Goal: Check status

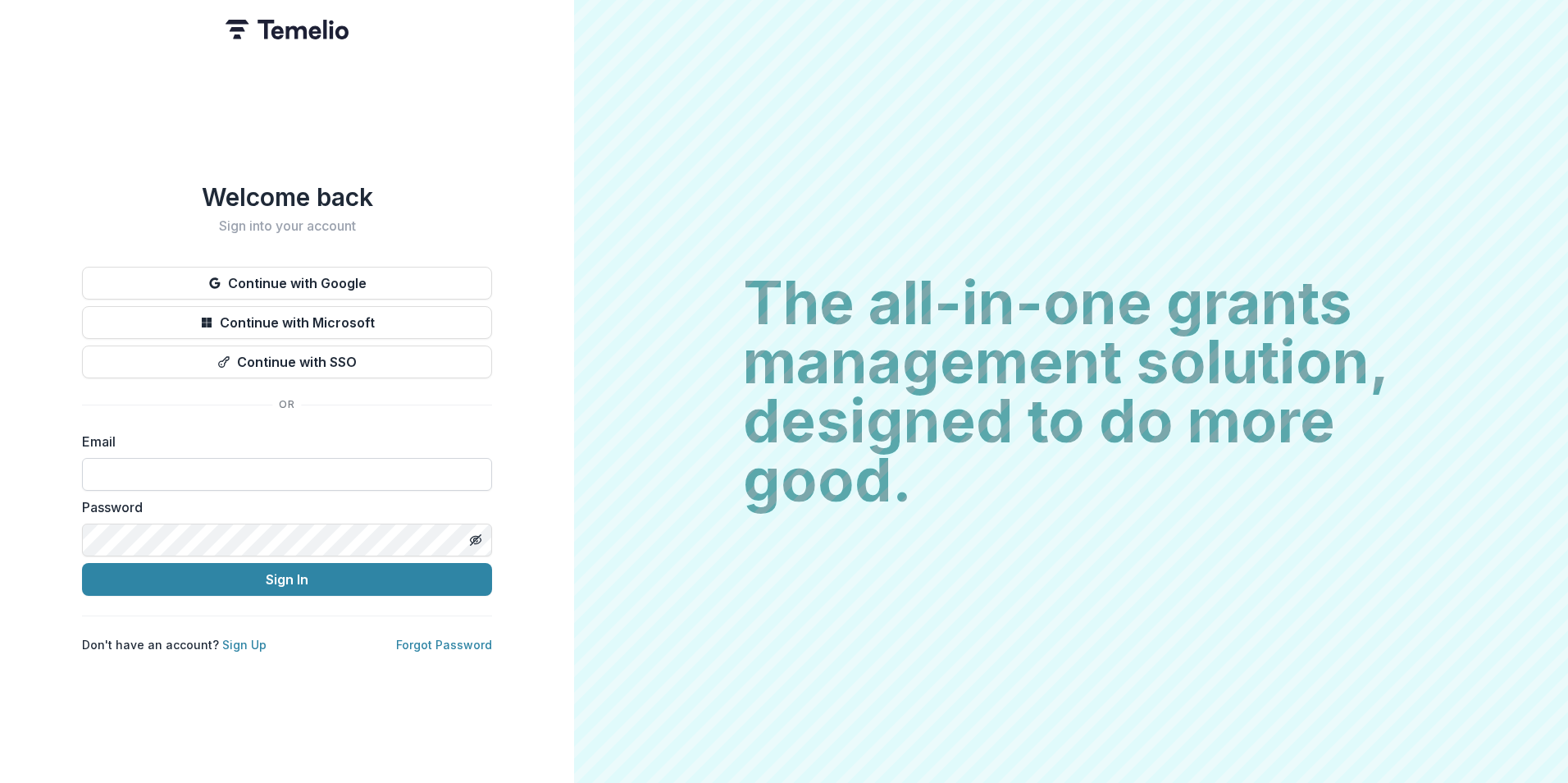
click at [222, 461] on input at bounding box center [287, 474] width 410 height 33
type input "**********"
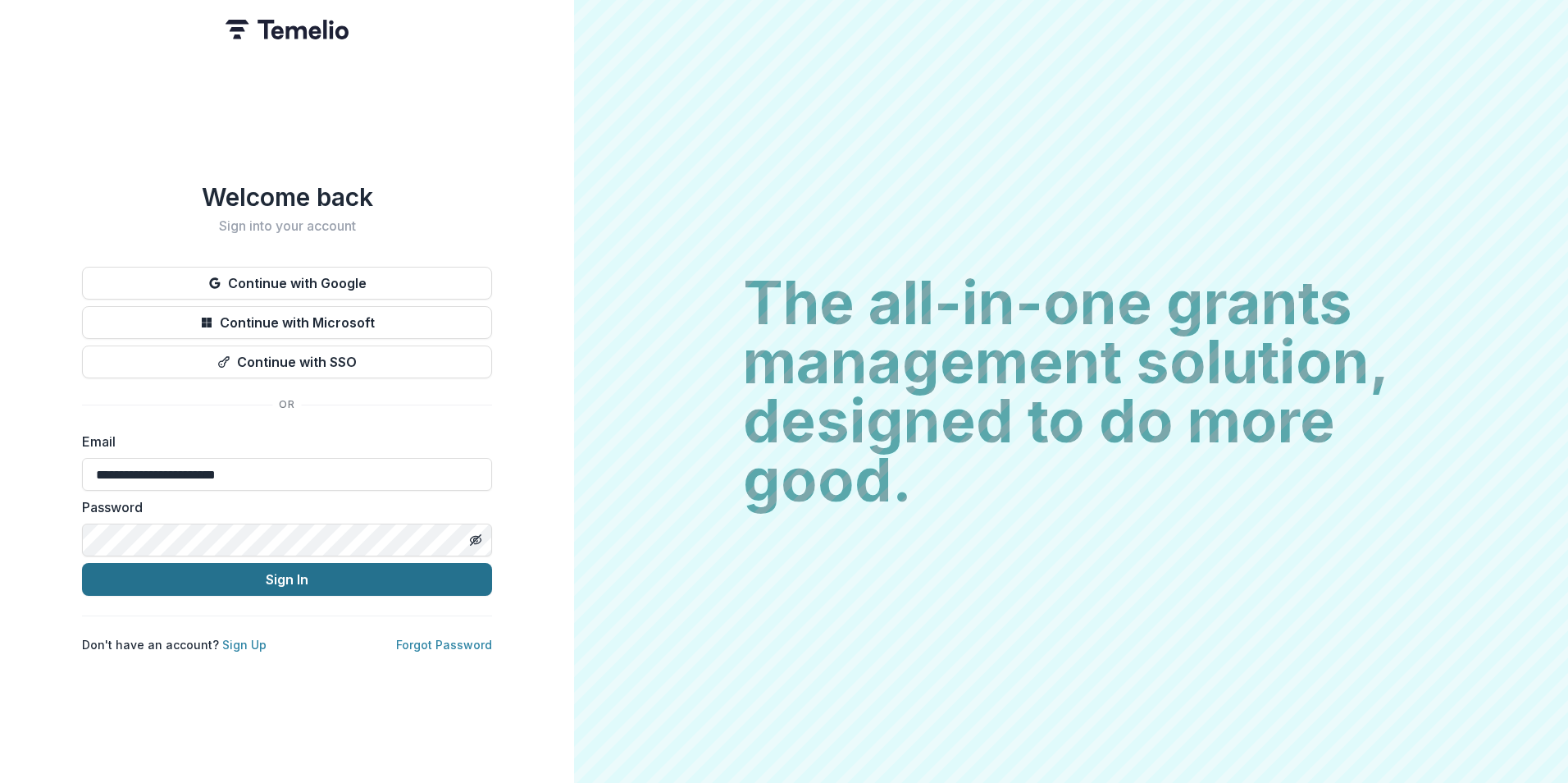
click at [330, 581] on button "Sign In" at bounding box center [287, 580] width 410 height 33
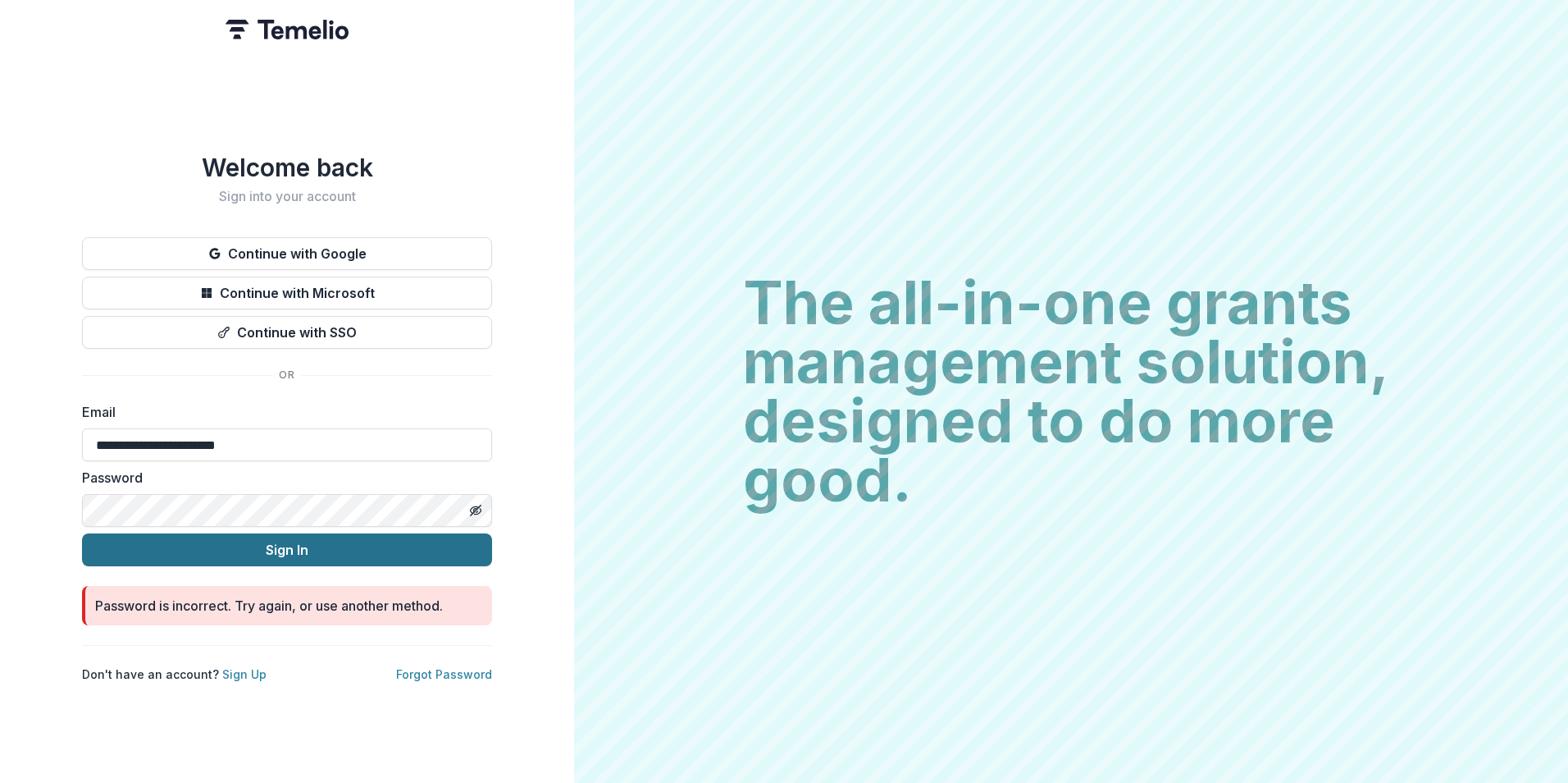
click at [318, 537] on button "Sign In" at bounding box center [287, 550] width 410 height 33
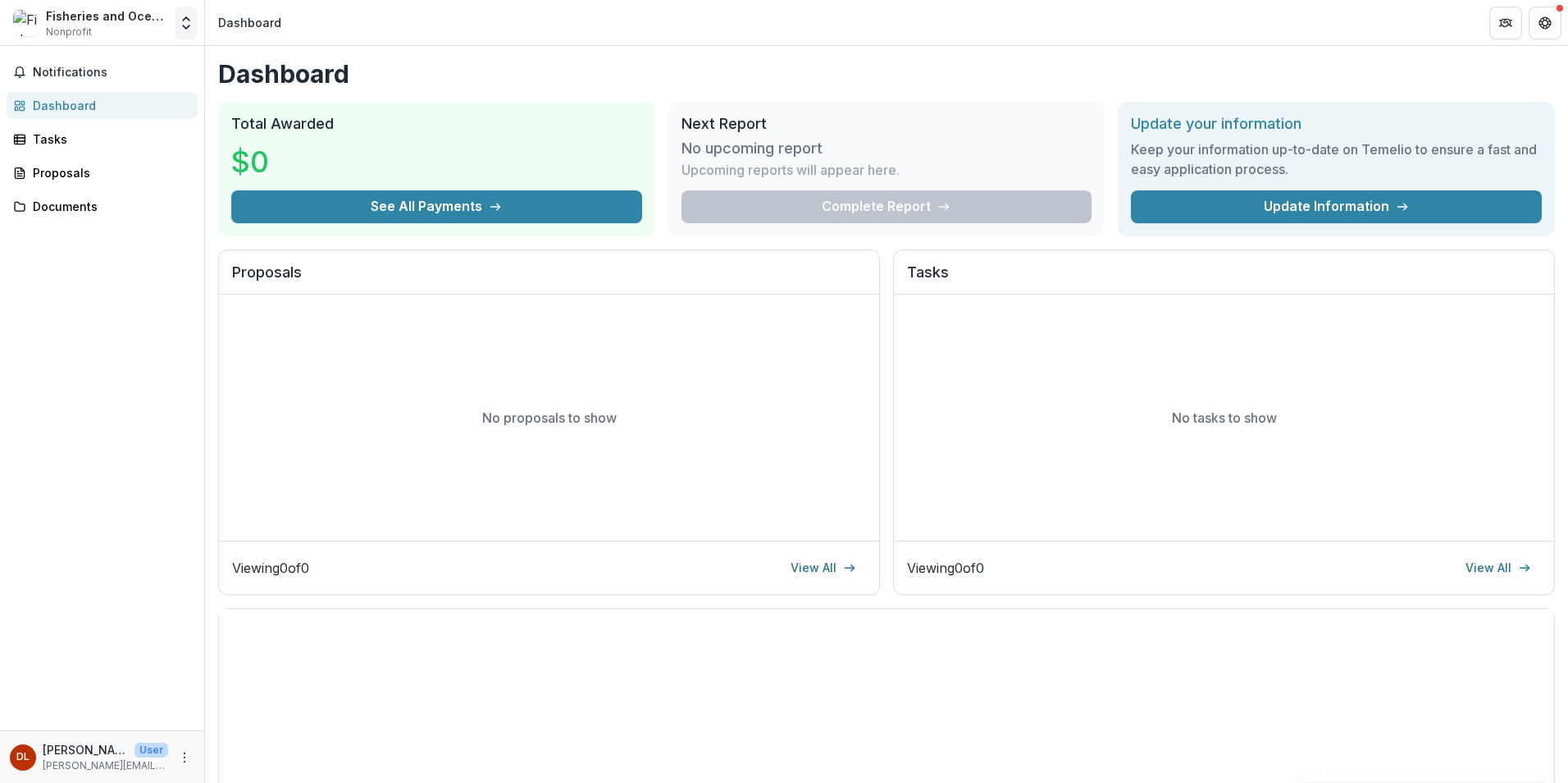
click at [186, 28] on polyline "Open entity switcher" at bounding box center [186, 28] width 6 height 4
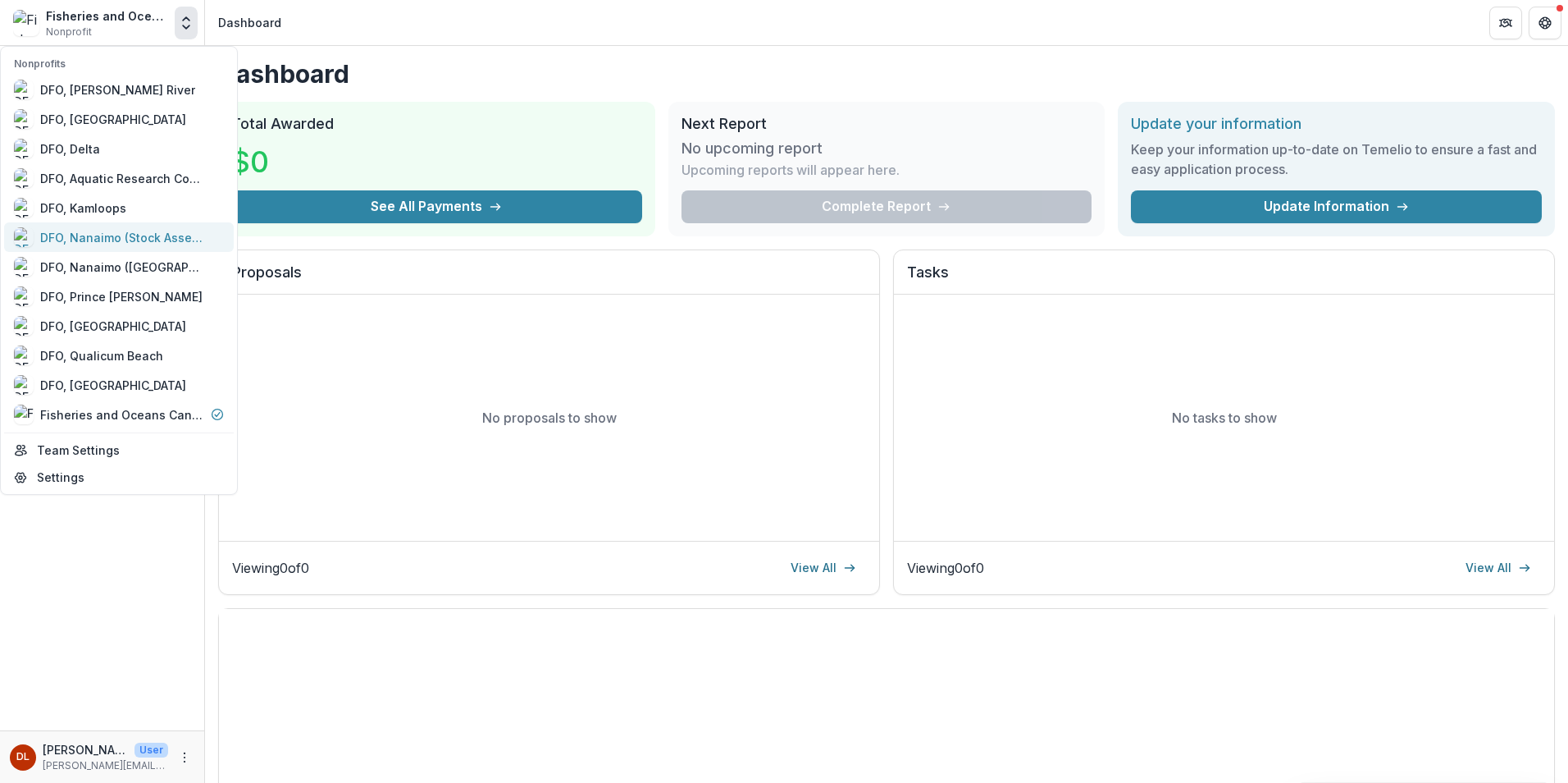
click at [126, 237] on div "DFO, Nanaimo (Stock Assessment)" at bounding box center [122, 238] width 164 height 18
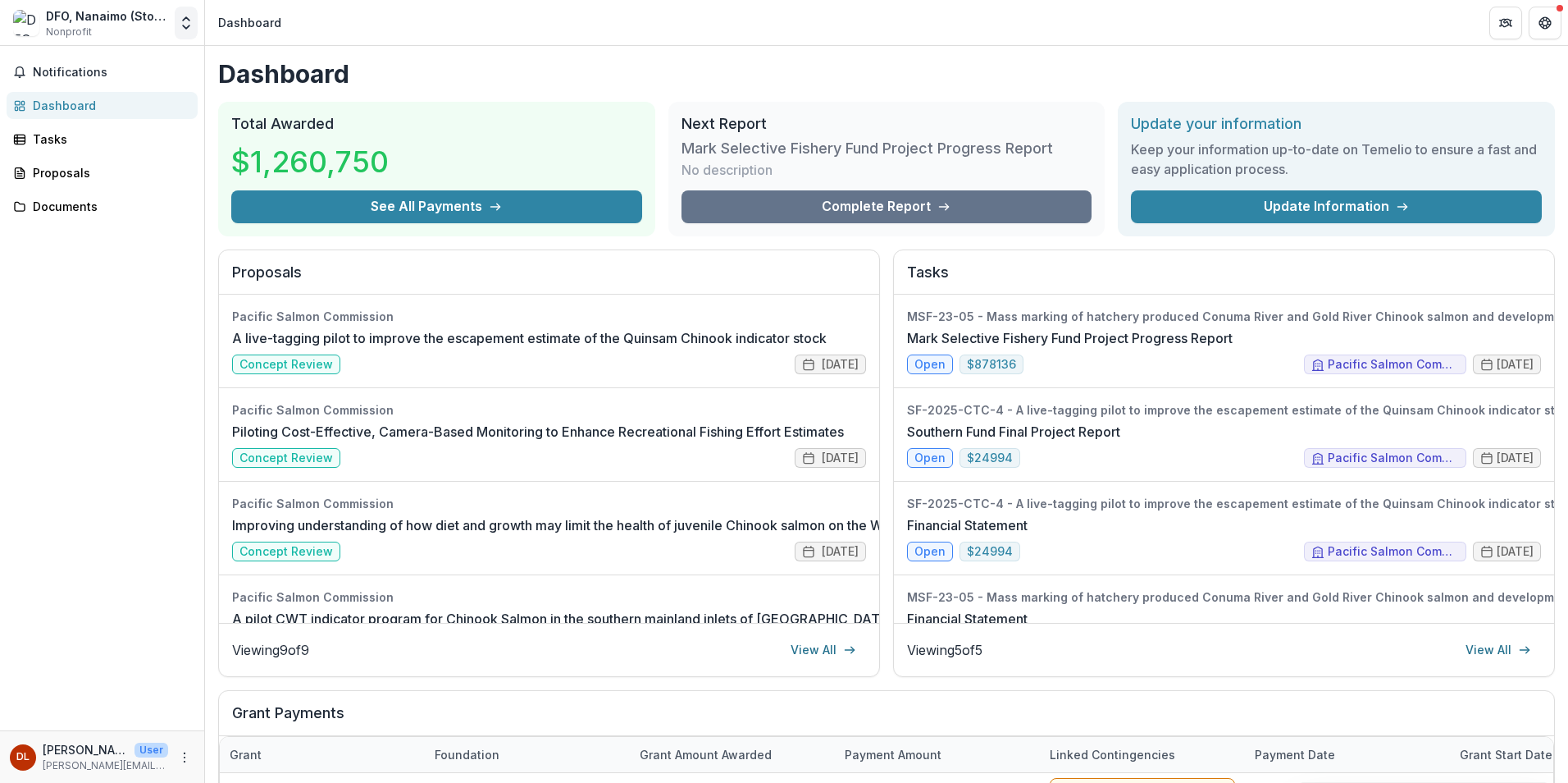
click at [191, 23] on icon "Open entity switcher" at bounding box center [187, 23] width 17 height 17
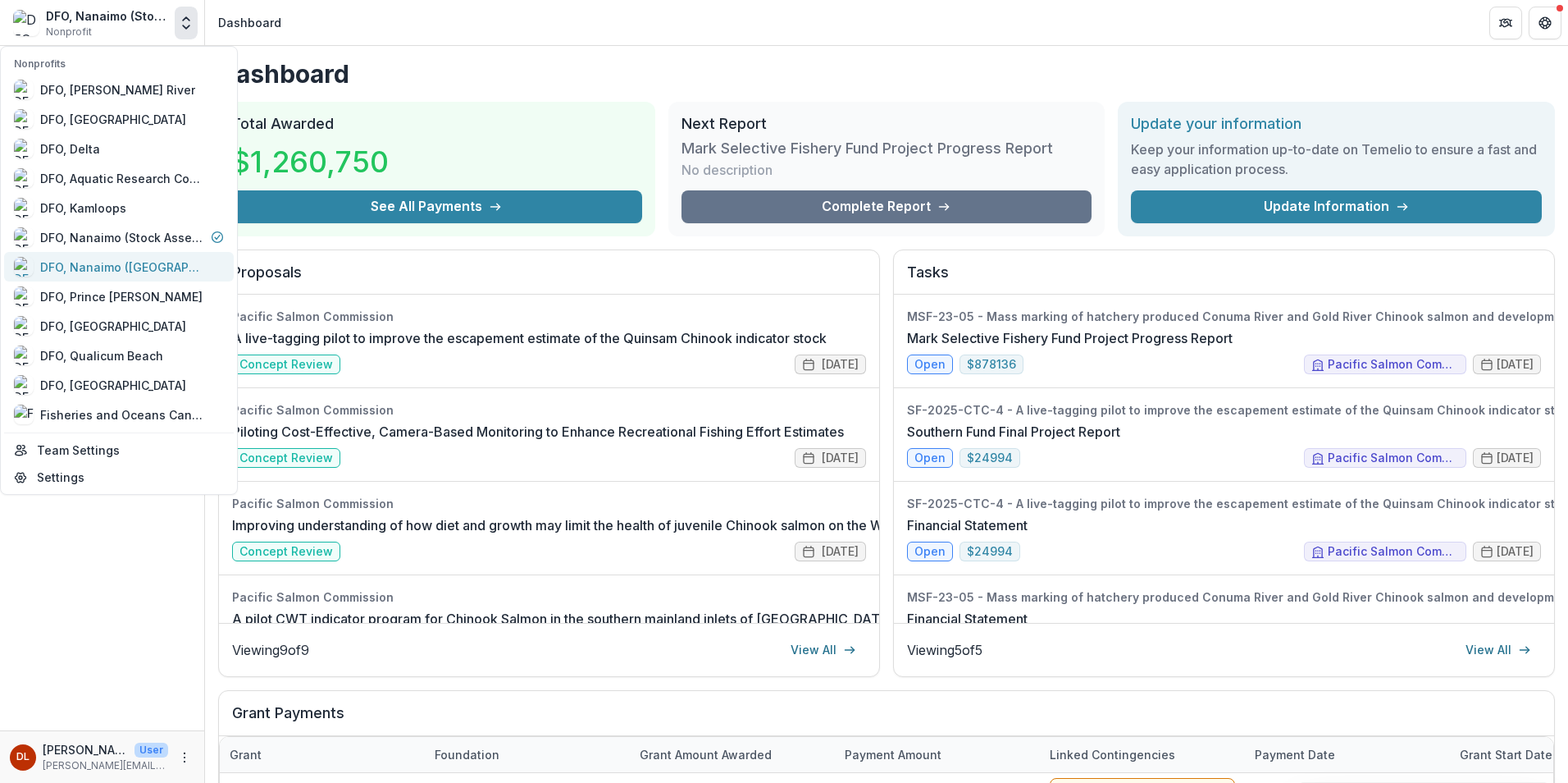
click at [153, 274] on div "DFO, Nanaimo ([GEOGRAPHIC_DATA])" at bounding box center [122, 267] width 164 height 18
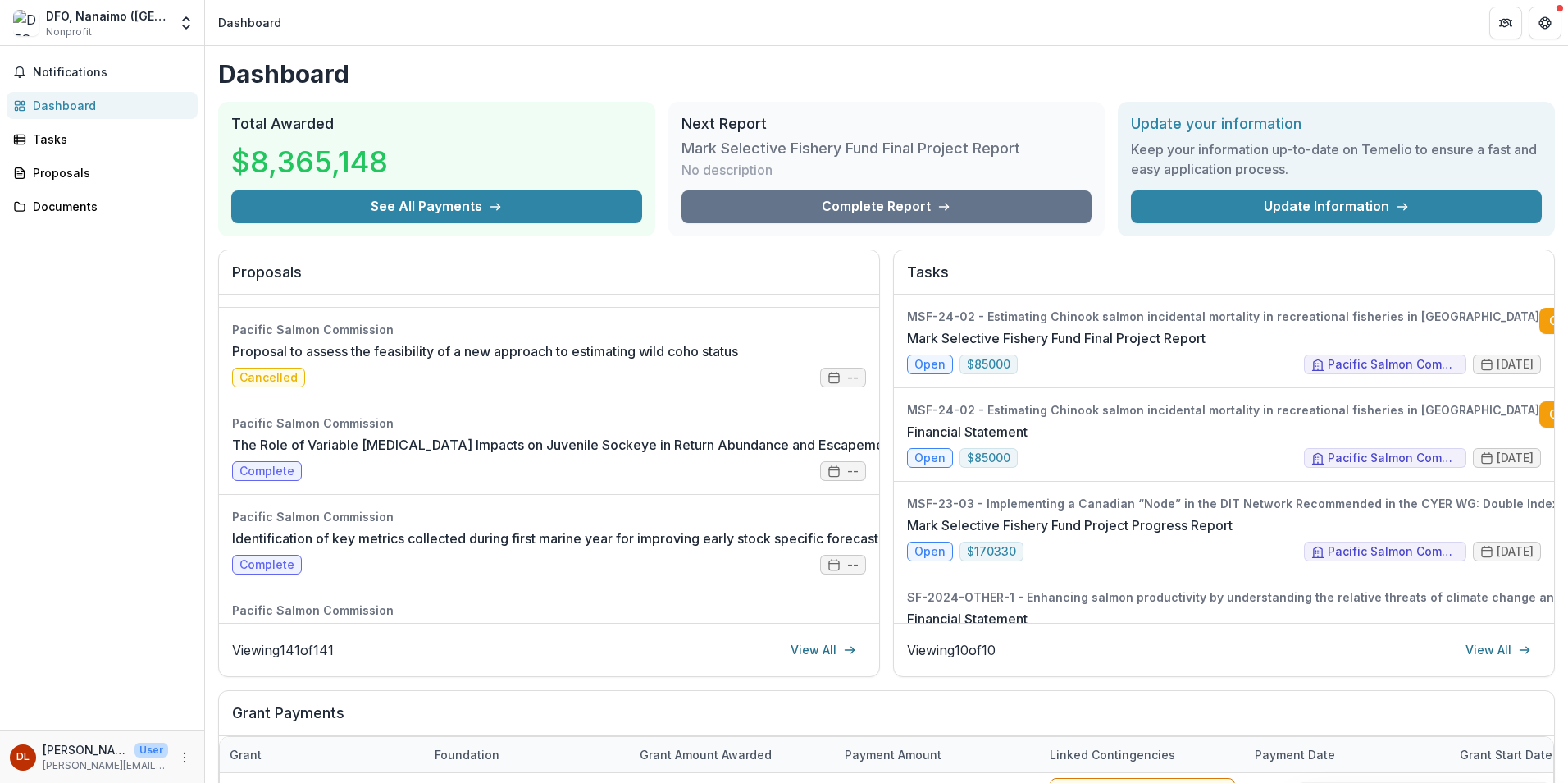
scroll to position [1231, 0]
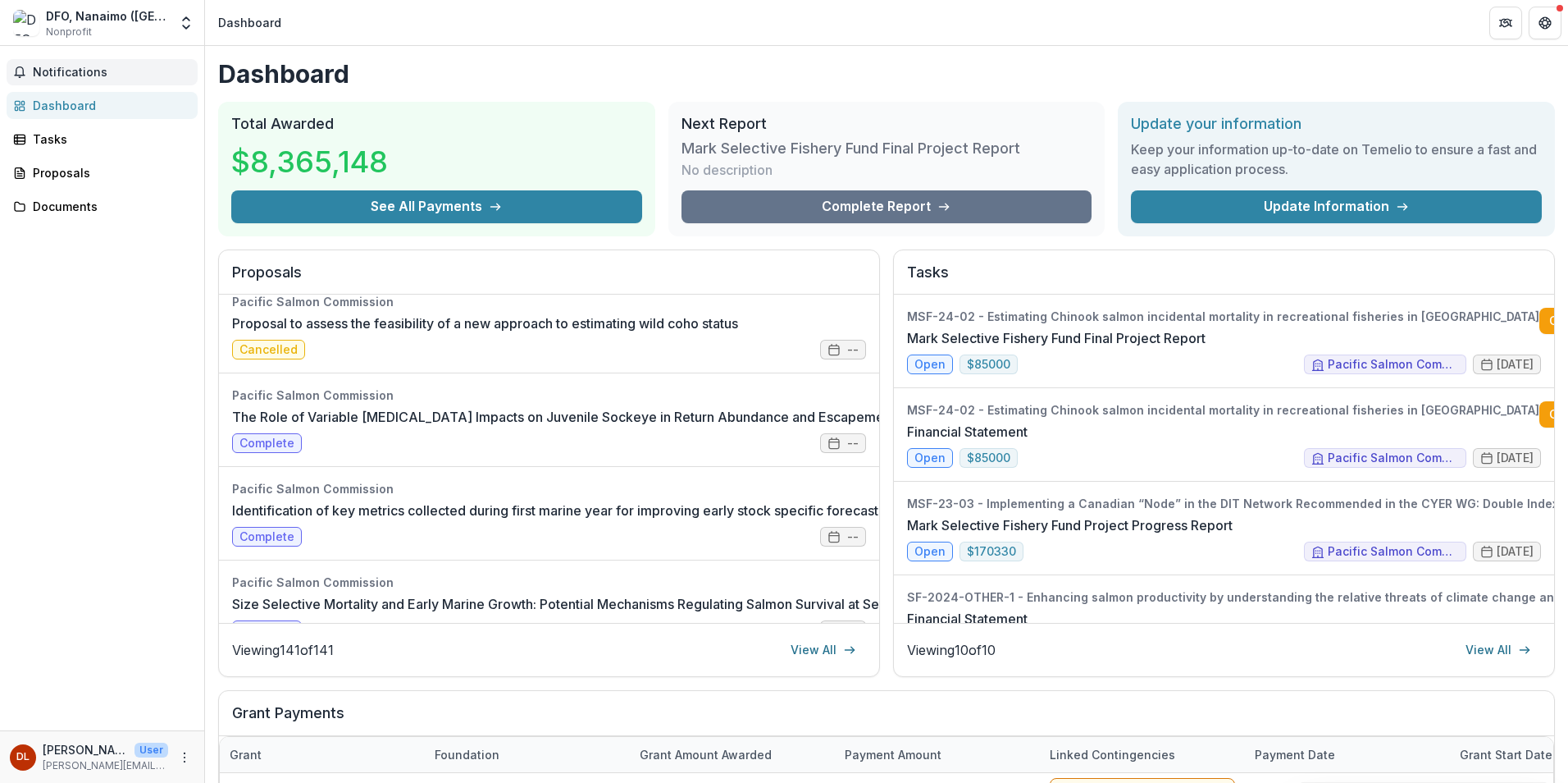
click at [95, 68] on span "Notifications" at bounding box center [112, 72] width 158 height 14
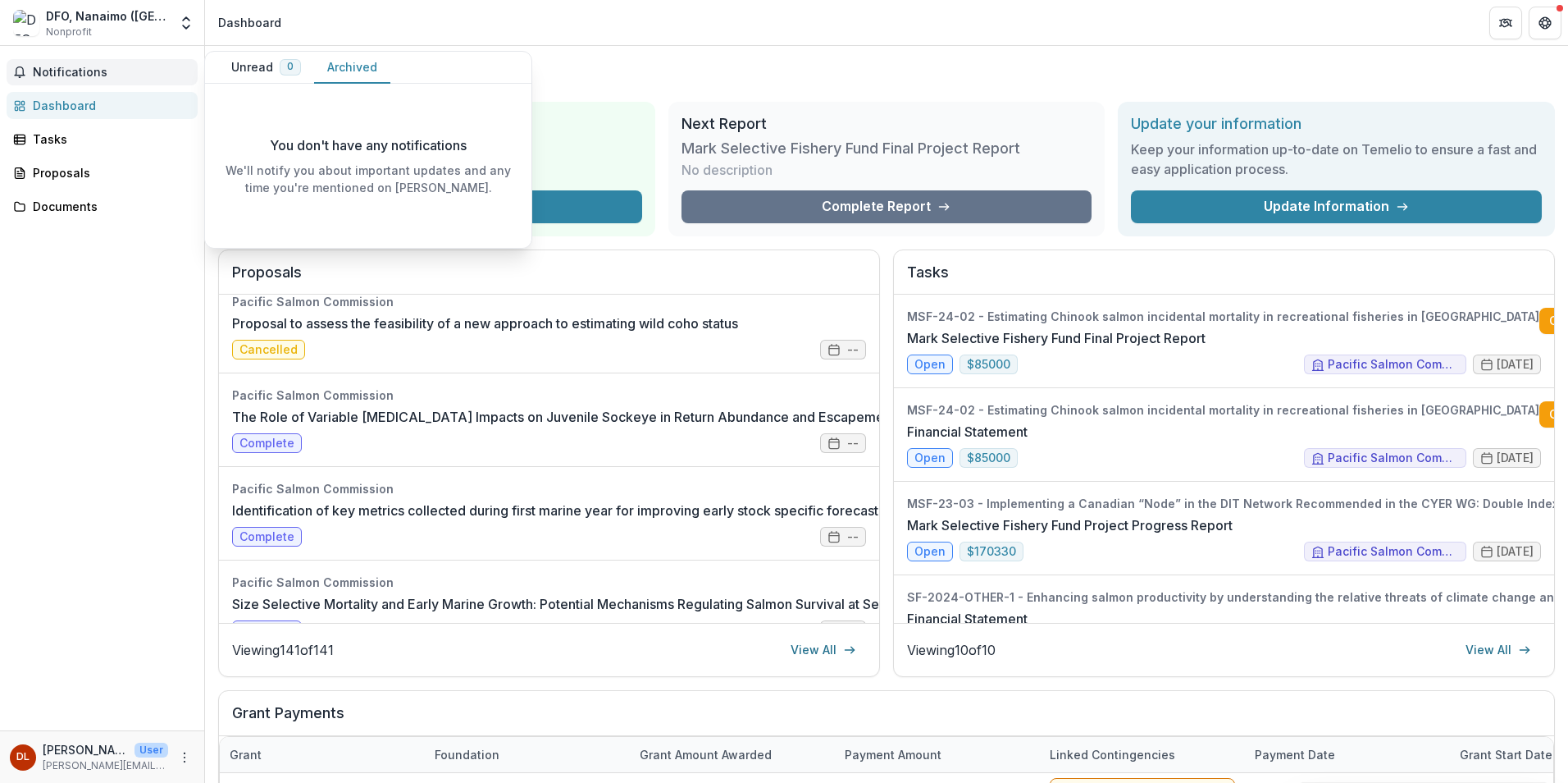
click at [340, 75] on button "Archived" at bounding box center [352, 67] width 77 height 32
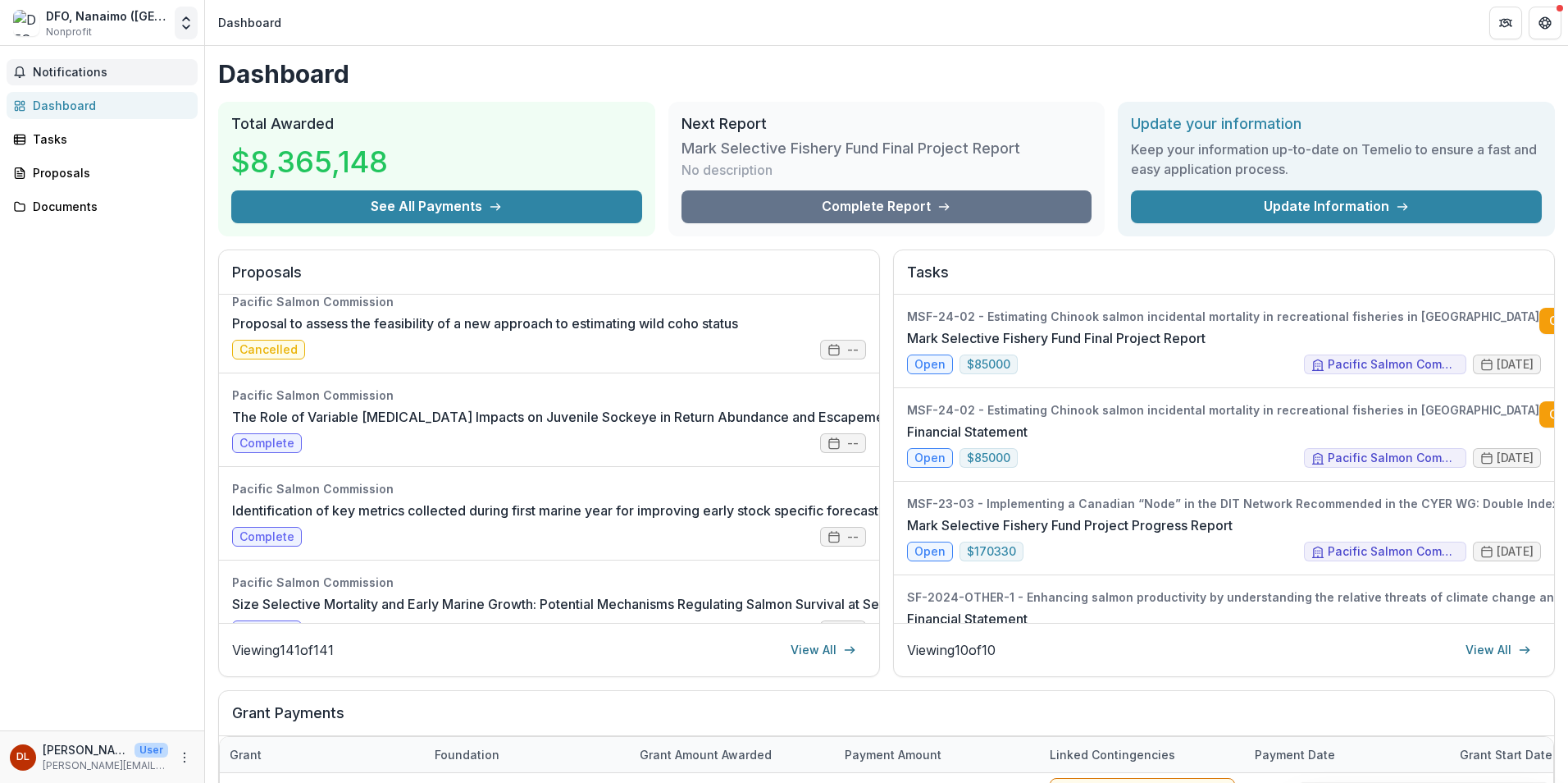
click at [185, 24] on icon "Open entity switcher" at bounding box center [187, 23] width 17 height 17
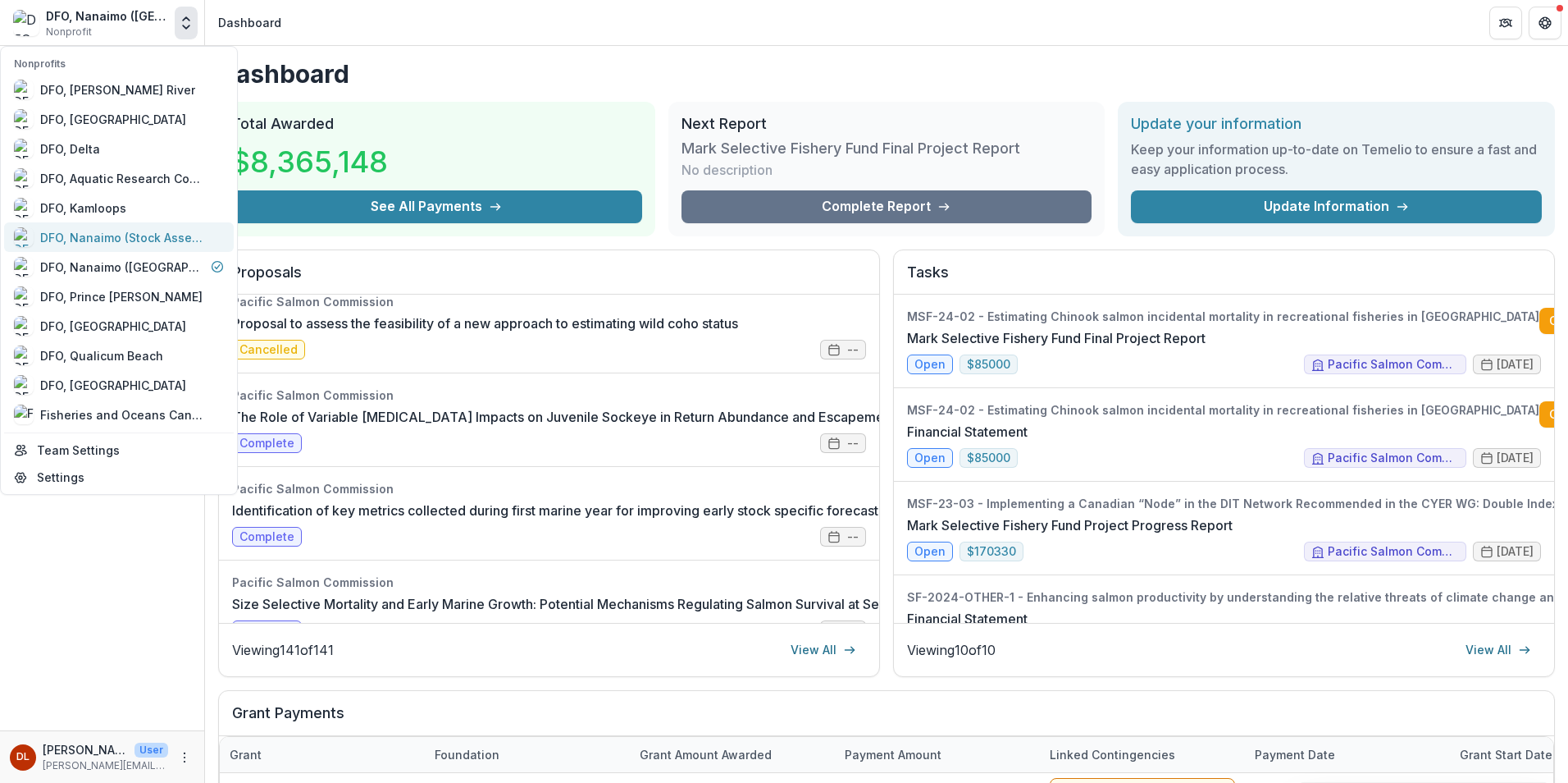
click at [122, 236] on div "DFO, Nanaimo (Stock Assessment)" at bounding box center [122, 238] width 164 height 18
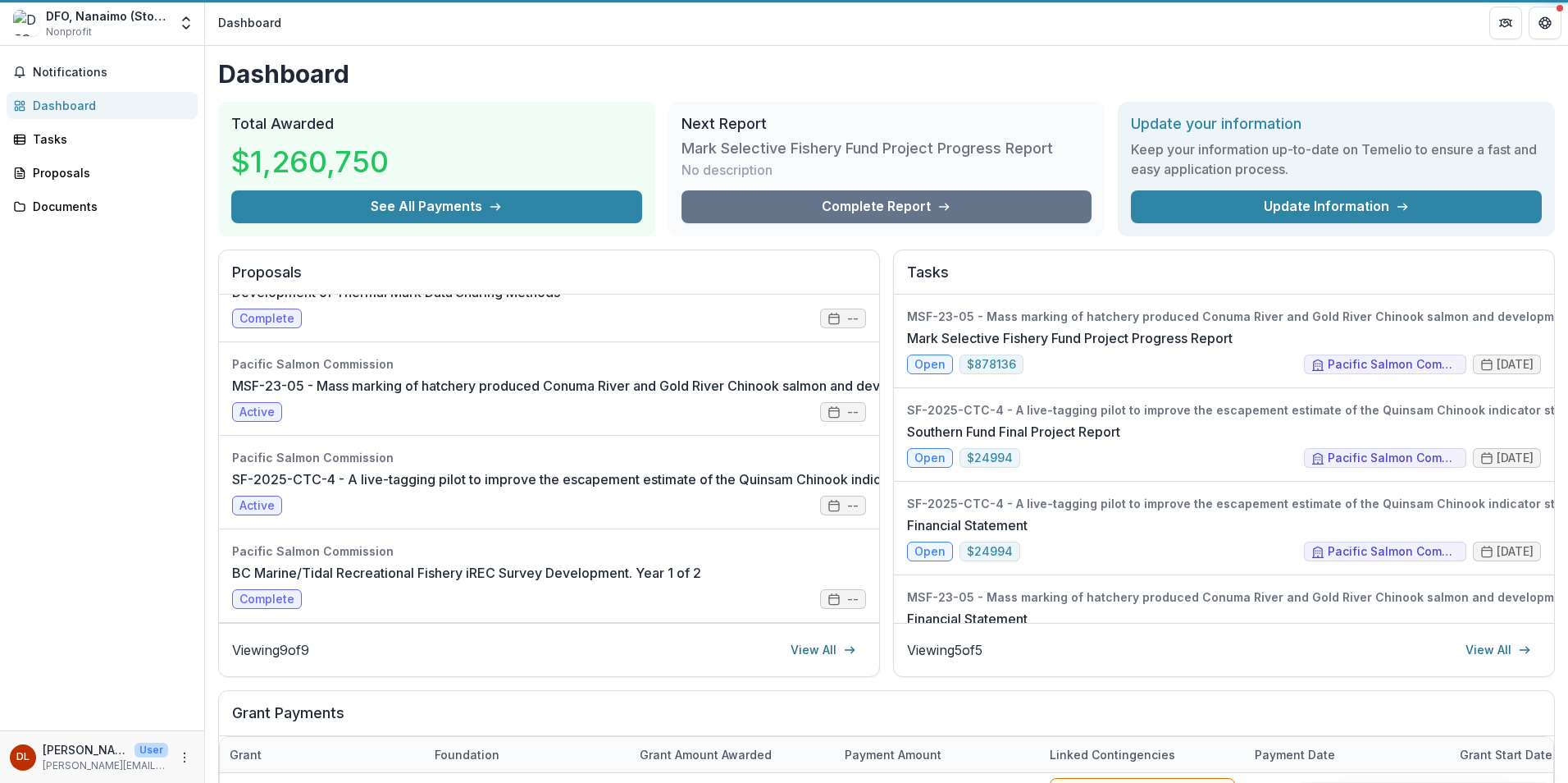
scroll to position [526, 0]
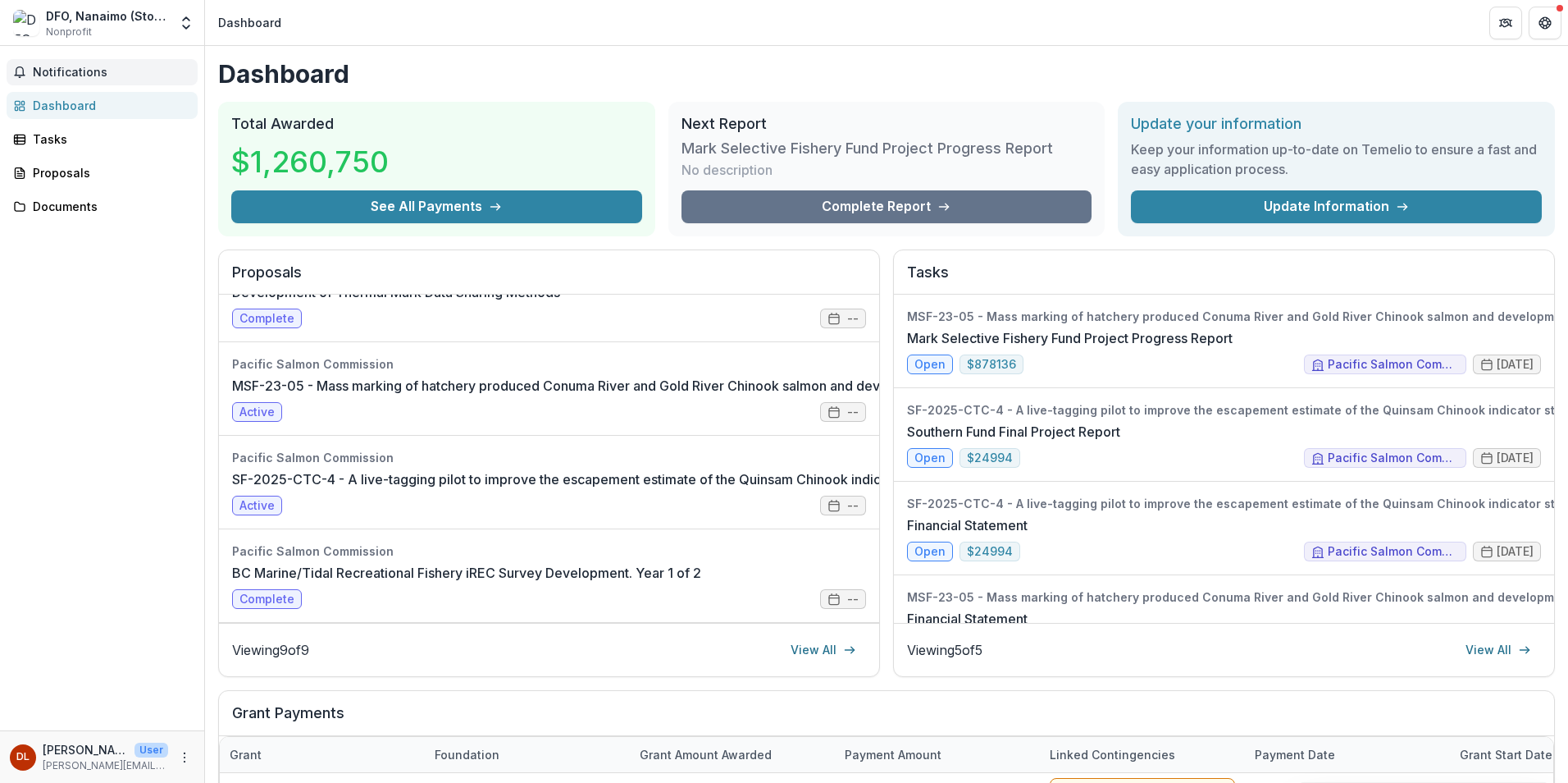
click at [114, 67] on span "Notifications" at bounding box center [112, 72] width 158 height 14
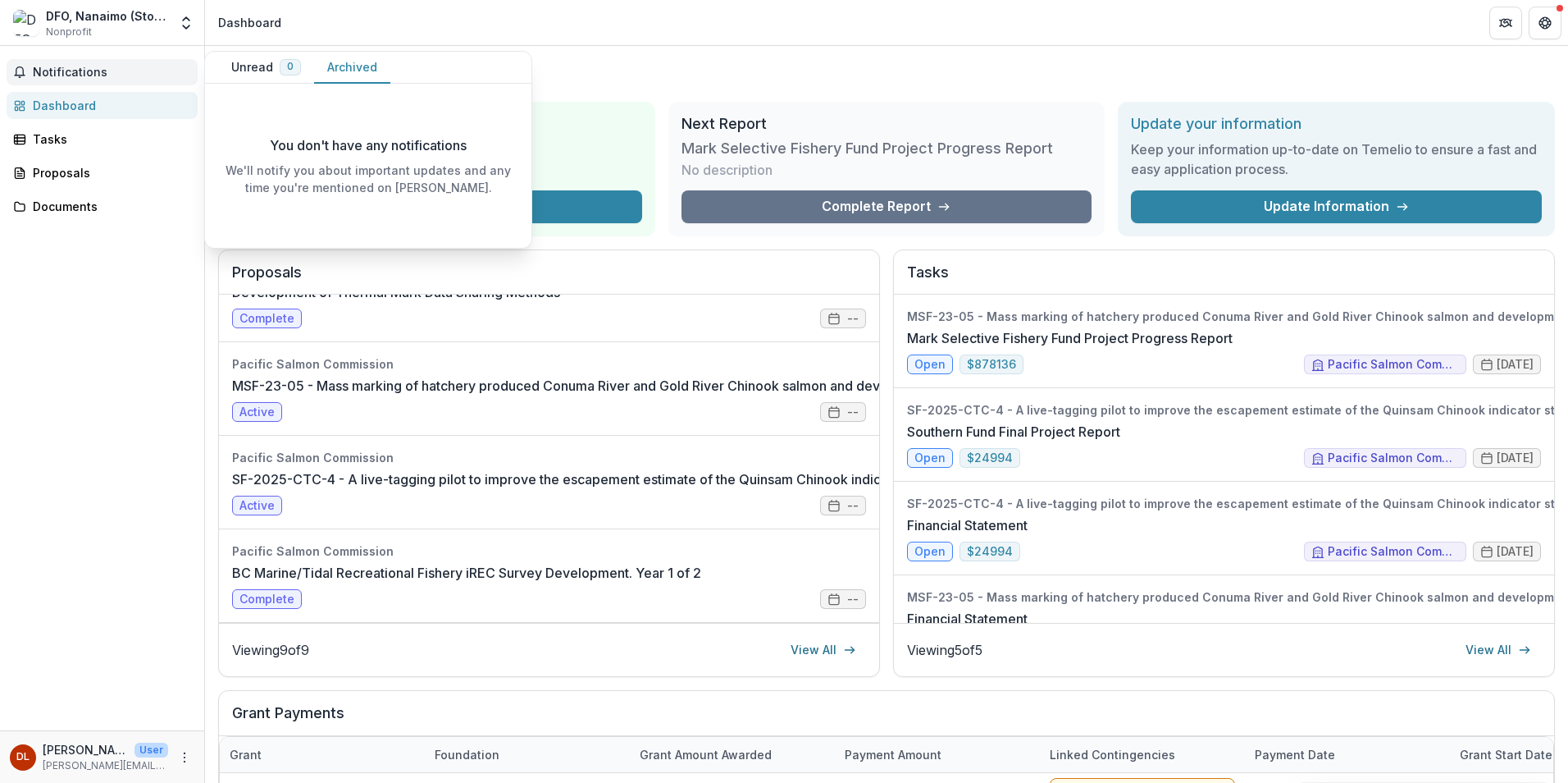
click at [245, 71] on button "Unread 0" at bounding box center [266, 67] width 96 height 32
click at [140, 72] on span "Notifications" at bounding box center [112, 72] width 158 height 14
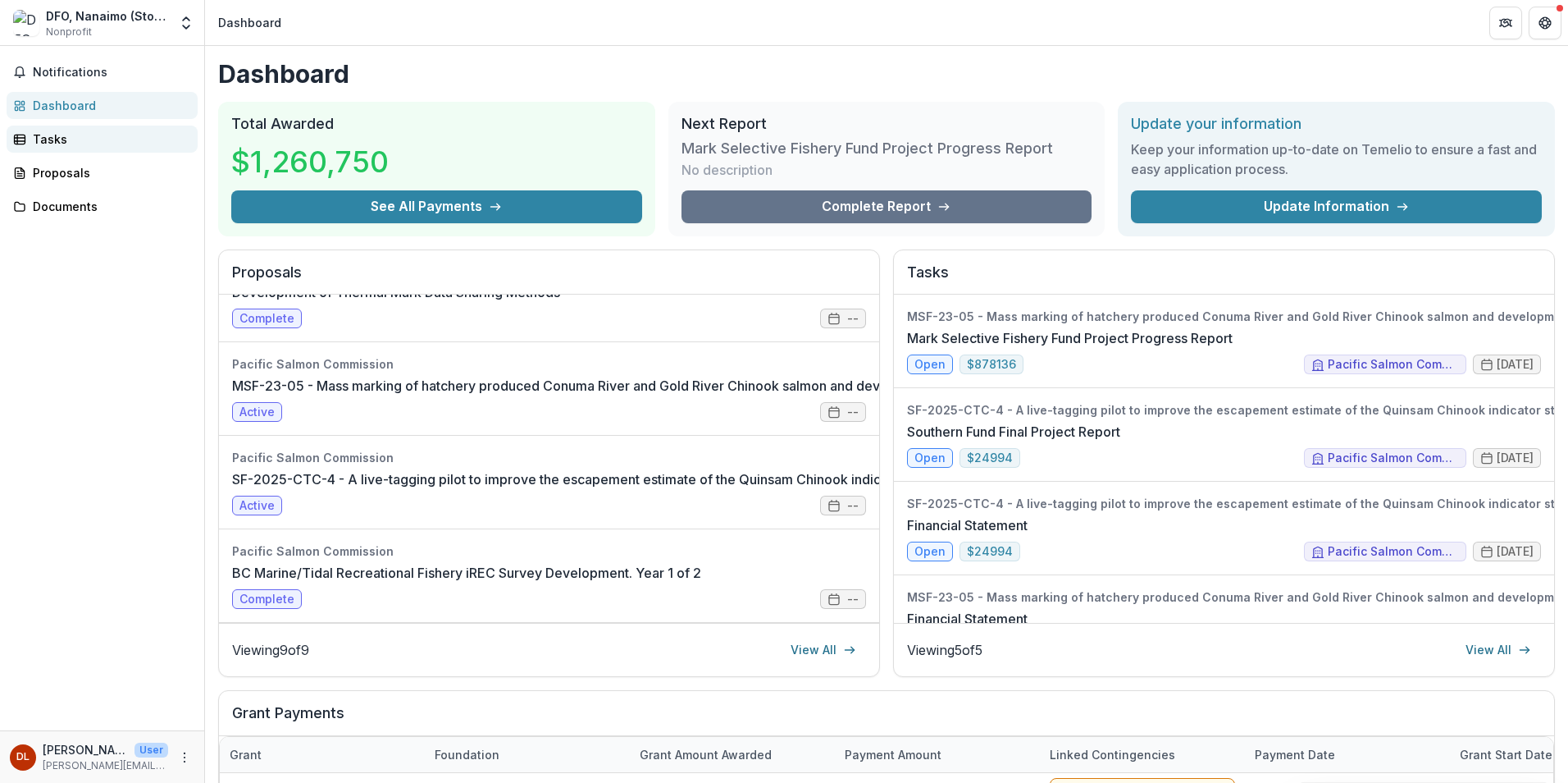
click at [90, 144] on div "Tasks" at bounding box center [109, 139] width 152 height 18
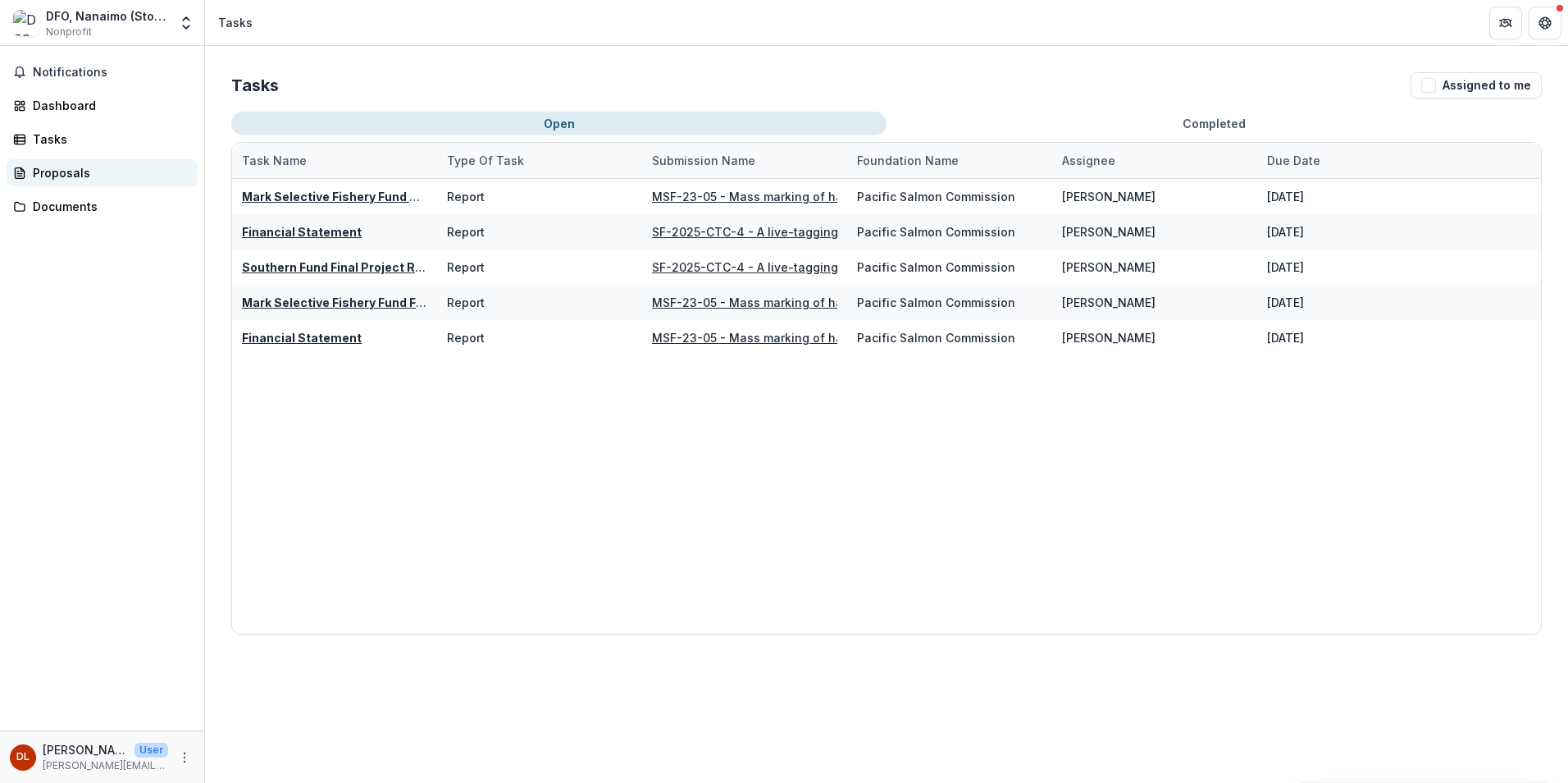
click at [65, 172] on div "Proposals" at bounding box center [109, 173] width 152 height 18
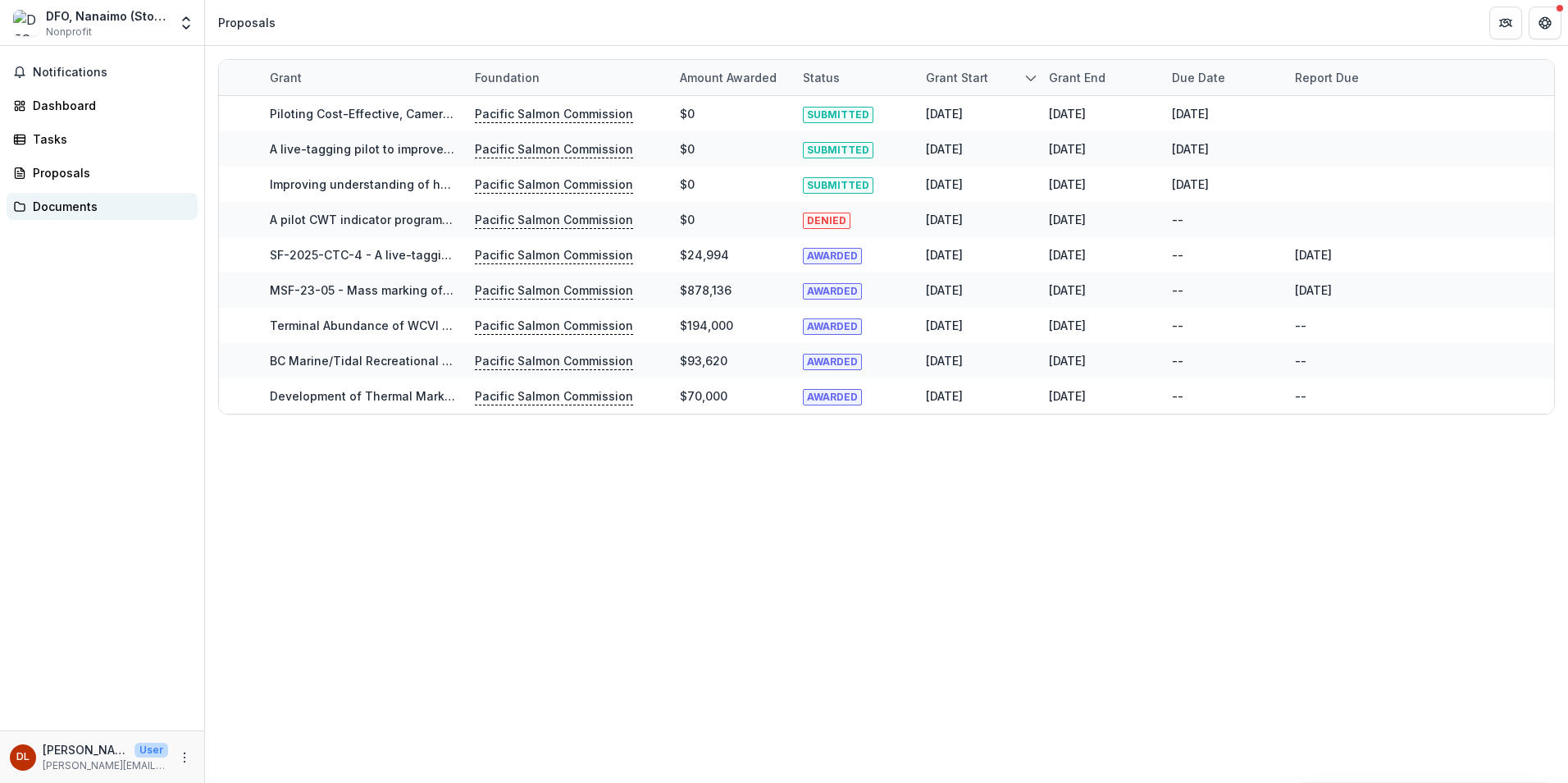
click at [63, 208] on div "Documents" at bounding box center [109, 206] width 152 height 18
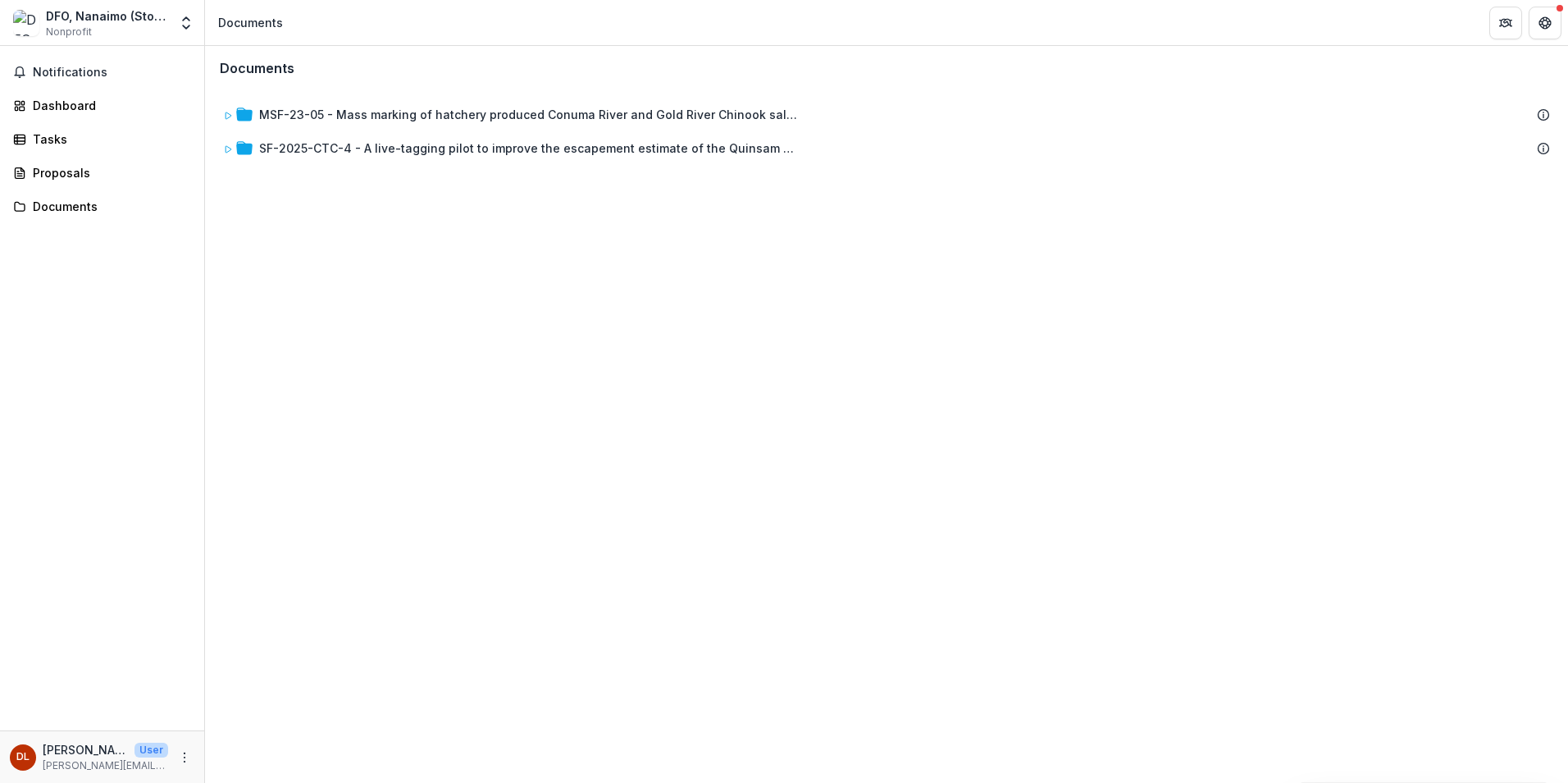
click at [101, 19] on div "DFO, Nanaimo (Stock Assessment)" at bounding box center [107, 16] width 122 height 18
click at [188, 27] on polyline "Open entity switcher" at bounding box center [186, 28] width 6 height 4
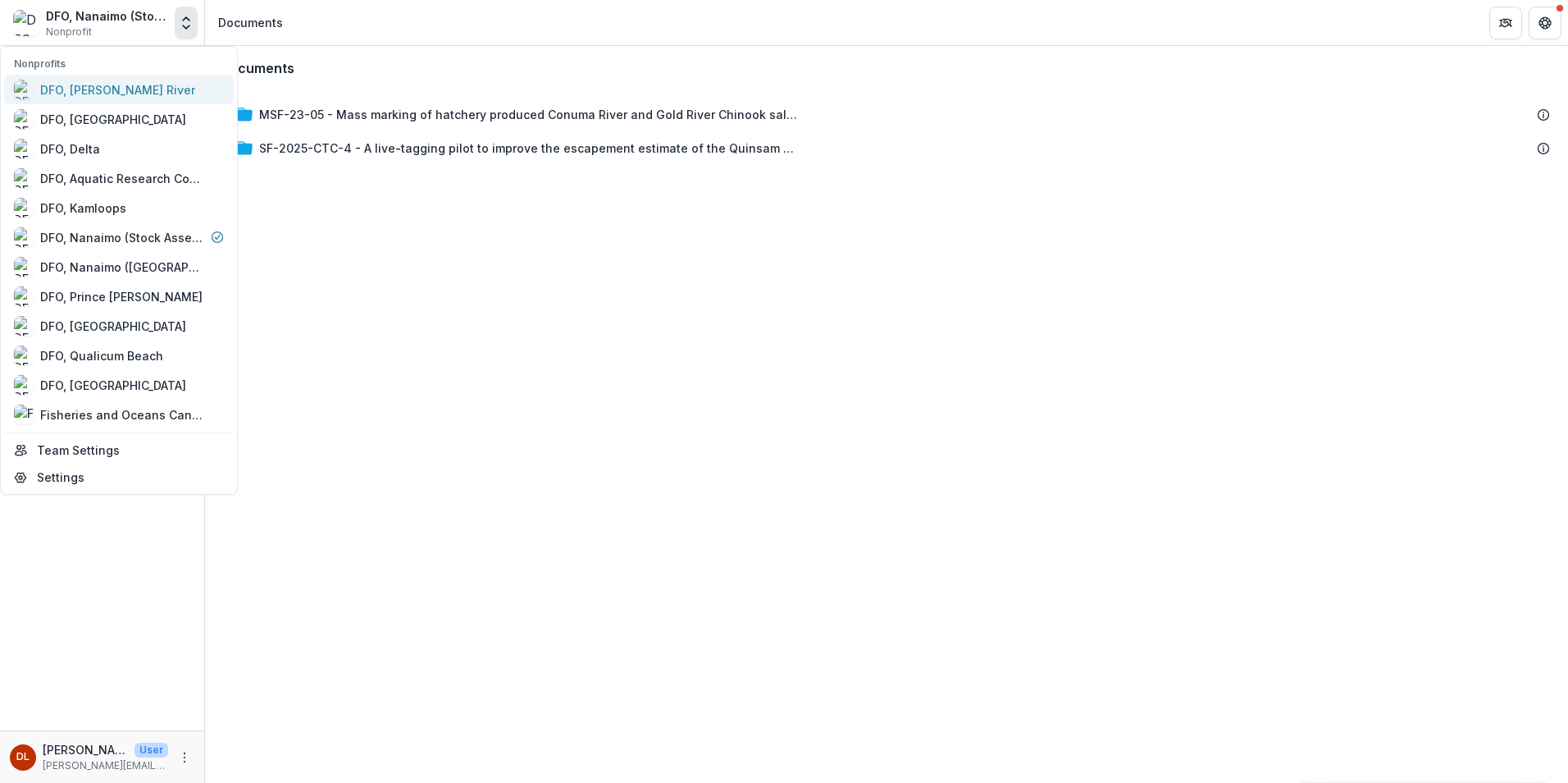
click at [144, 90] on div "DFO, [PERSON_NAME] River" at bounding box center [117, 90] width 155 height 18
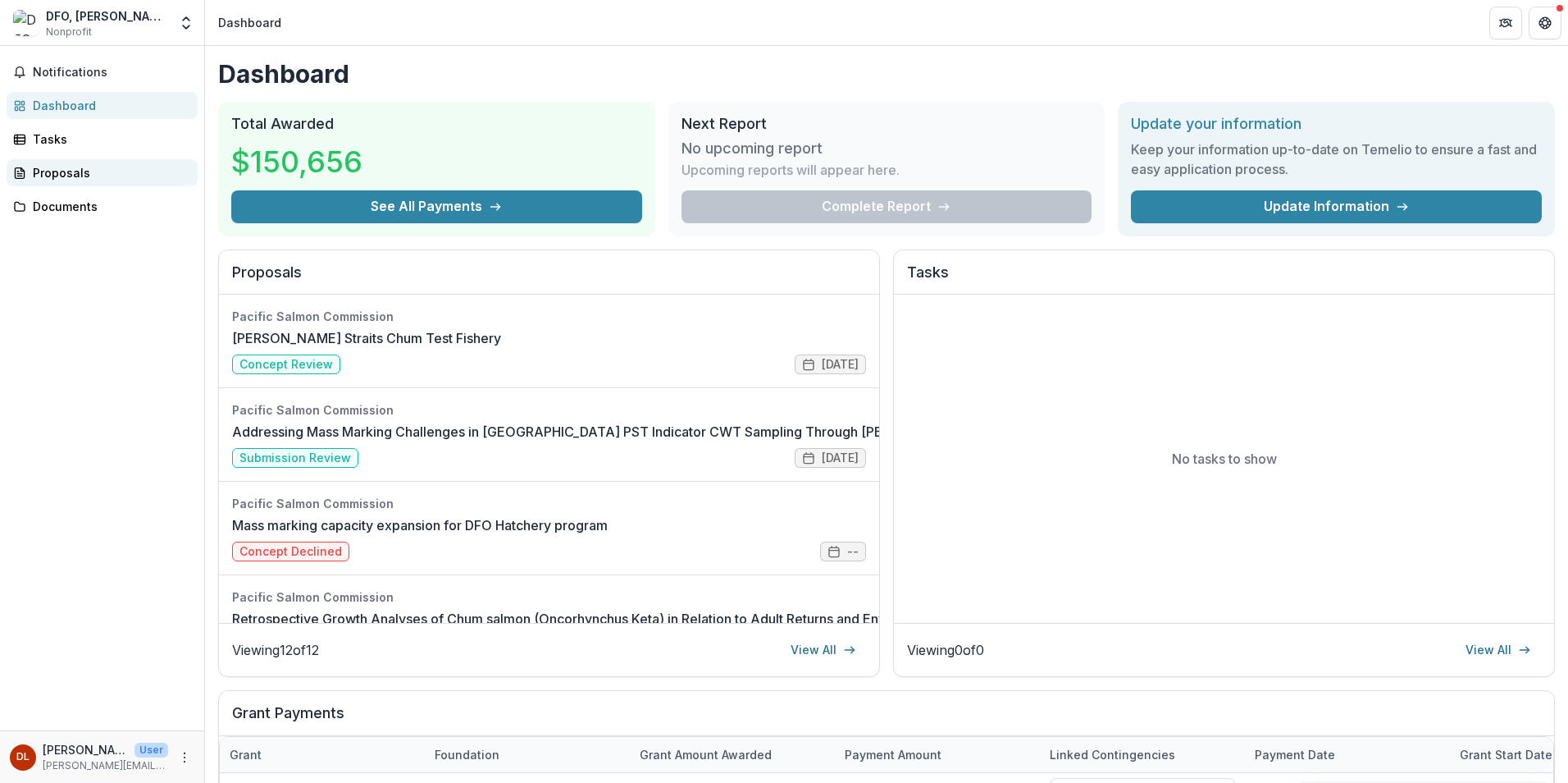
click at [71, 172] on div "Proposals" at bounding box center [109, 173] width 152 height 18
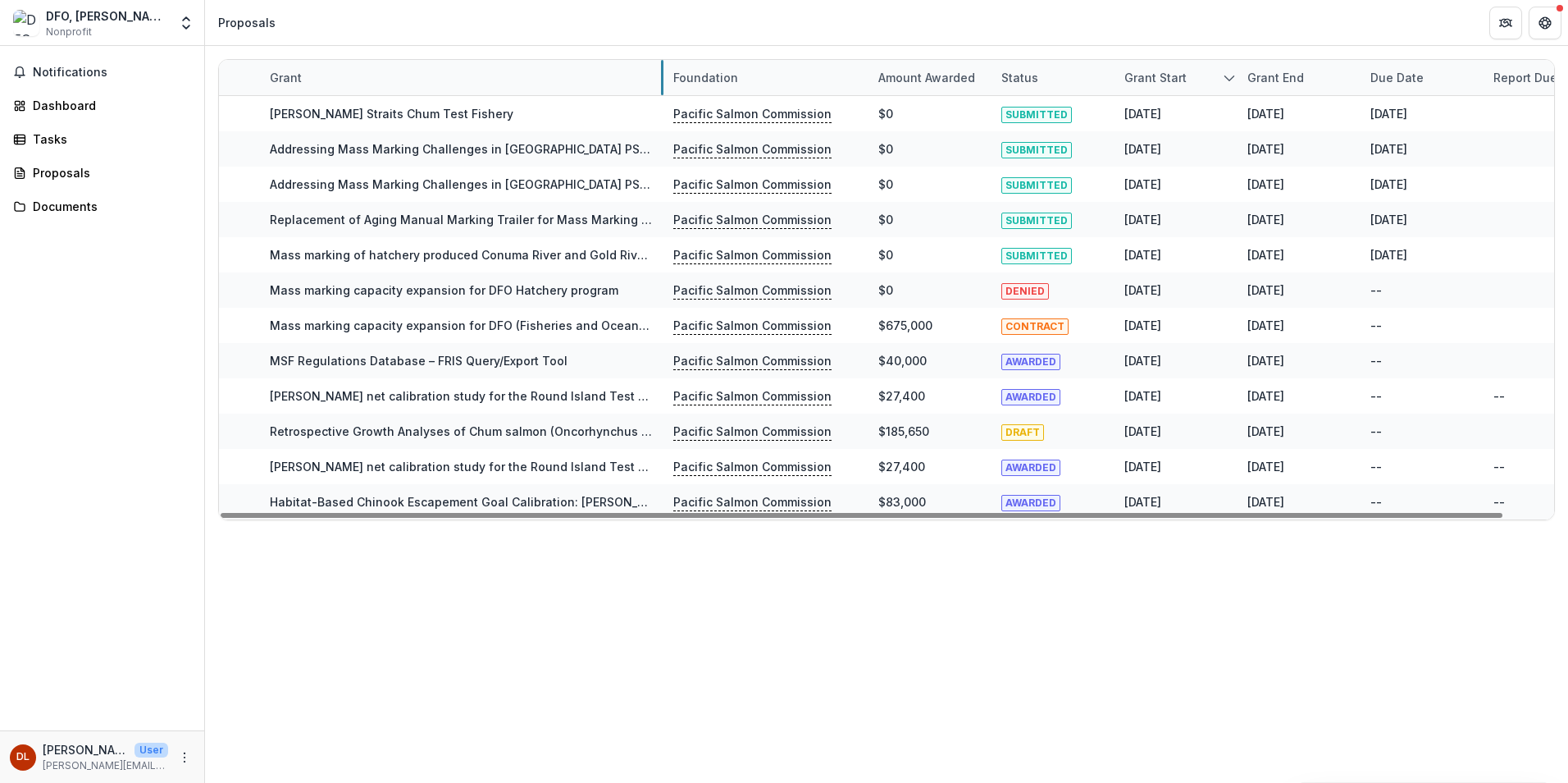
drag, startPoint x: 464, startPoint y: 82, endPoint x: 662, endPoint y: 85, distance: 198.0
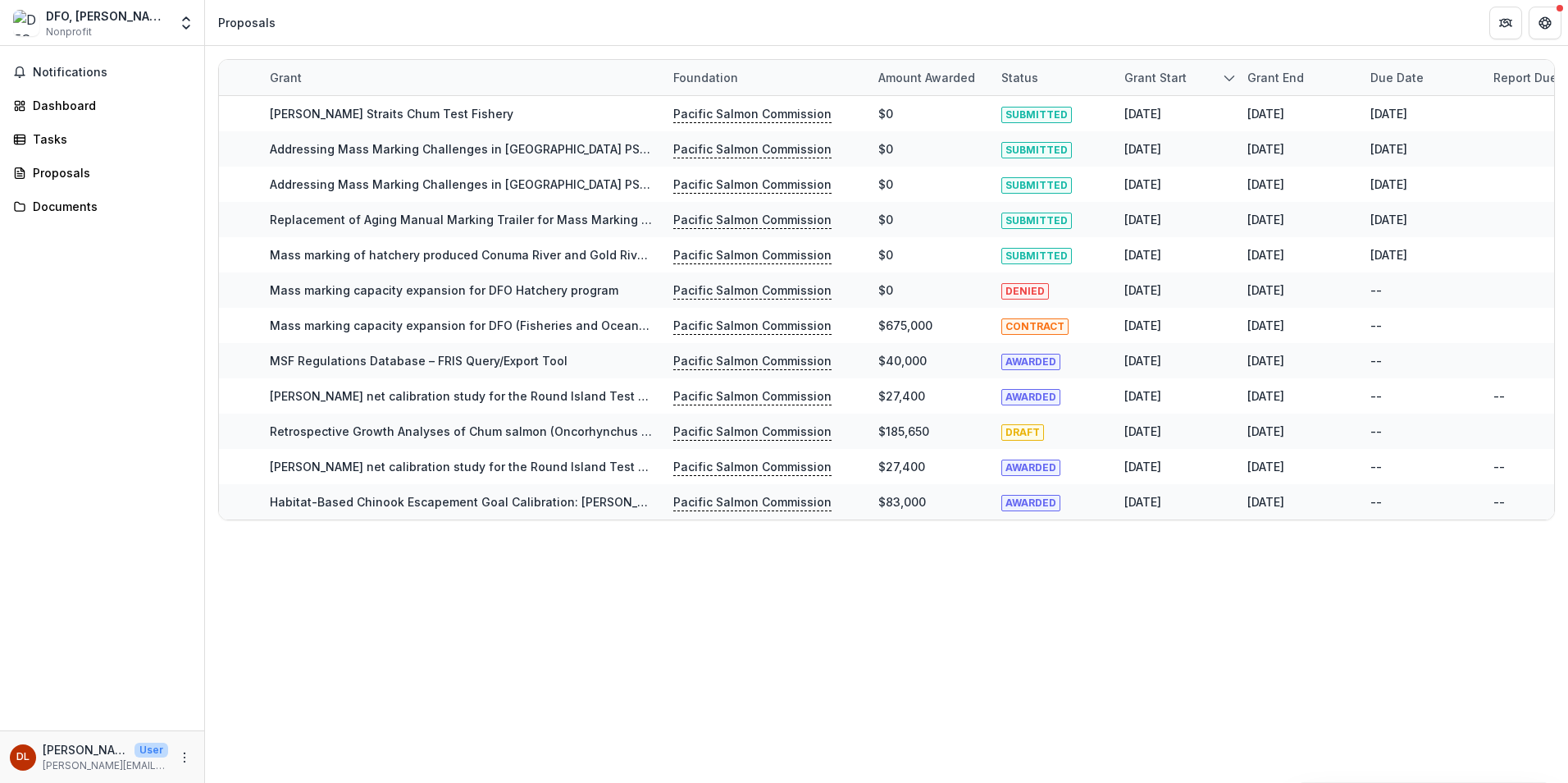
click at [140, 17] on div "DFO, [PERSON_NAME] River" at bounding box center [107, 16] width 122 height 18
click at [187, 26] on icon "Open entity switcher" at bounding box center [187, 23] width 17 height 17
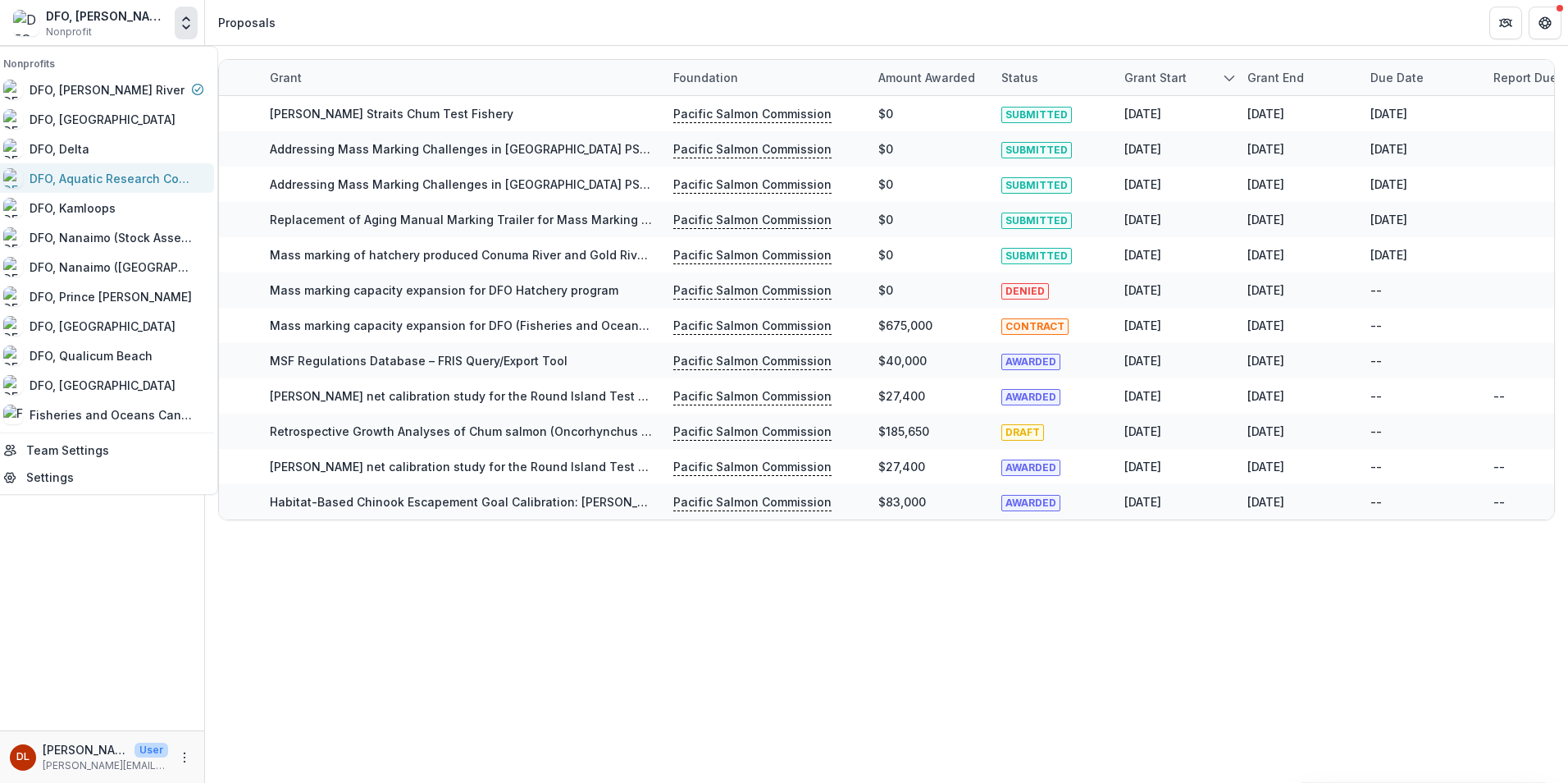
click at [142, 177] on div "DFO, Aquatic Research Cooperative Institute, [PERSON_NAME][GEOGRAPHIC_DATA]" at bounding box center [112, 178] width 164 height 18
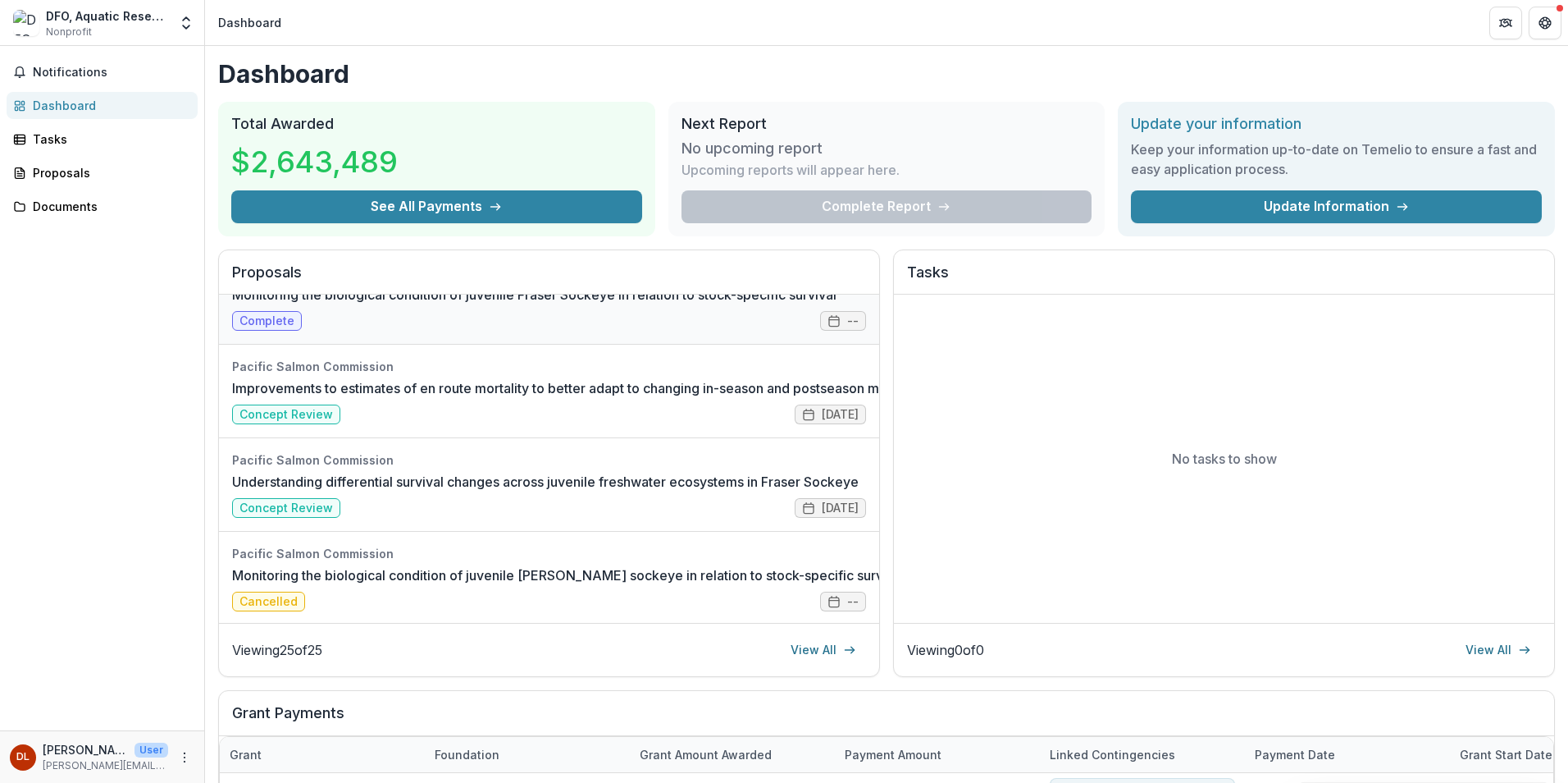
scroll to position [165, 0]
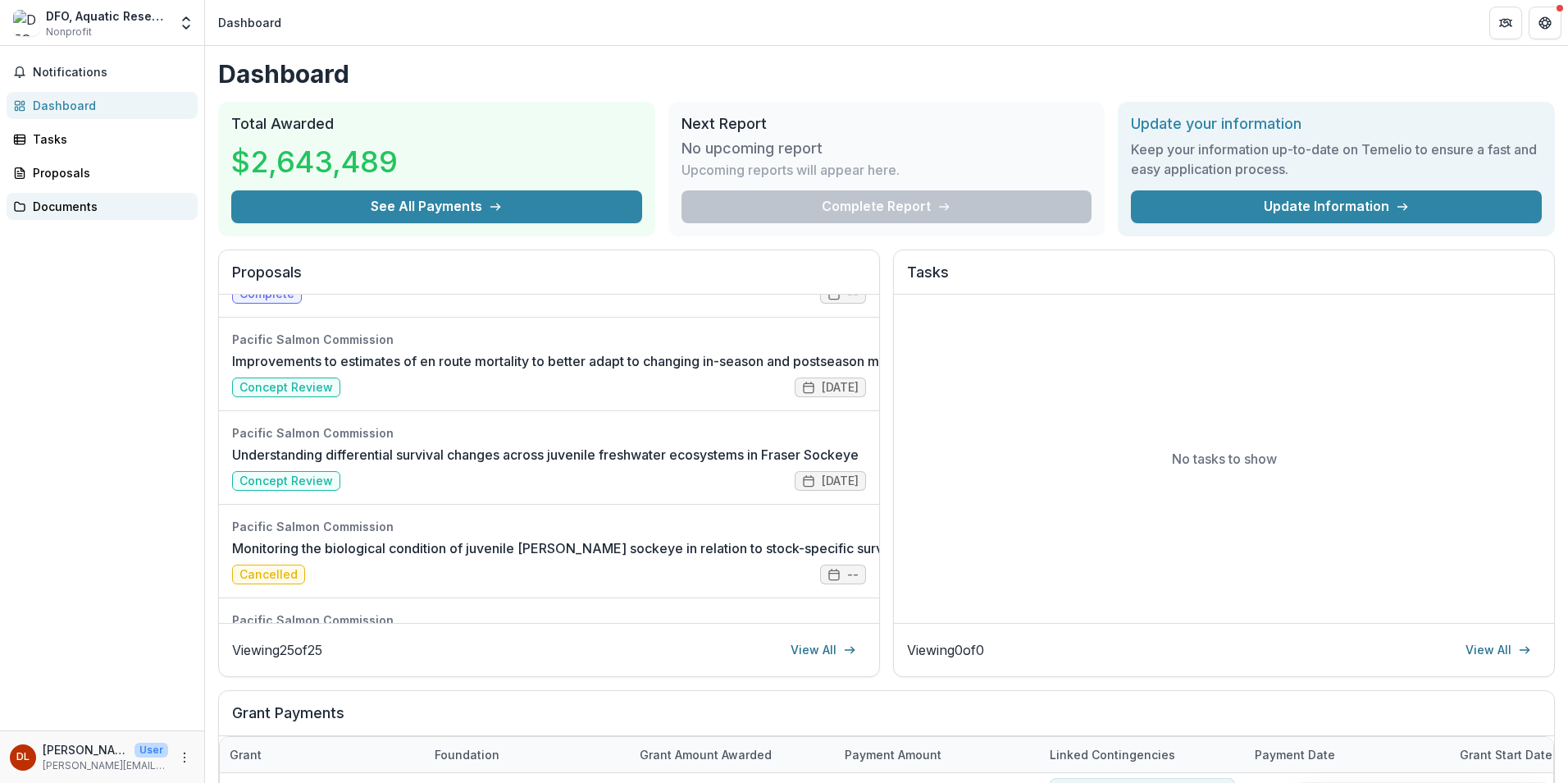
click at [84, 202] on div "Documents" at bounding box center [109, 206] width 152 height 18
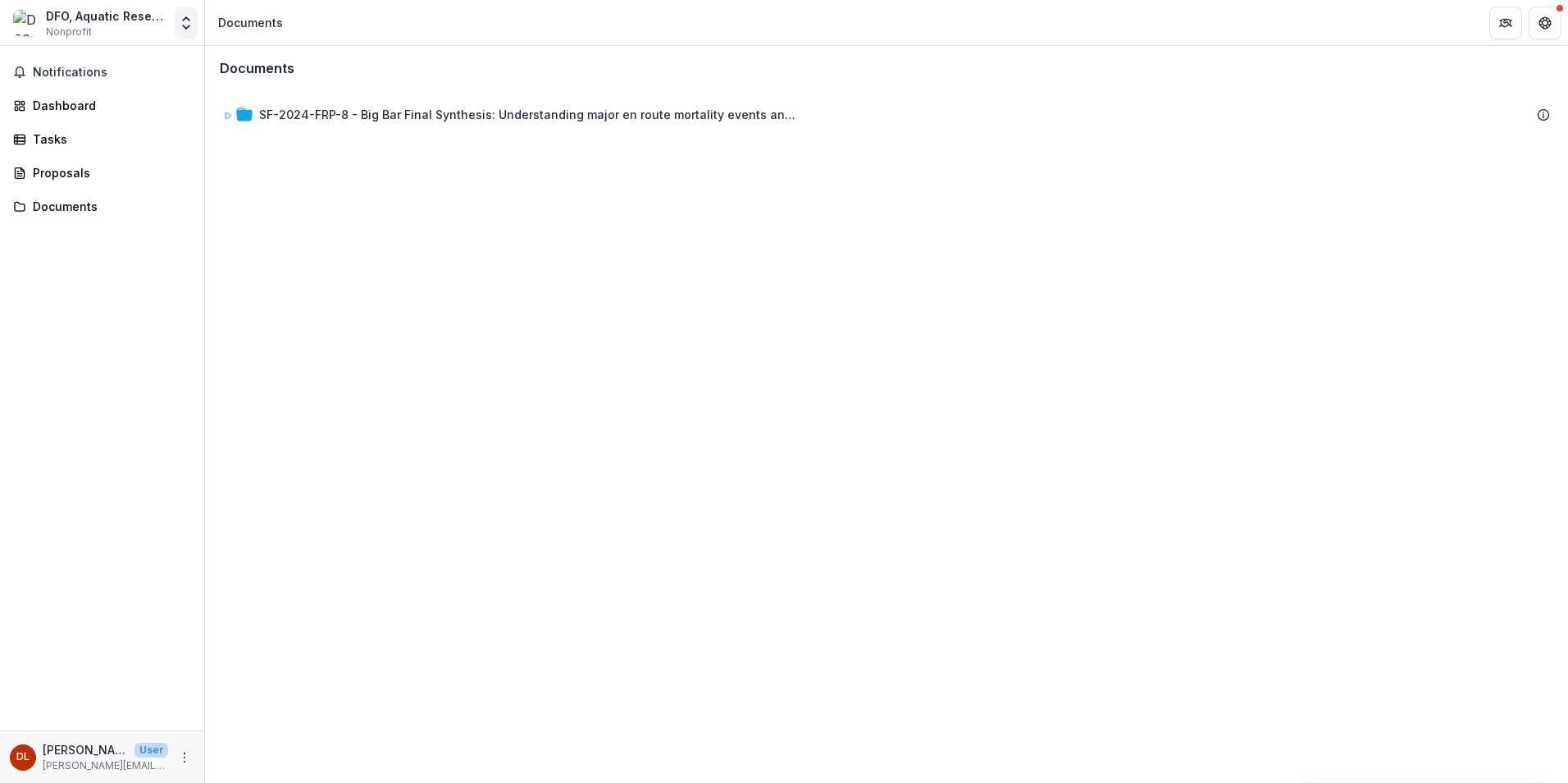
click at [186, 26] on icon "Open entity switcher" at bounding box center [187, 23] width 17 height 17
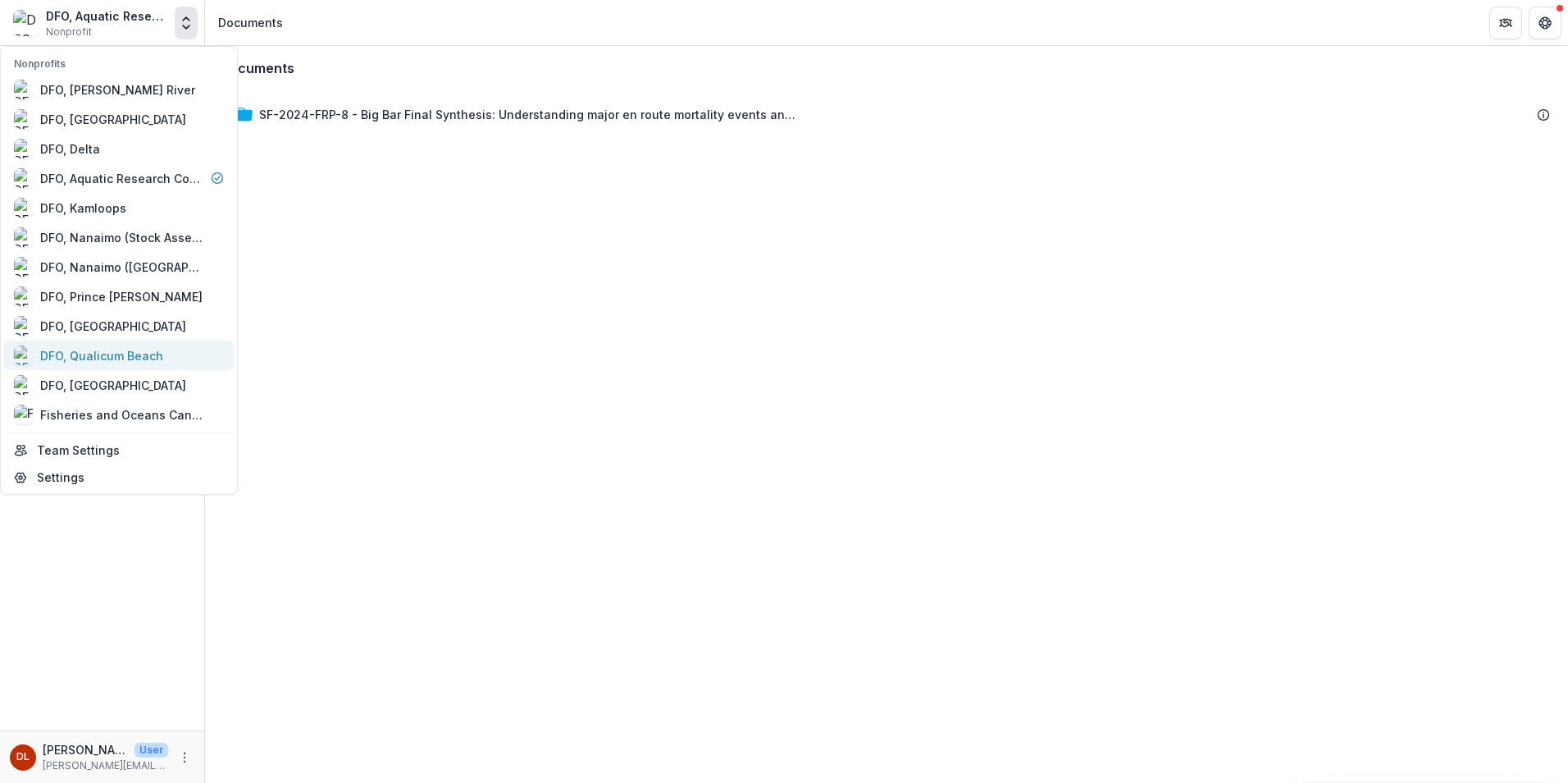
click at [114, 355] on div "DFO, Qualicum Beach" at bounding box center [101, 356] width 123 height 18
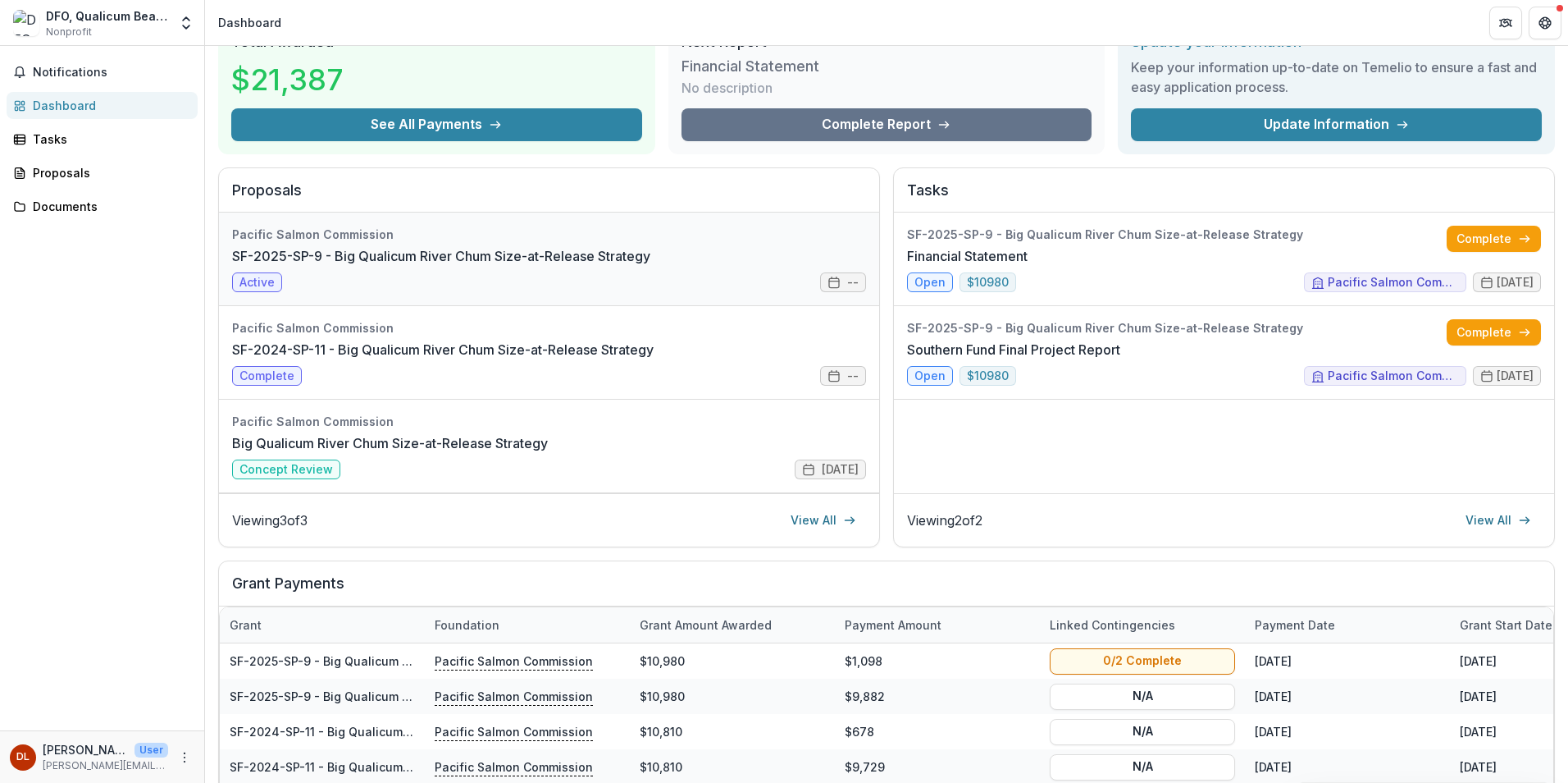
scroll to position [165, 0]
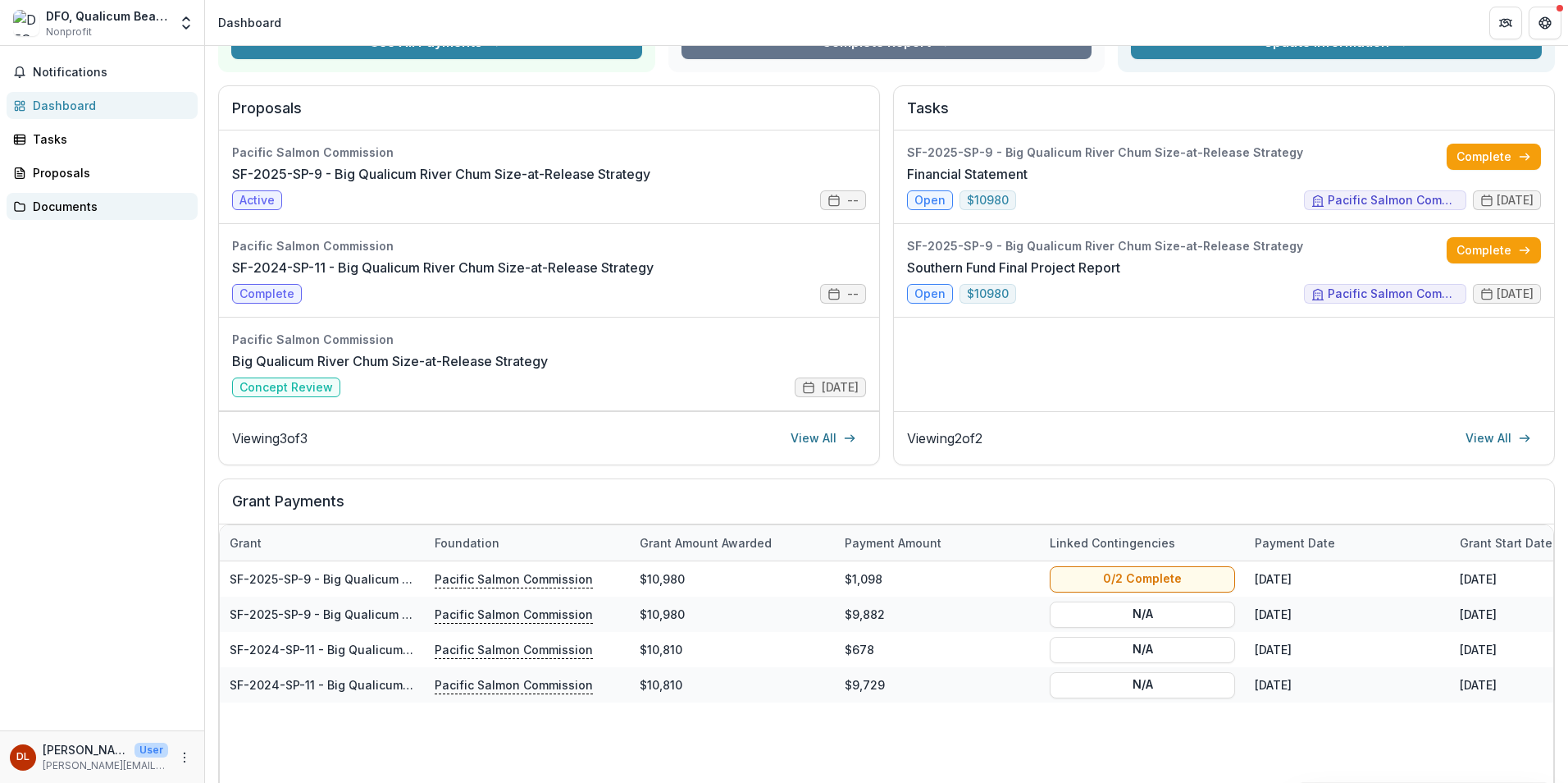
click at [59, 202] on div "Documents" at bounding box center [109, 206] width 152 height 18
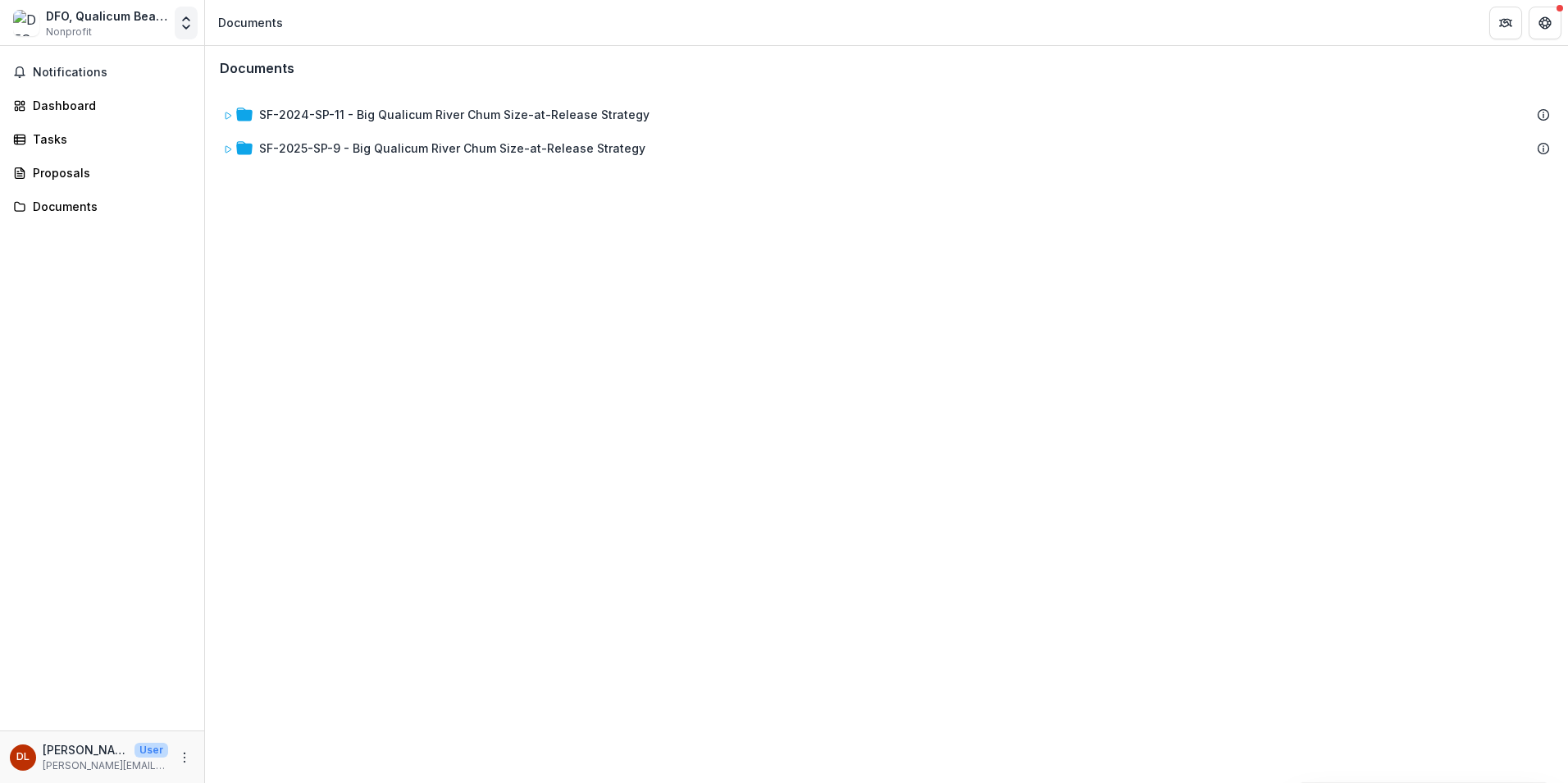
click at [187, 28] on polyline "Open entity switcher" at bounding box center [186, 28] width 6 height 4
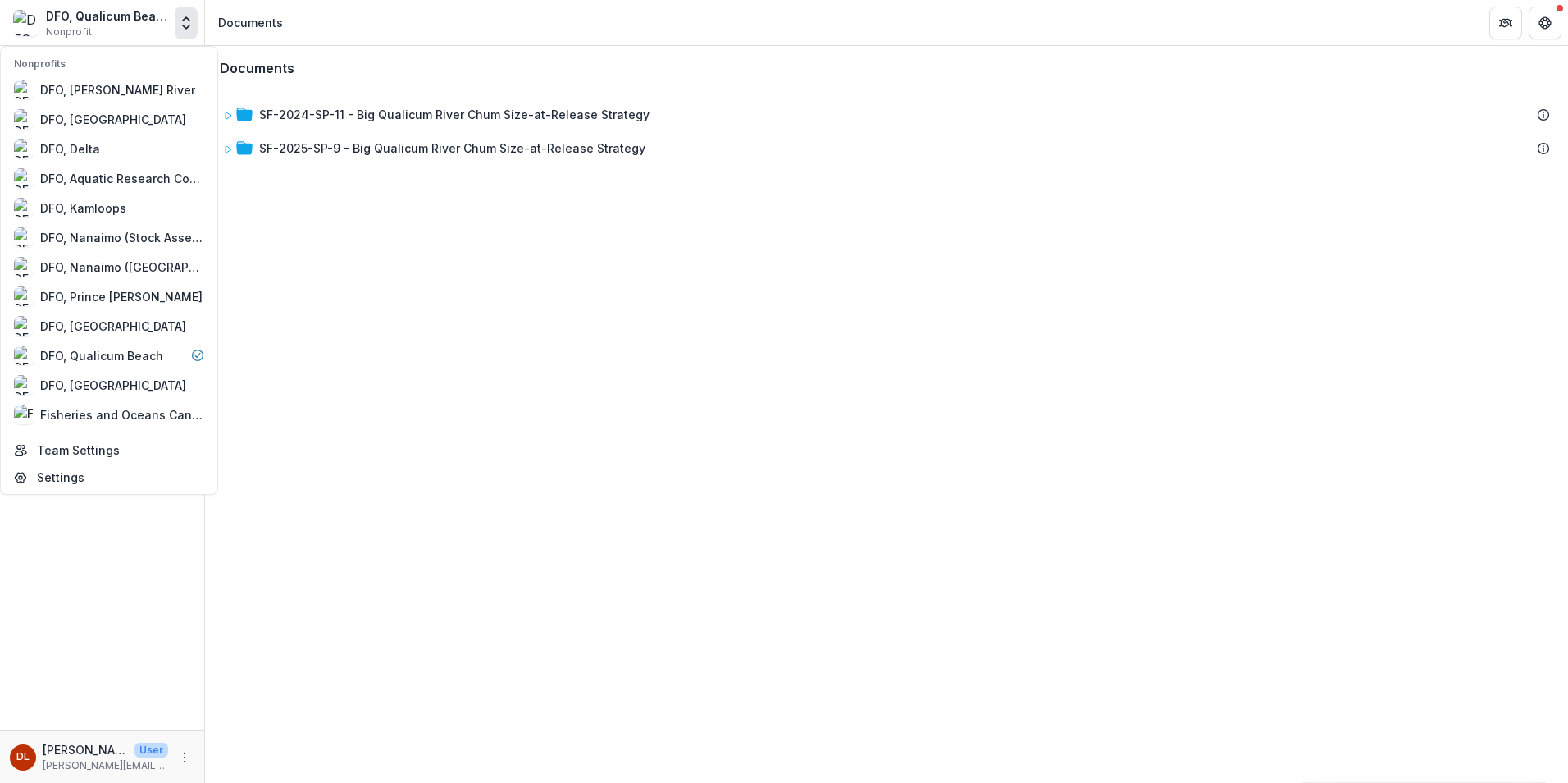
click at [188, 26] on icon "Open entity switcher" at bounding box center [187, 23] width 17 height 17
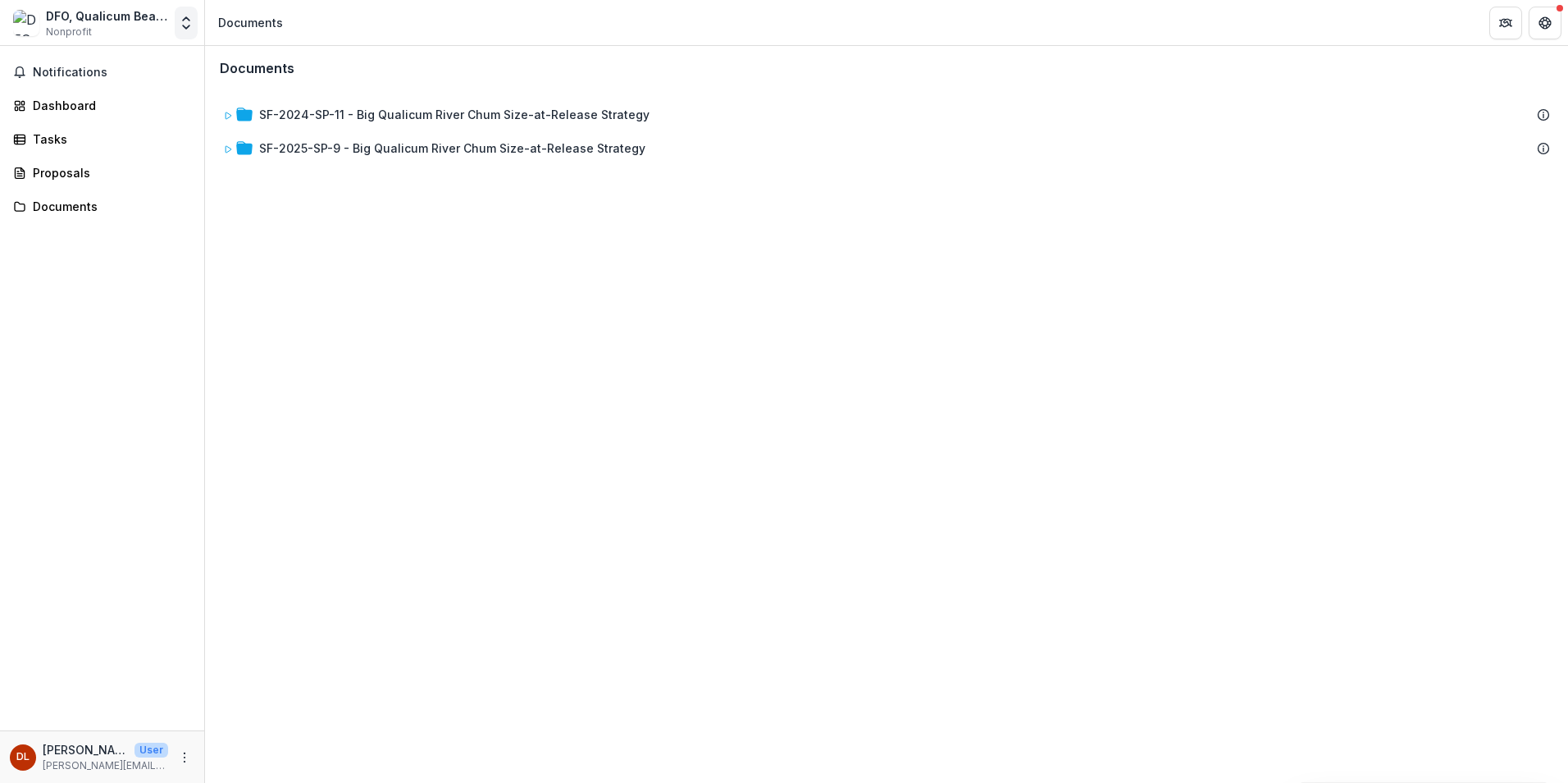
click at [187, 26] on icon "Open entity switcher" at bounding box center [187, 23] width 17 height 17
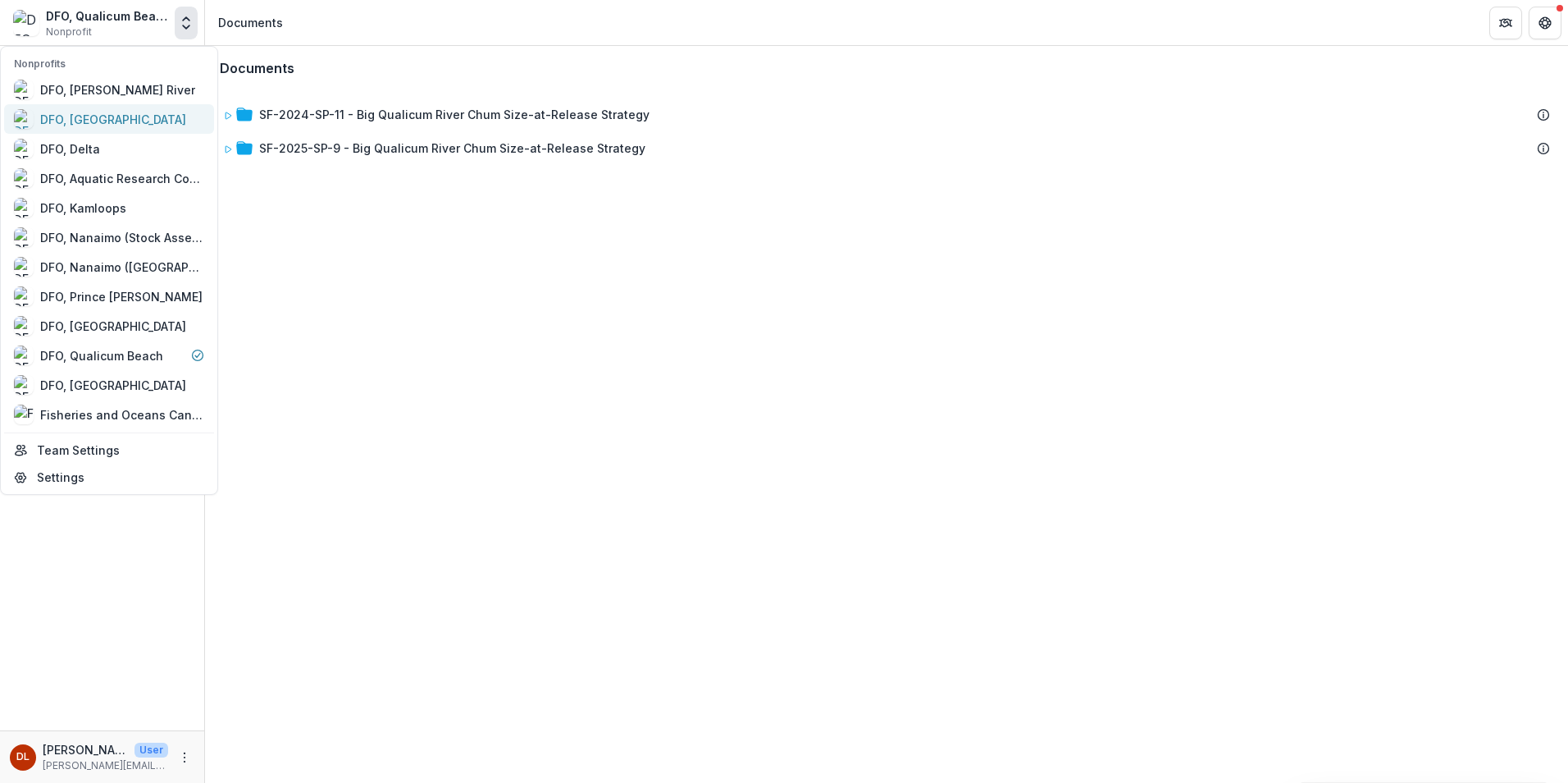
click at [125, 121] on div "DFO, [GEOGRAPHIC_DATA]" at bounding box center [113, 119] width 146 height 18
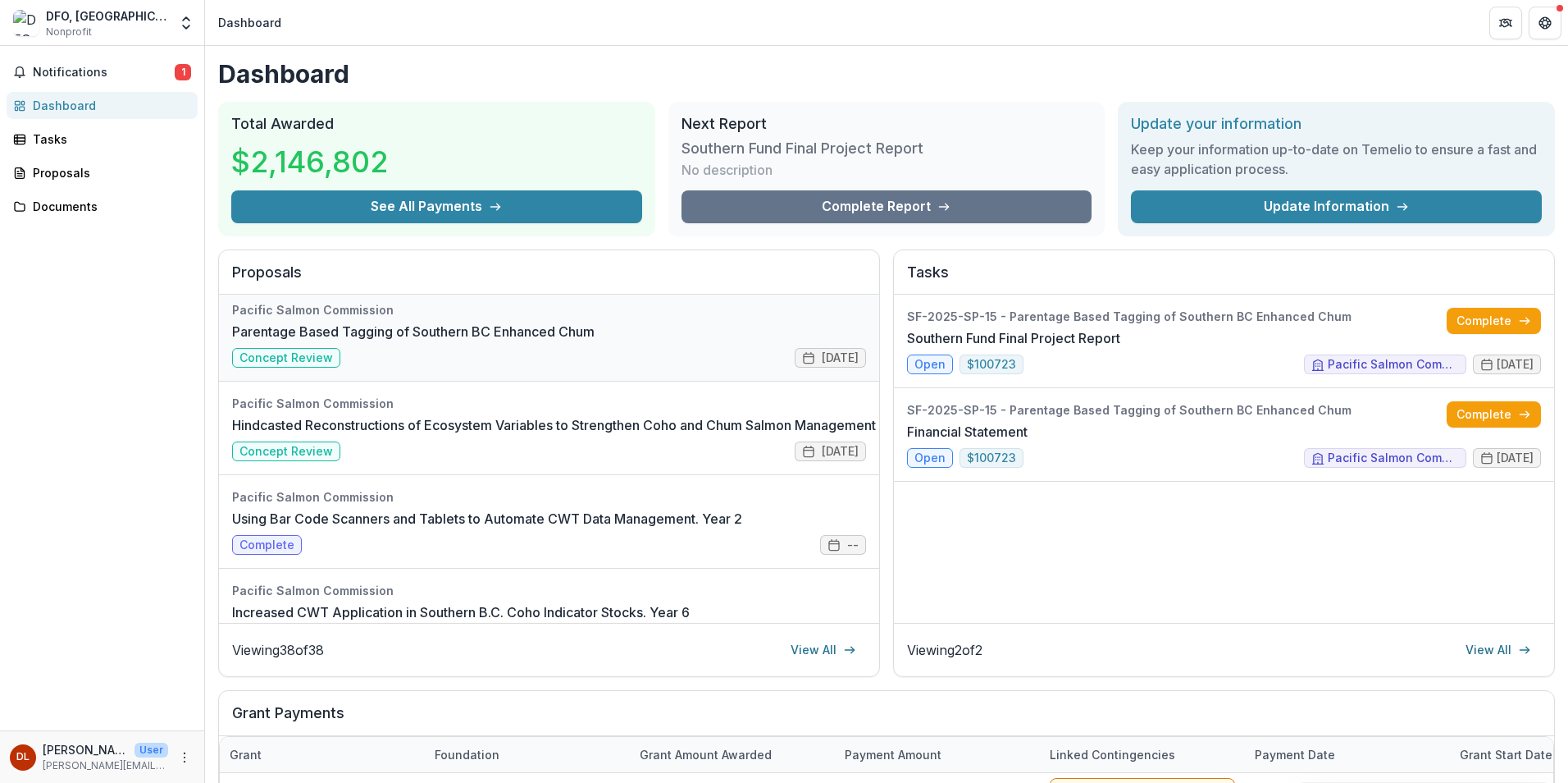
scroll to position [246, 0]
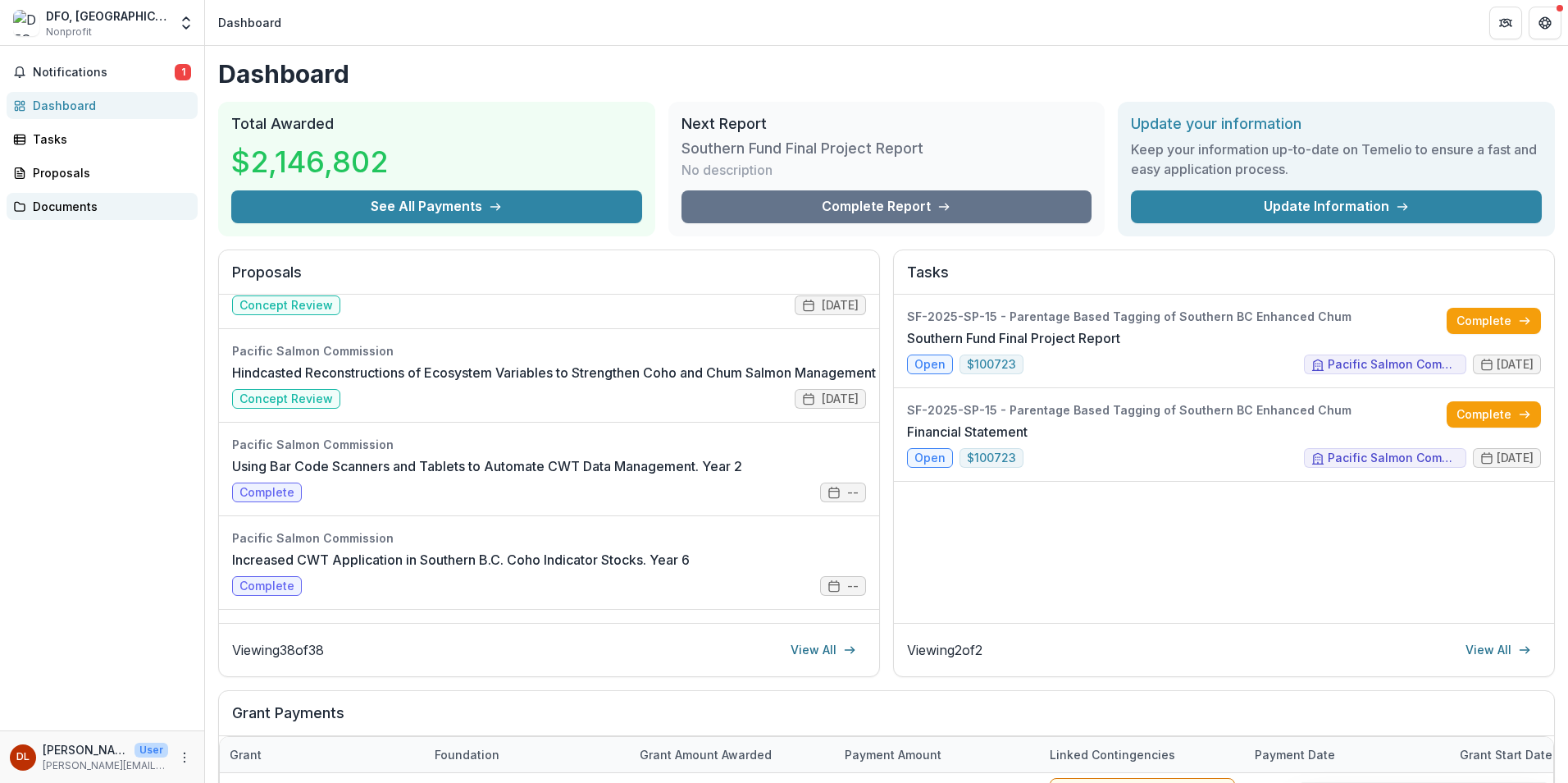
click at [91, 208] on div "Documents" at bounding box center [109, 206] width 152 height 18
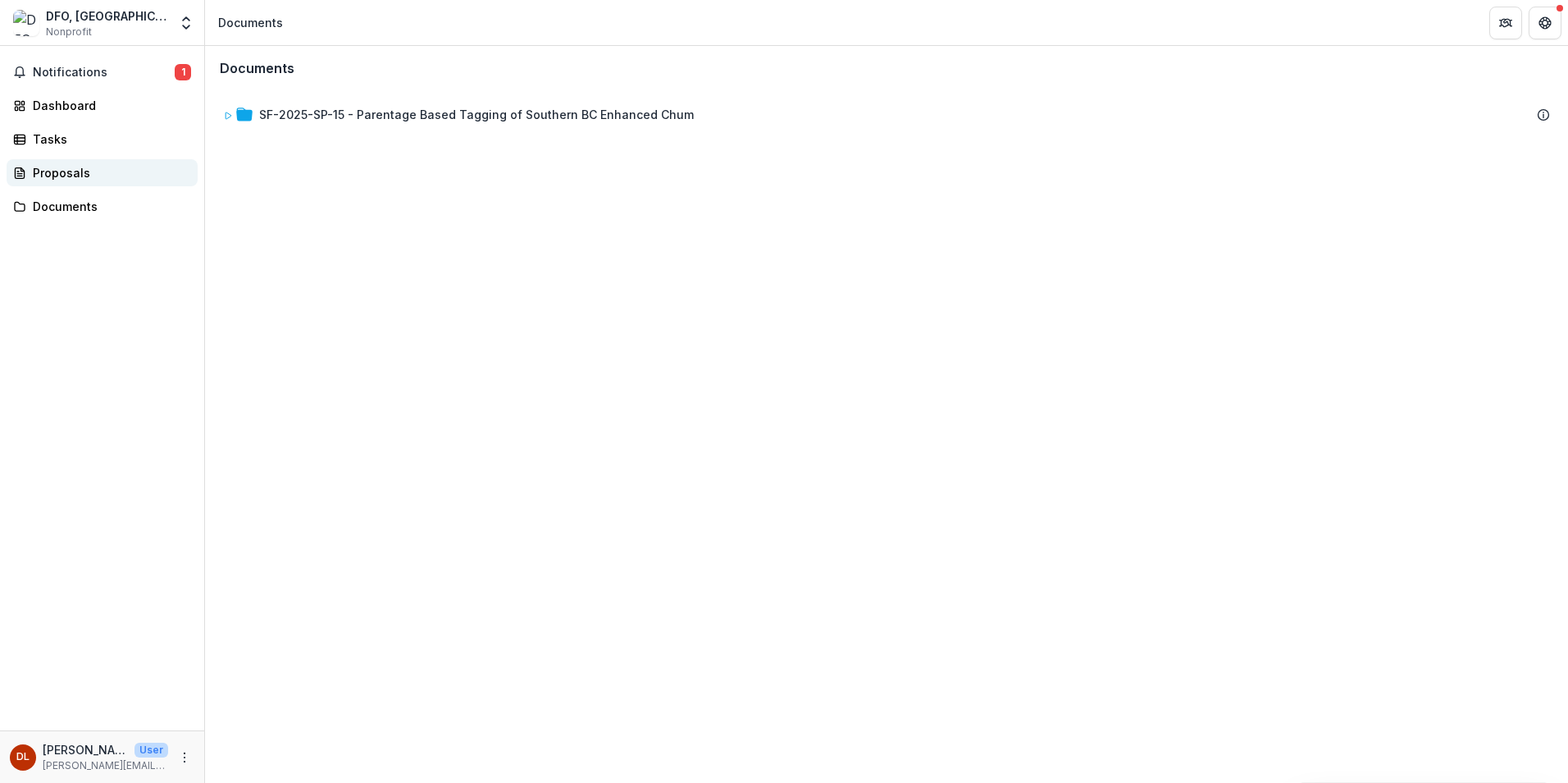
click at [87, 175] on div "Proposals" at bounding box center [109, 173] width 152 height 18
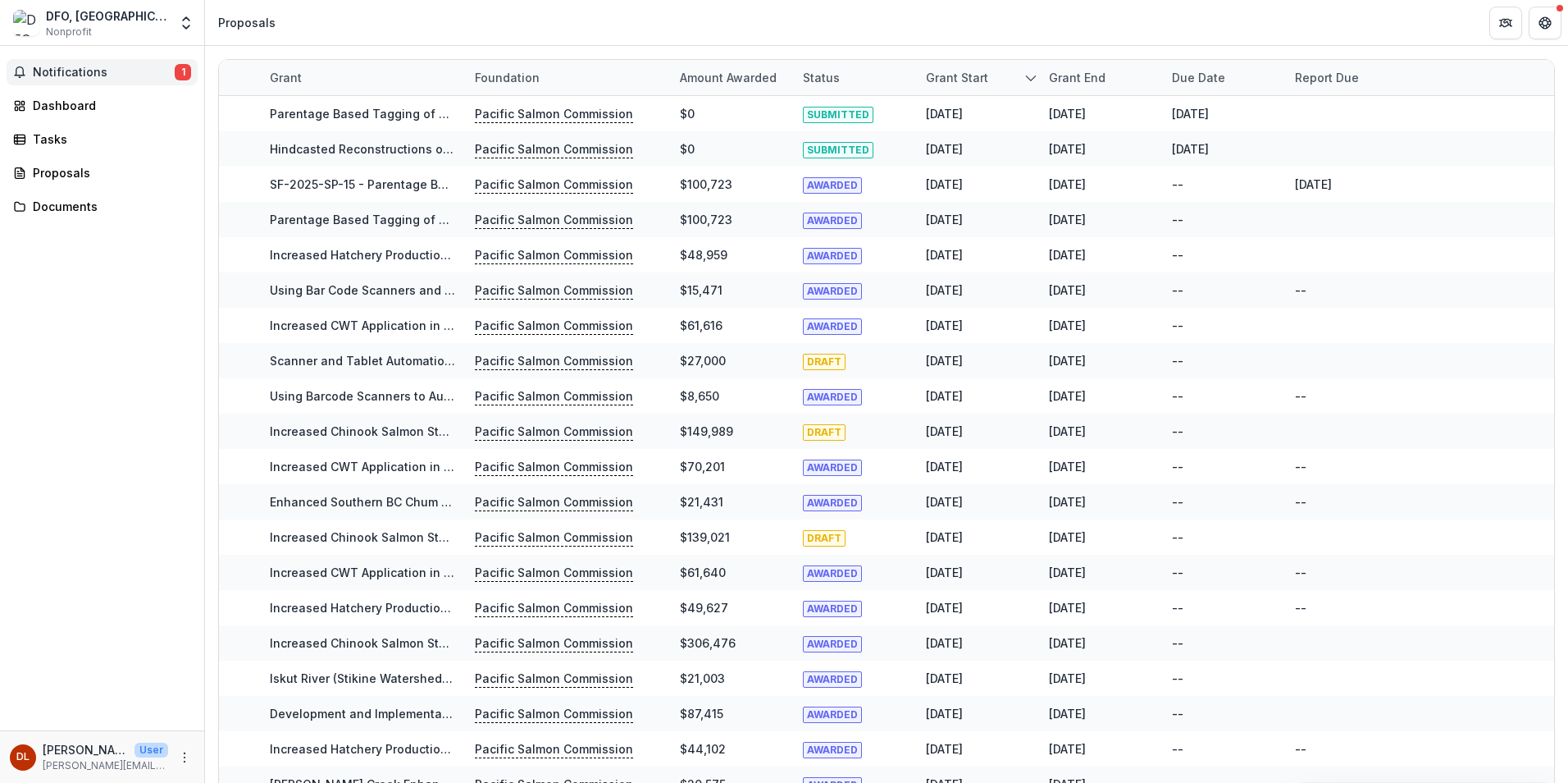
click at [69, 74] on span "Notifications" at bounding box center [104, 72] width 142 height 14
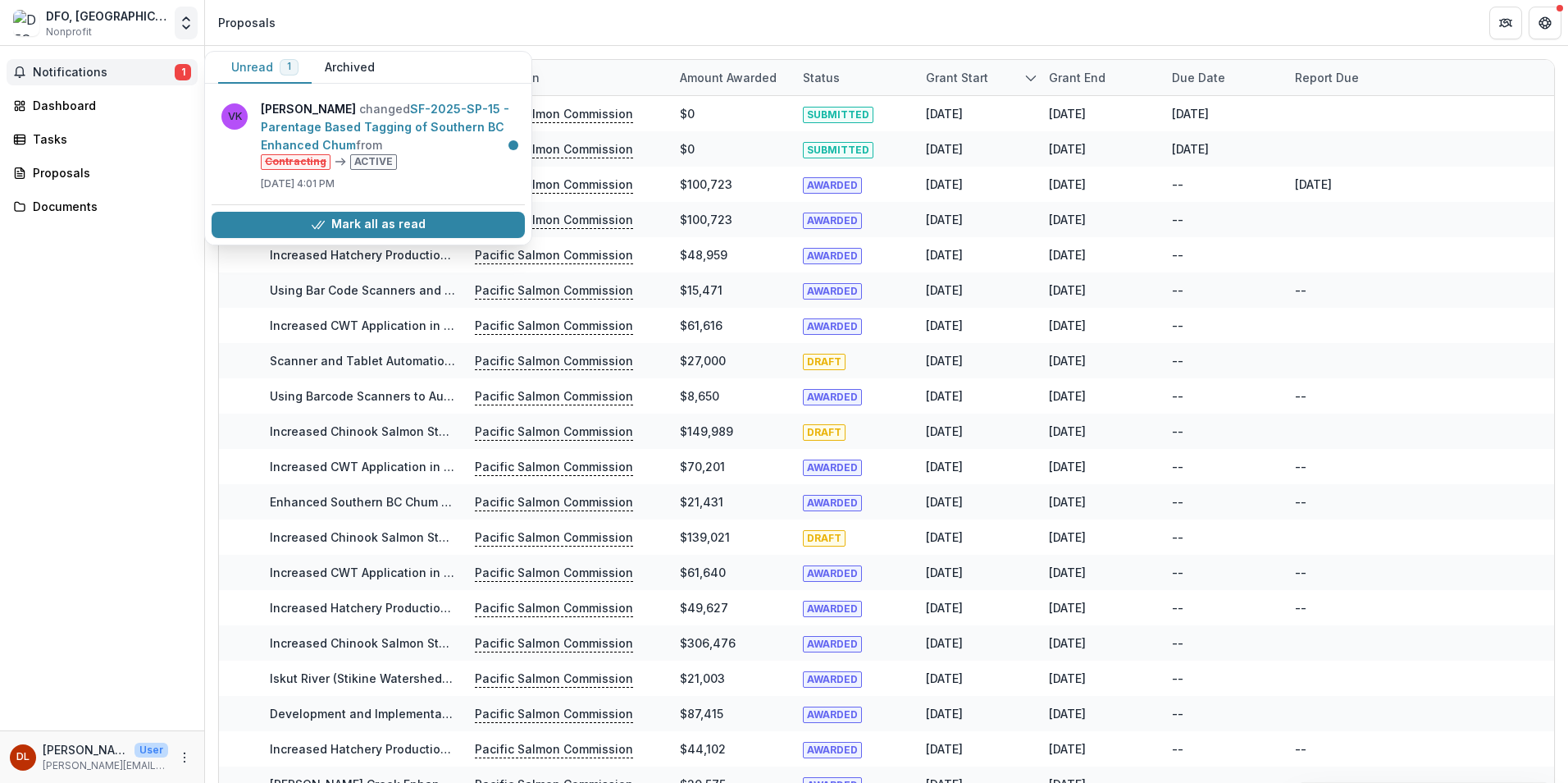
click at [186, 26] on icon "Open entity switcher" at bounding box center [187, 23] width 17 height 17
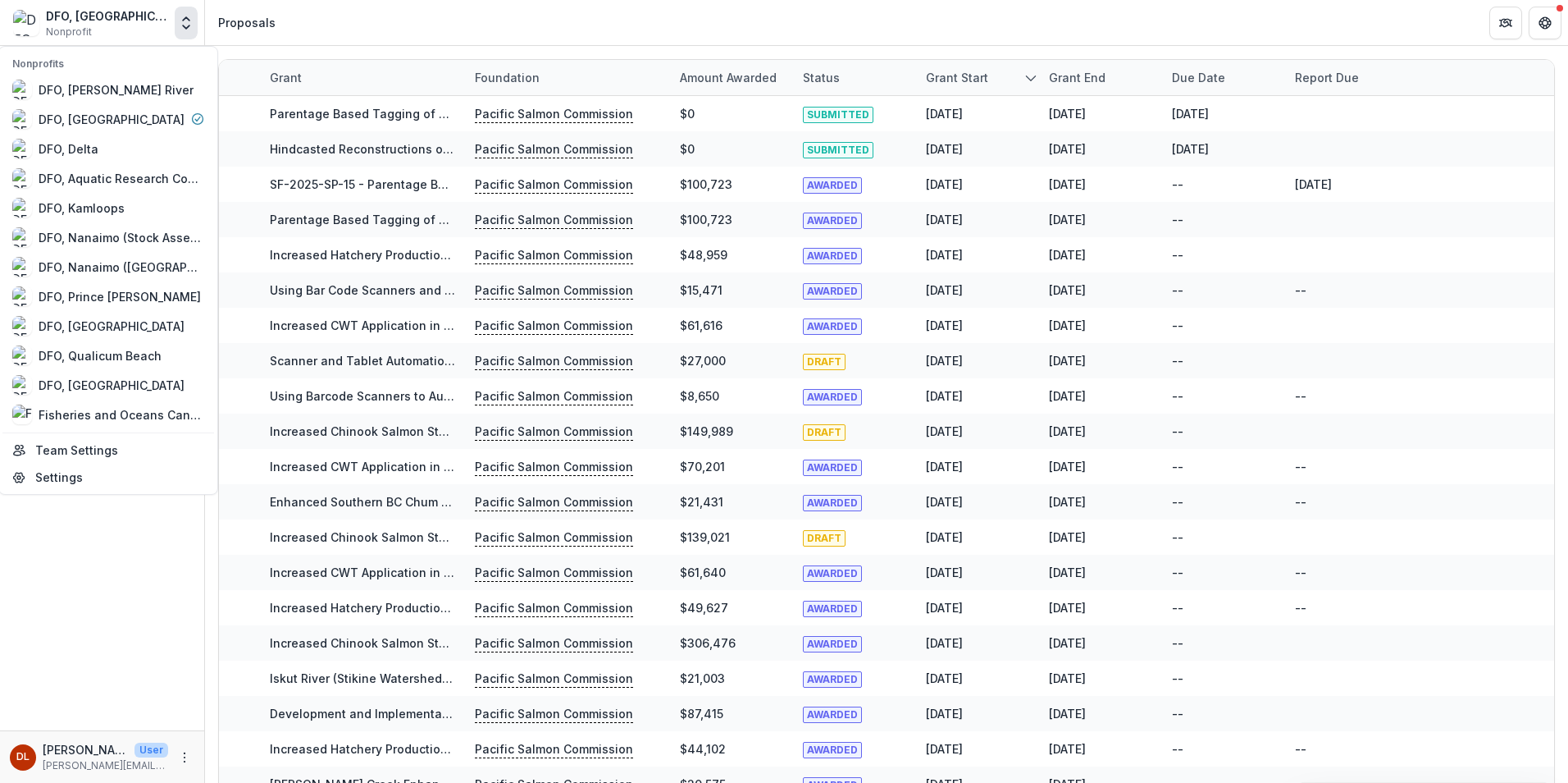
click at [183, 27] on icon "Open entity switcher" at bounding box center [187, 23] width 17 height 17
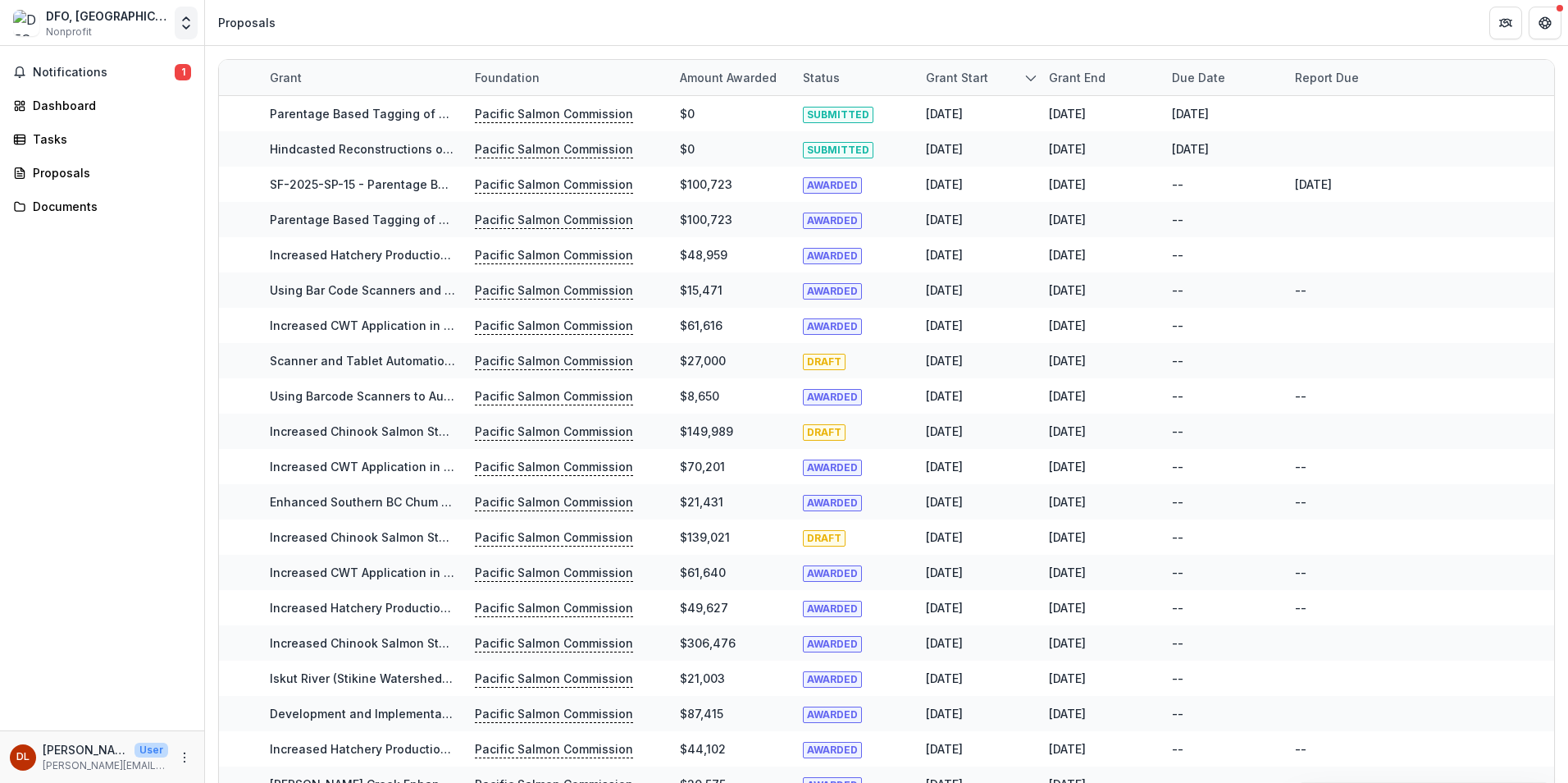
click at [183, 27] on icon "Open entity switcher" at bounding box center [187, 23] width 17 height 17
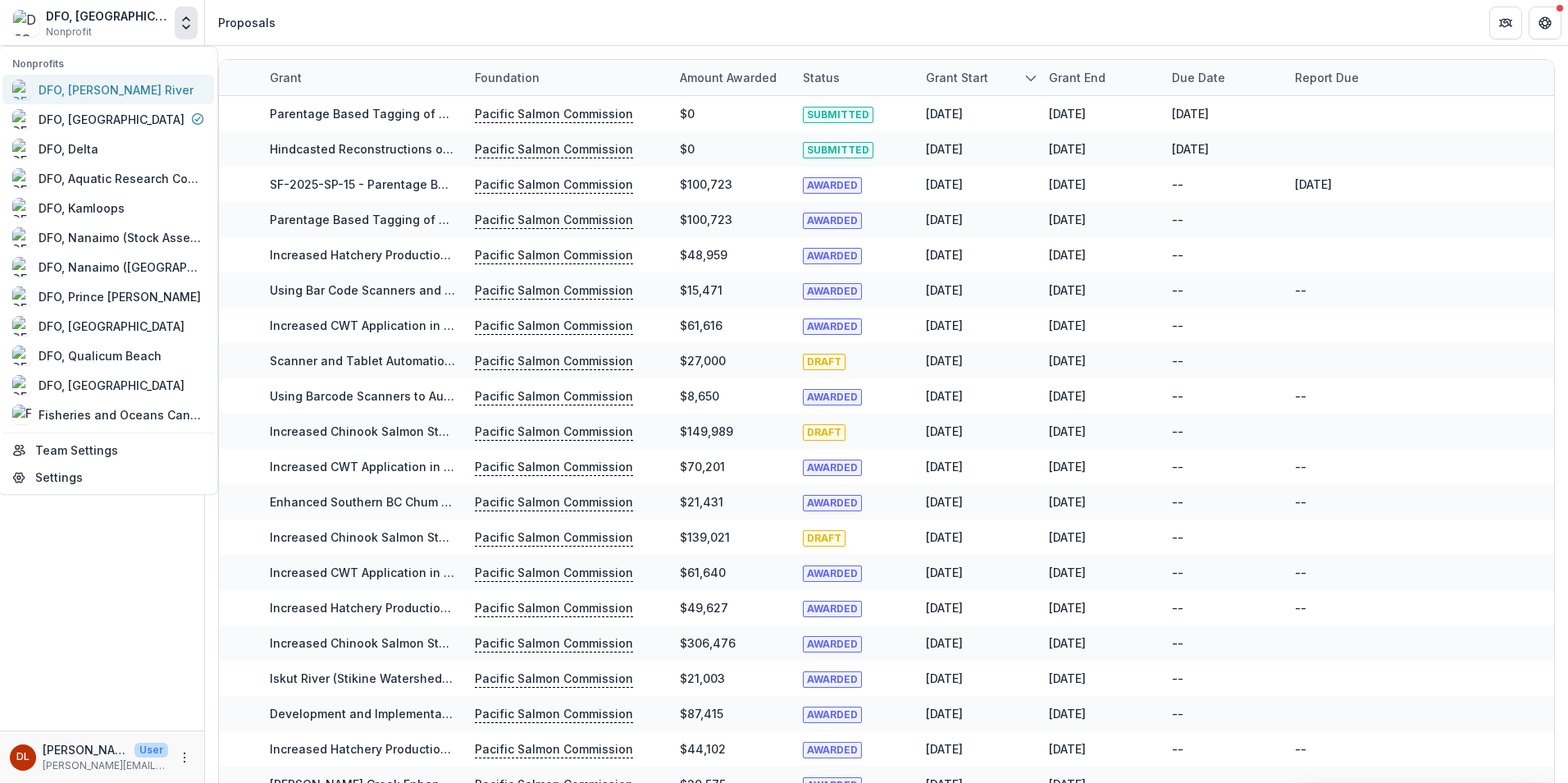
click at [139, 92] on div "DFO, [PERSON_NAME] River" at bounding box center [116, 90] width 155 height 18
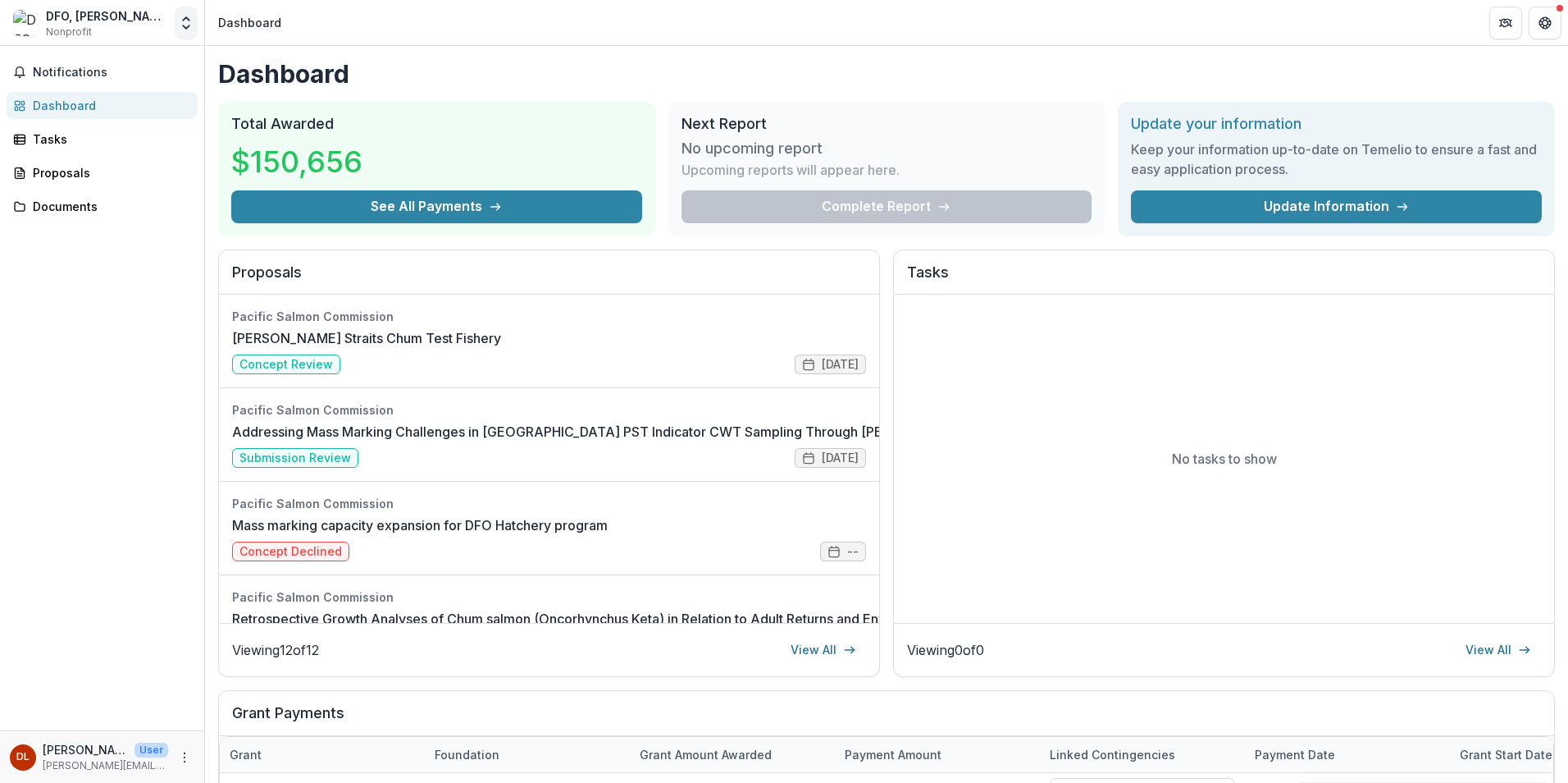
click at [184, 31] on button "Open entity switcher" at bounding box center [186, 23] width 23 height 33
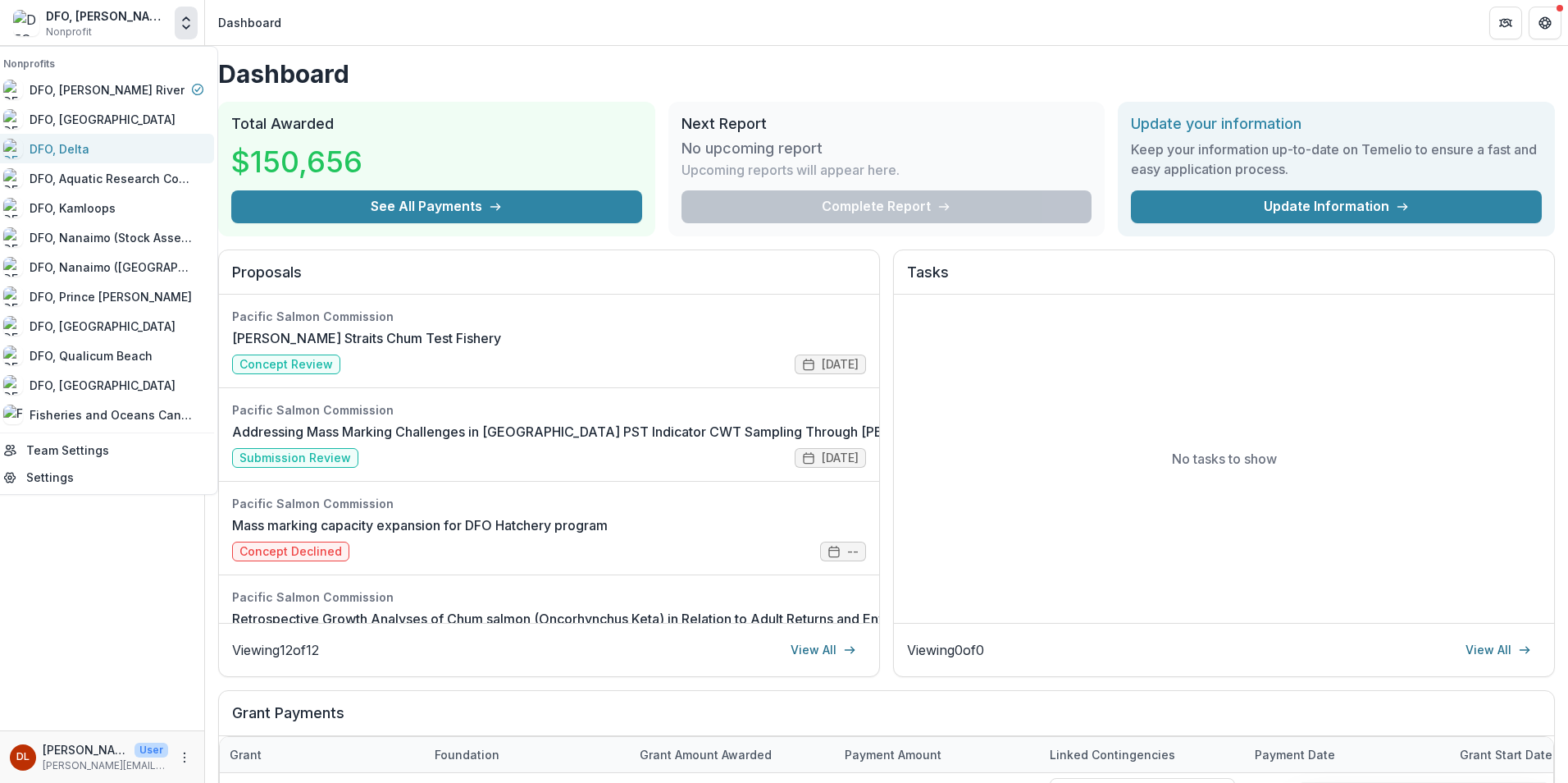
click at [102, 146] on div "DFO, Delta" at bounding box center [103, 148] width 201 height 19
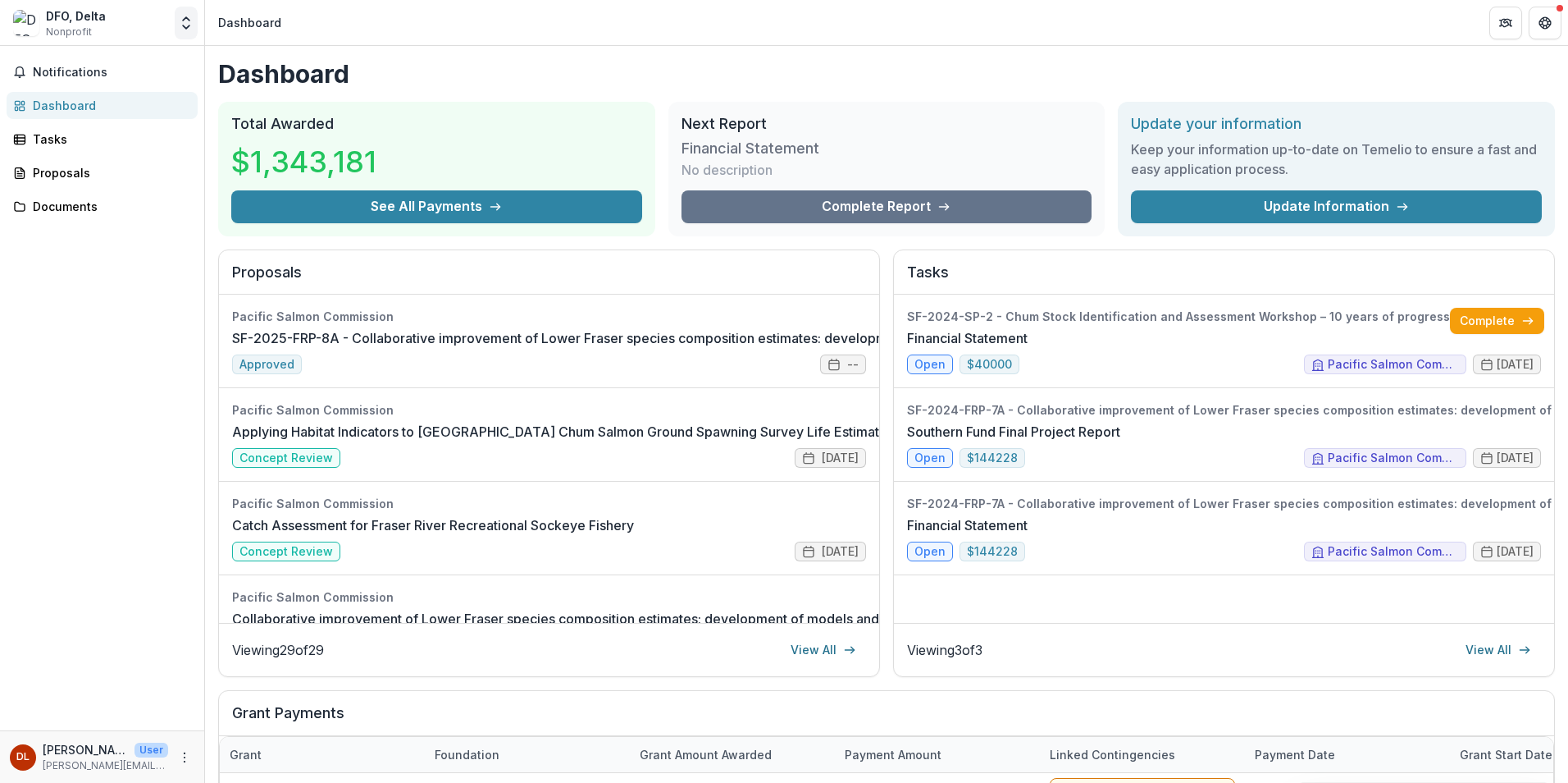
click at [187, 28] on polyline "Open entity switcher" at bounding box center [186, 28] width 6 height 4
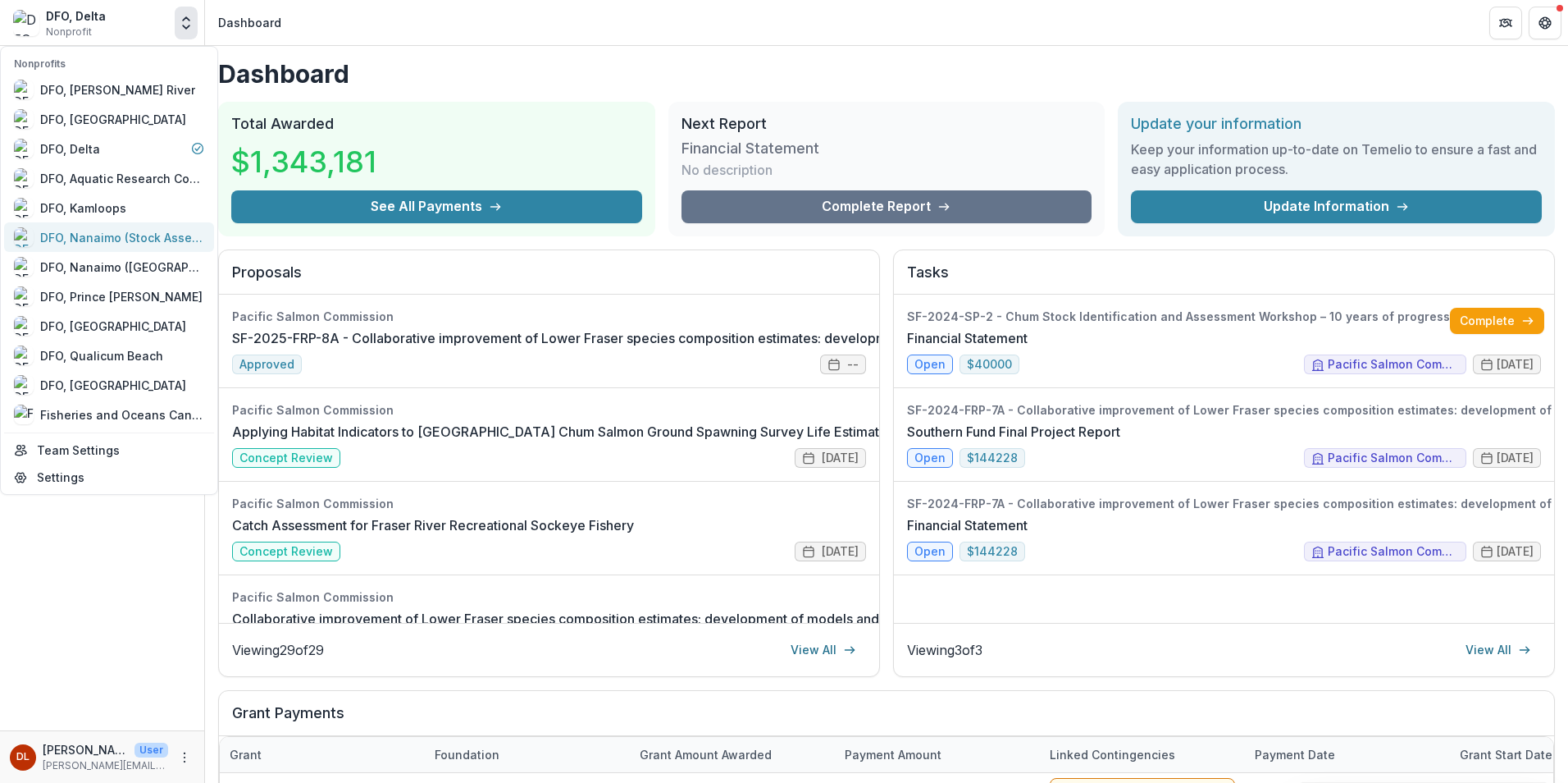
click at [94, 230] on div "DFO, Nanaimo (Stock Assessment)" at bounding box center [122, 238] width 164 height 18
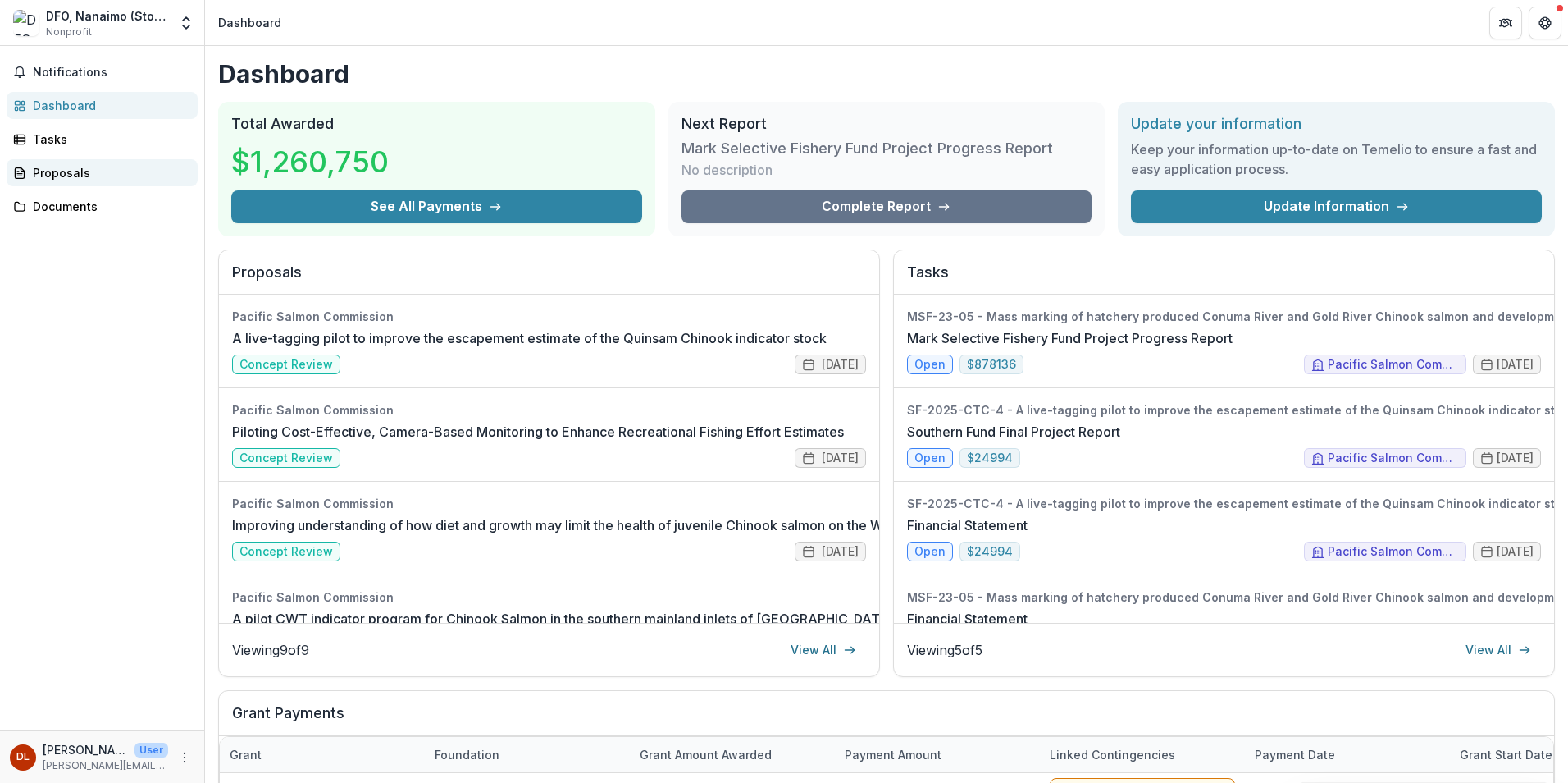
click at [84, 175] on div "Proposals" at bounding box center [109, 173] width 152 height 18
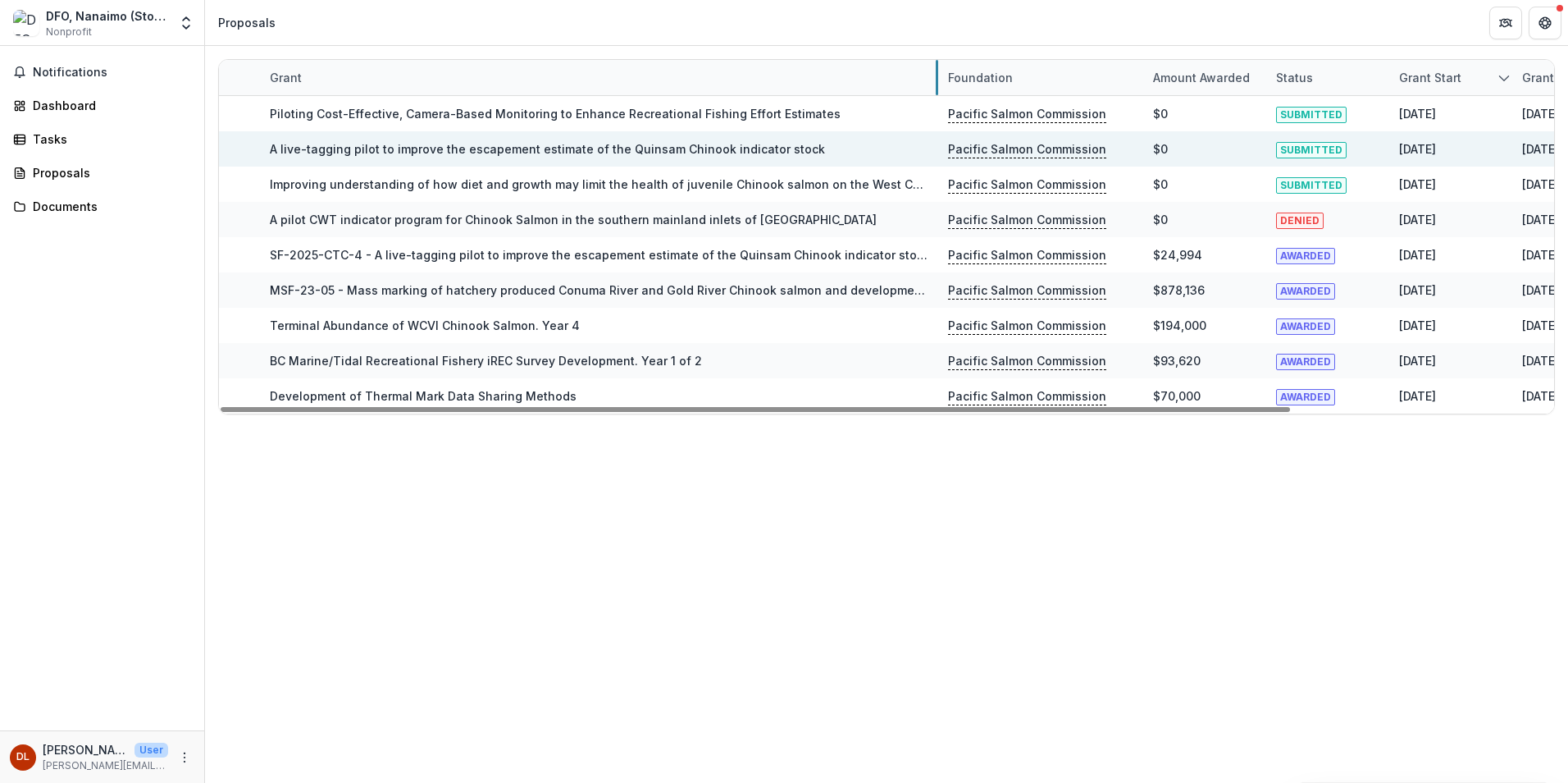
drag, startPoint x: 463, startPoint y: 78, endPoint x: 936, endPoint y: 152, distance: 478.8
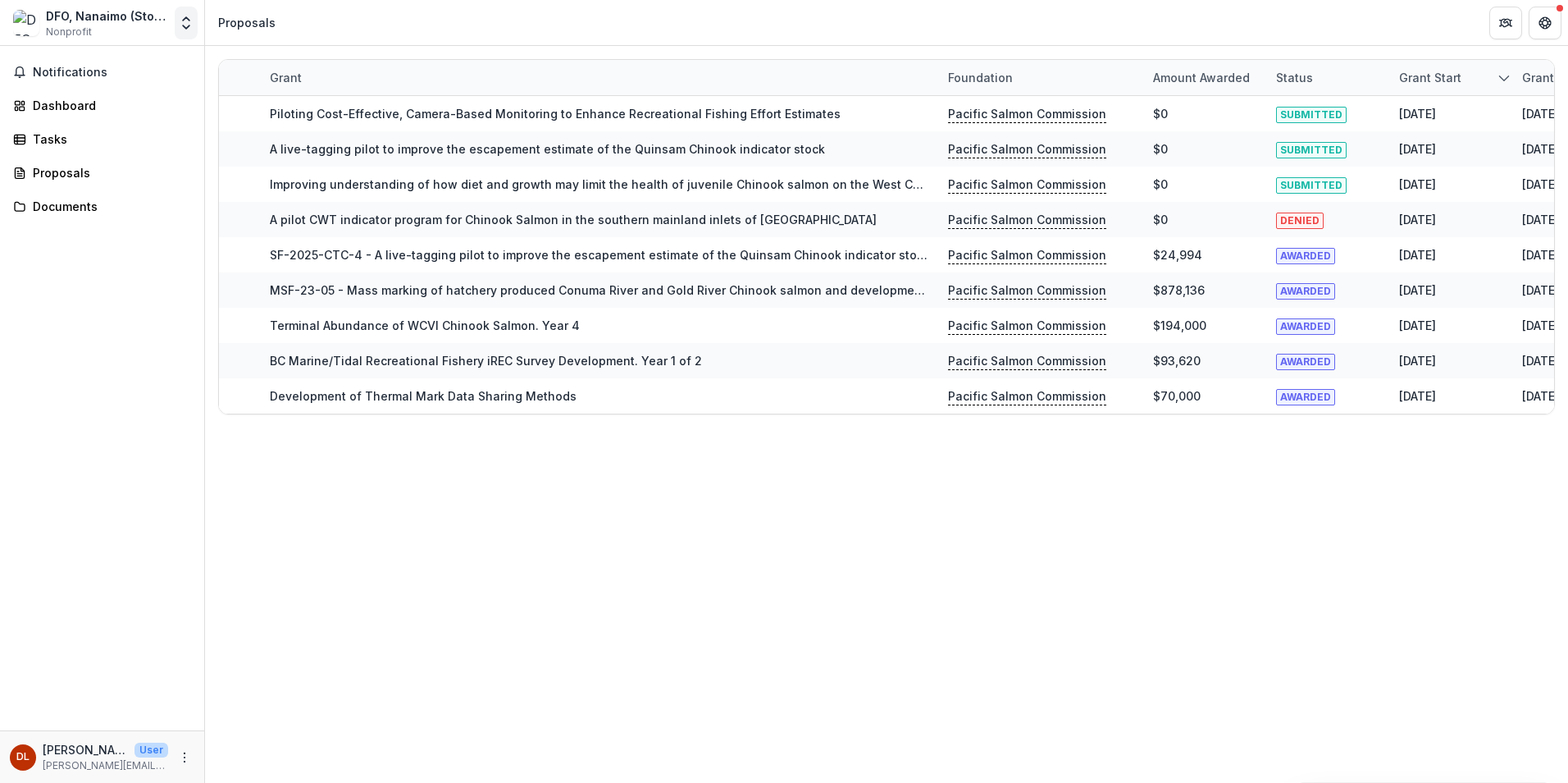
click at [188, 26] on polyline "Open entity switcher" at bounding box center [186, 28] width 6 height 4
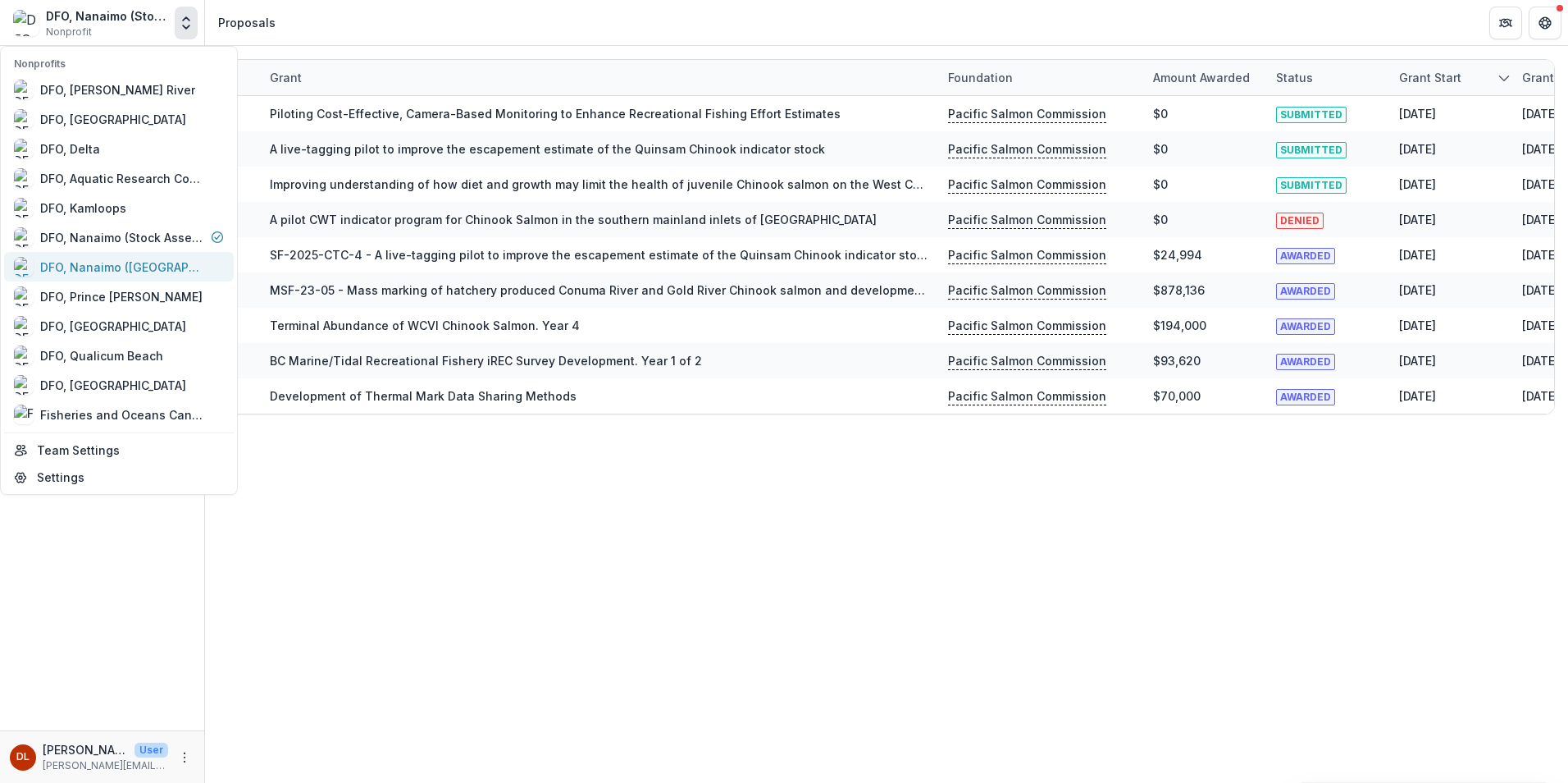
click at [121, 268] on div "DFO, Nanaimo ([GEOGRAPHIC_DATA])" at bounding box center [122, 267] width 164 height 18
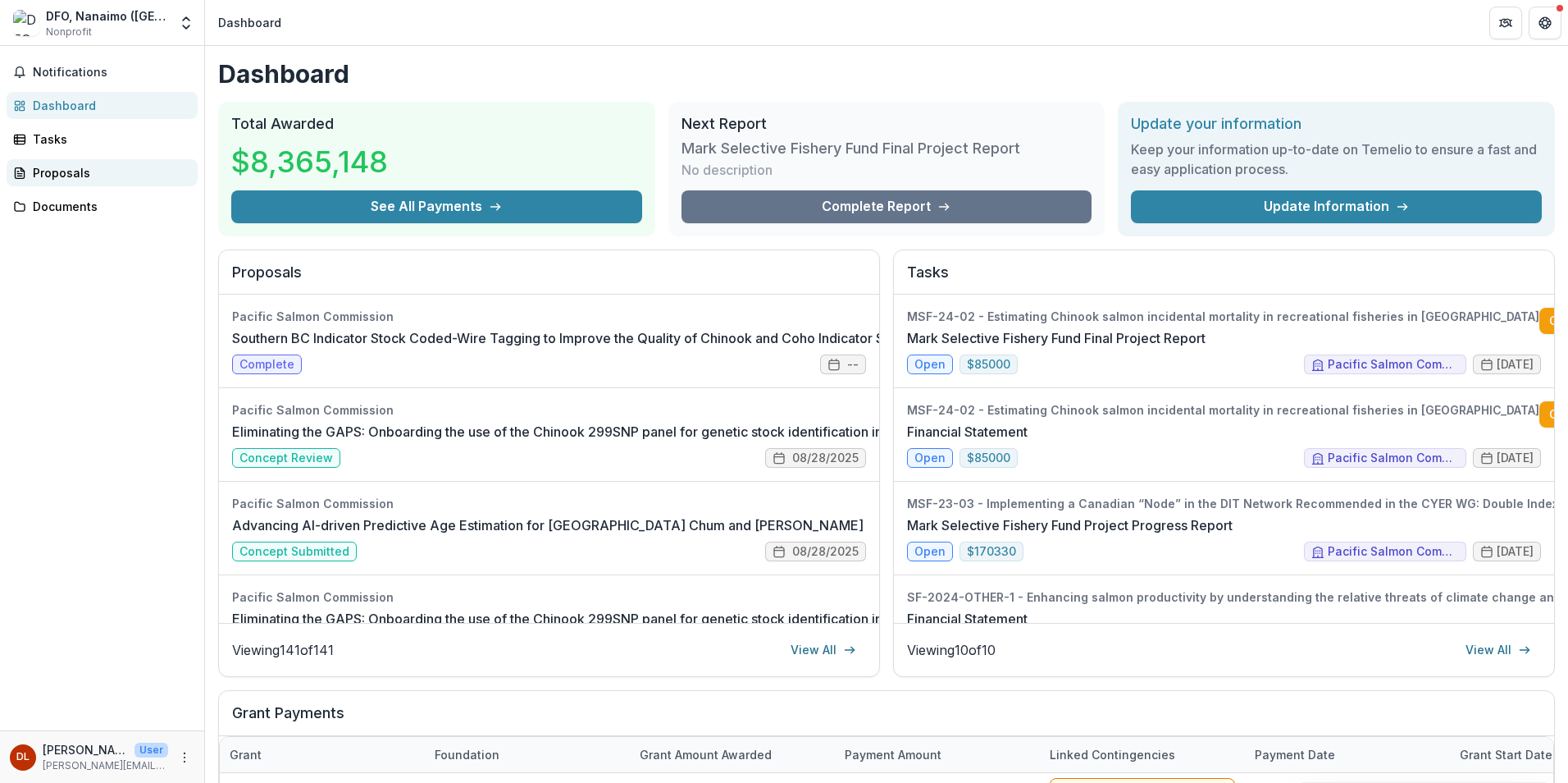
click at [64, 170] on div "Proposals" at bounding box center [109, 173] width 152 height 18
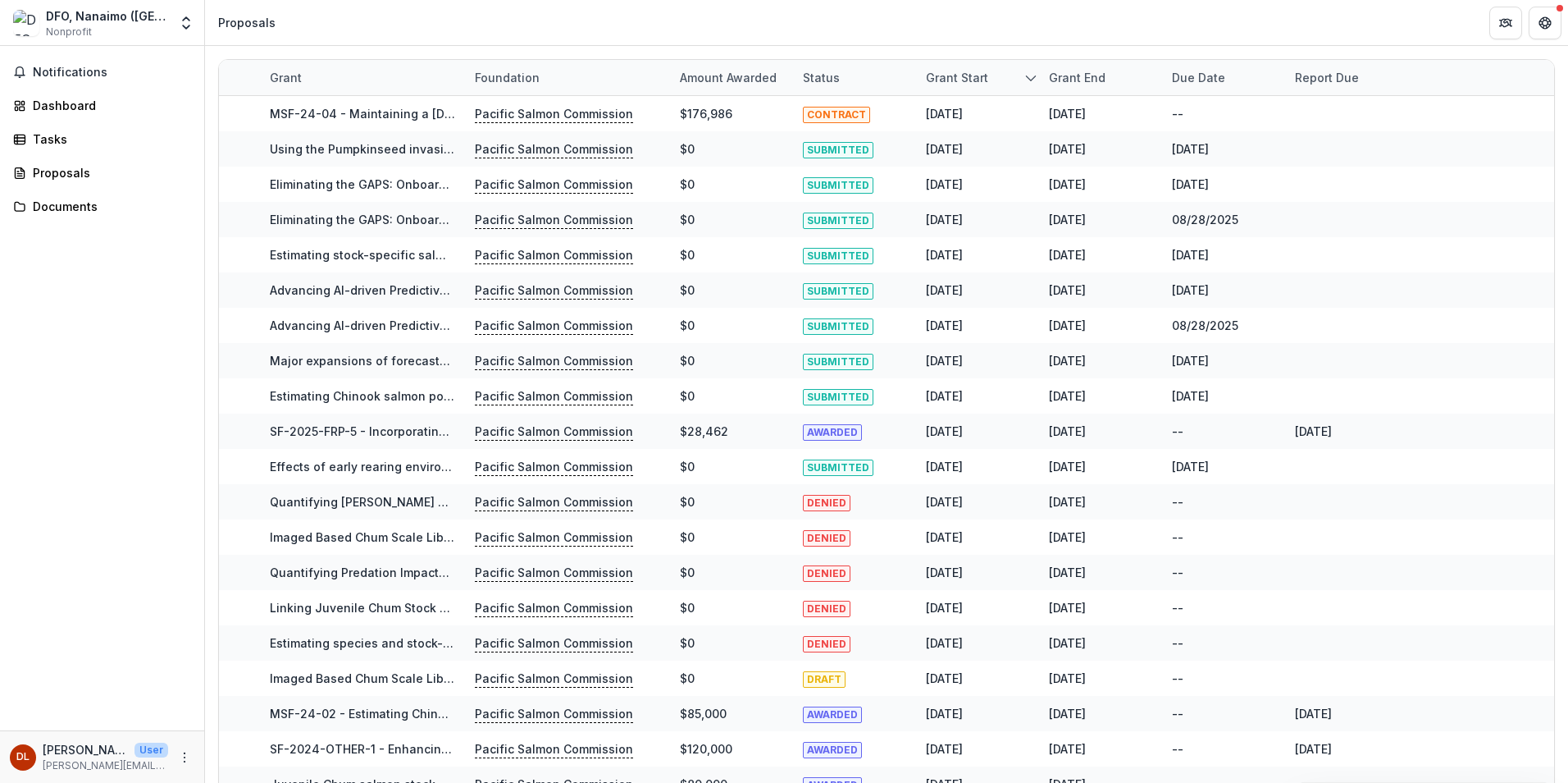
click at [829, 74] on div "Status" at bounding box center [820, 78] width 56 height 18
click at [853, 146] on span "Sort Ascending" at bounding box center [869, 149] width 87 height 14
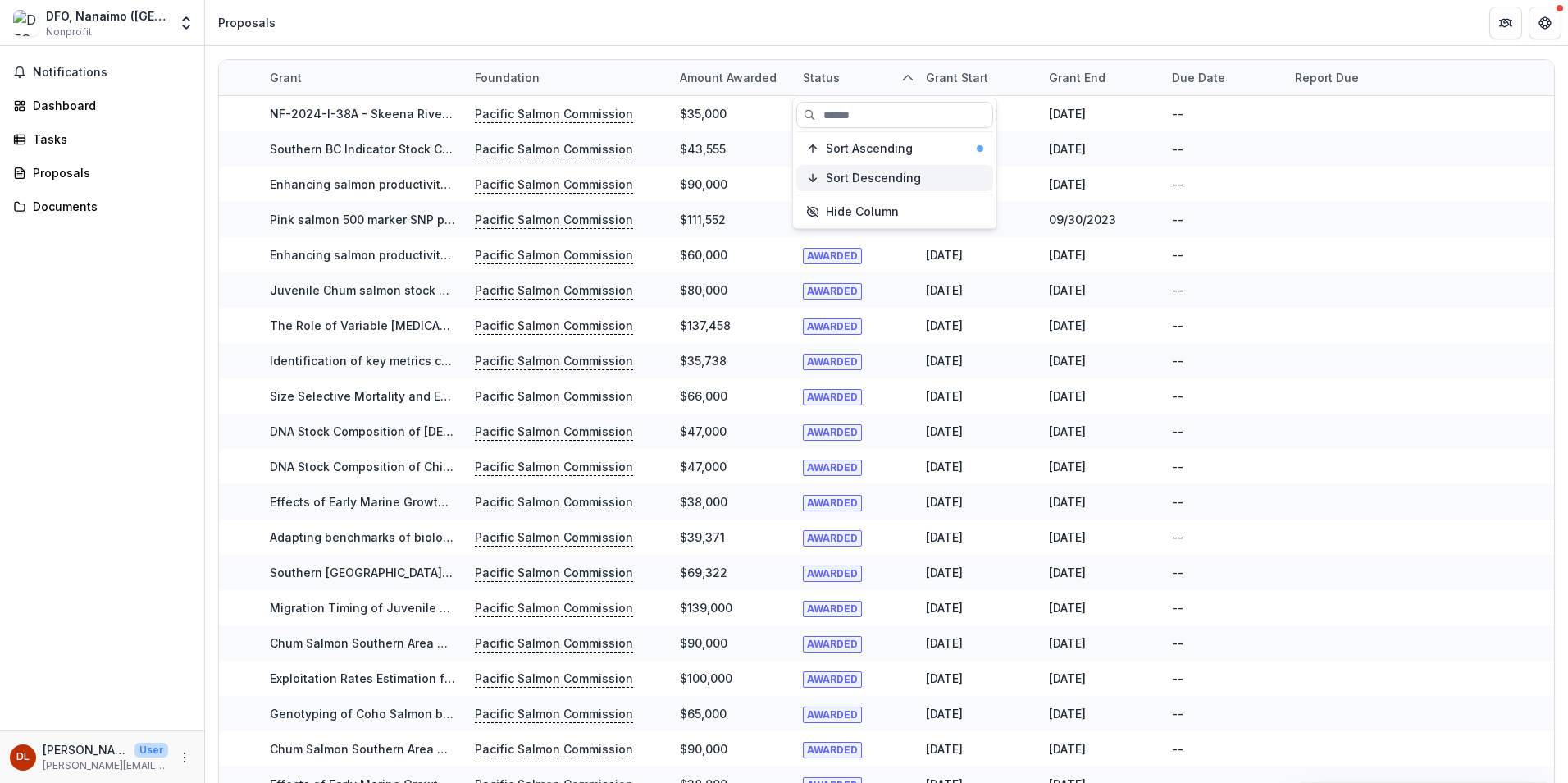
click at [838, 183] on span "Sort Descending" at bounding box center [873, 178] width 95 height 14
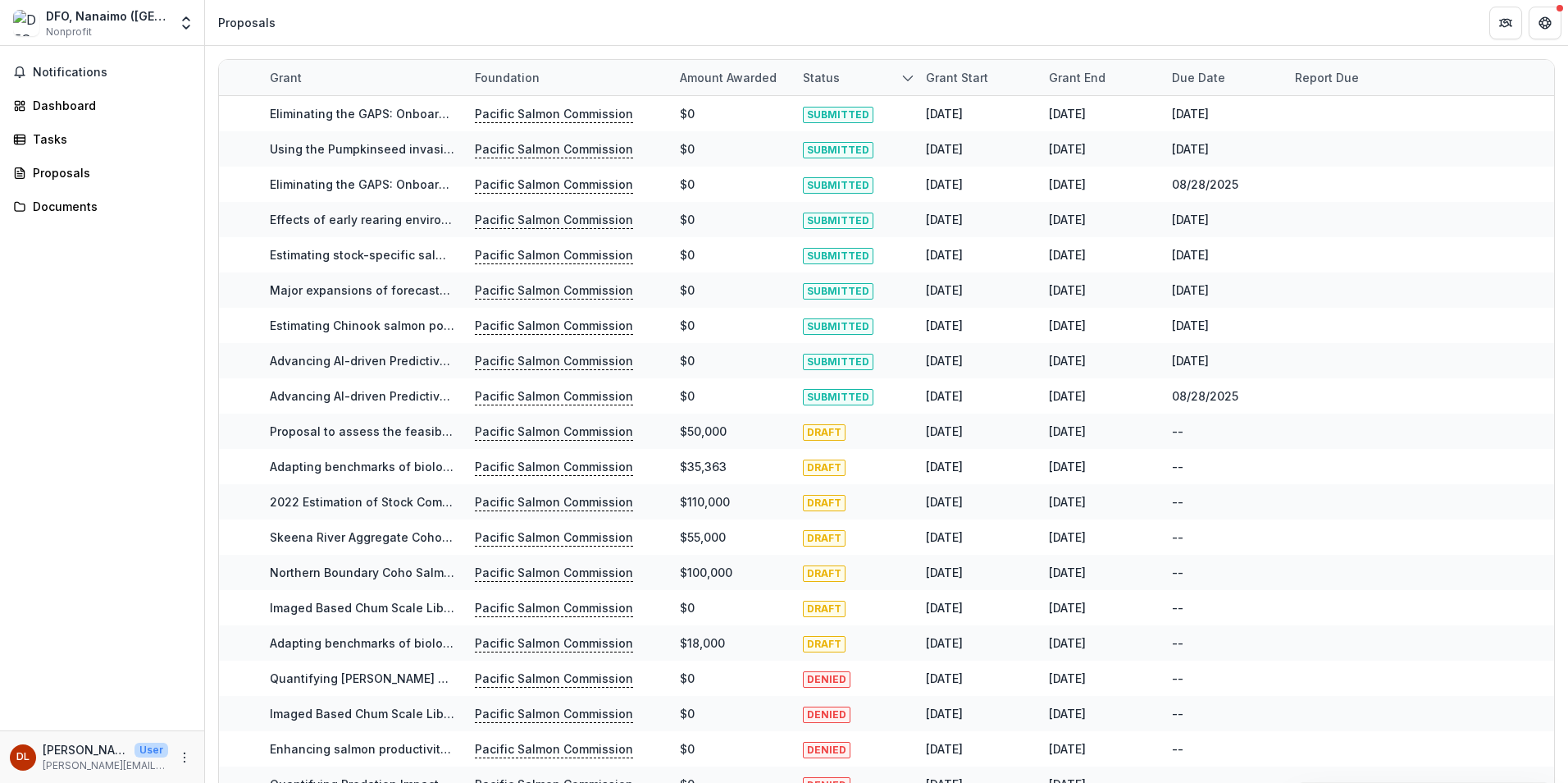
click at [184, 26] on polyline "Open entity switcher" at bounding box center [186, 28] width 6 height 4
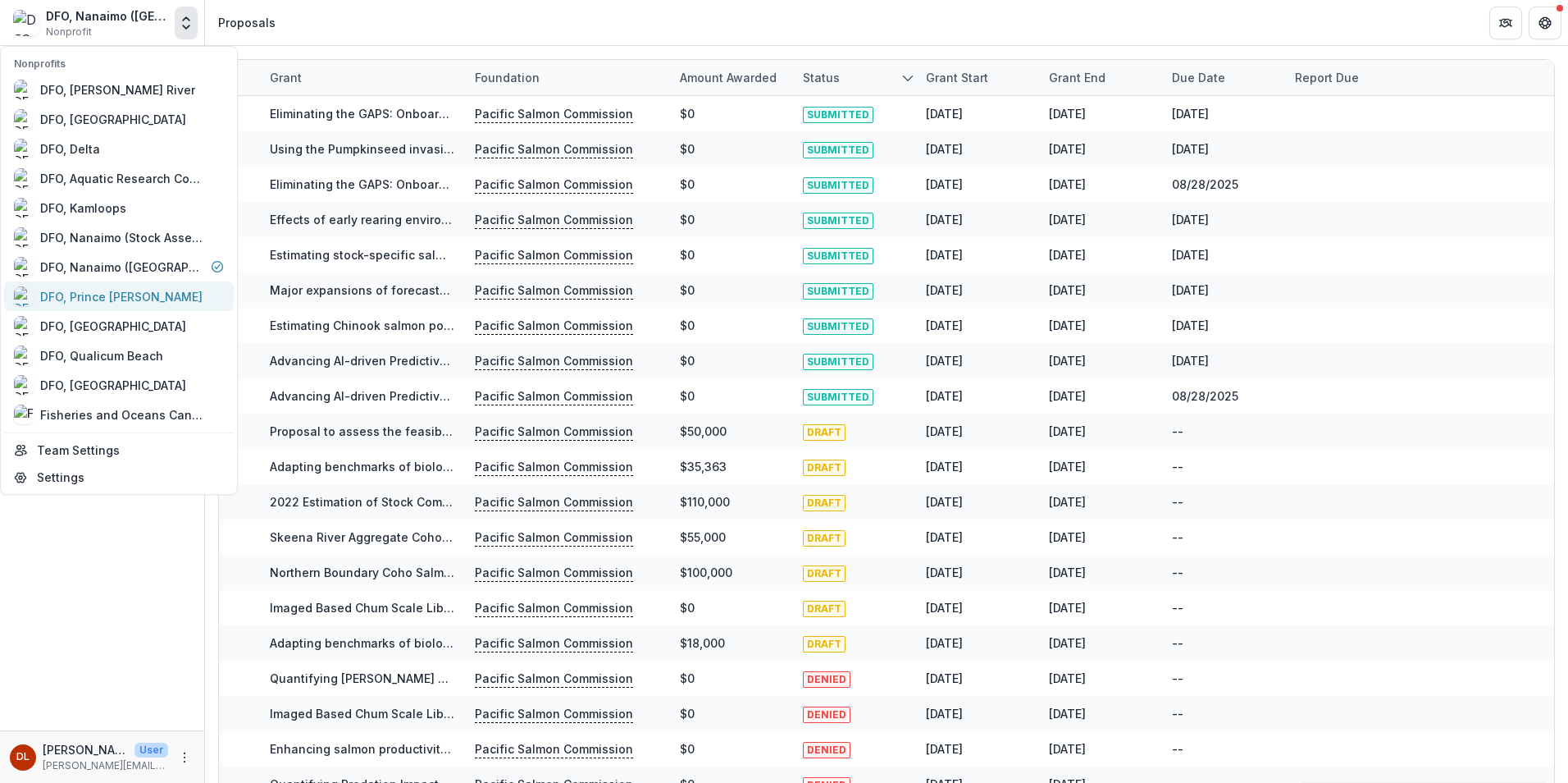
click at [115, 291] on div "DFO, Prince [PERSON_NAME]" at bounding box center [121, 297] width 163 height 18
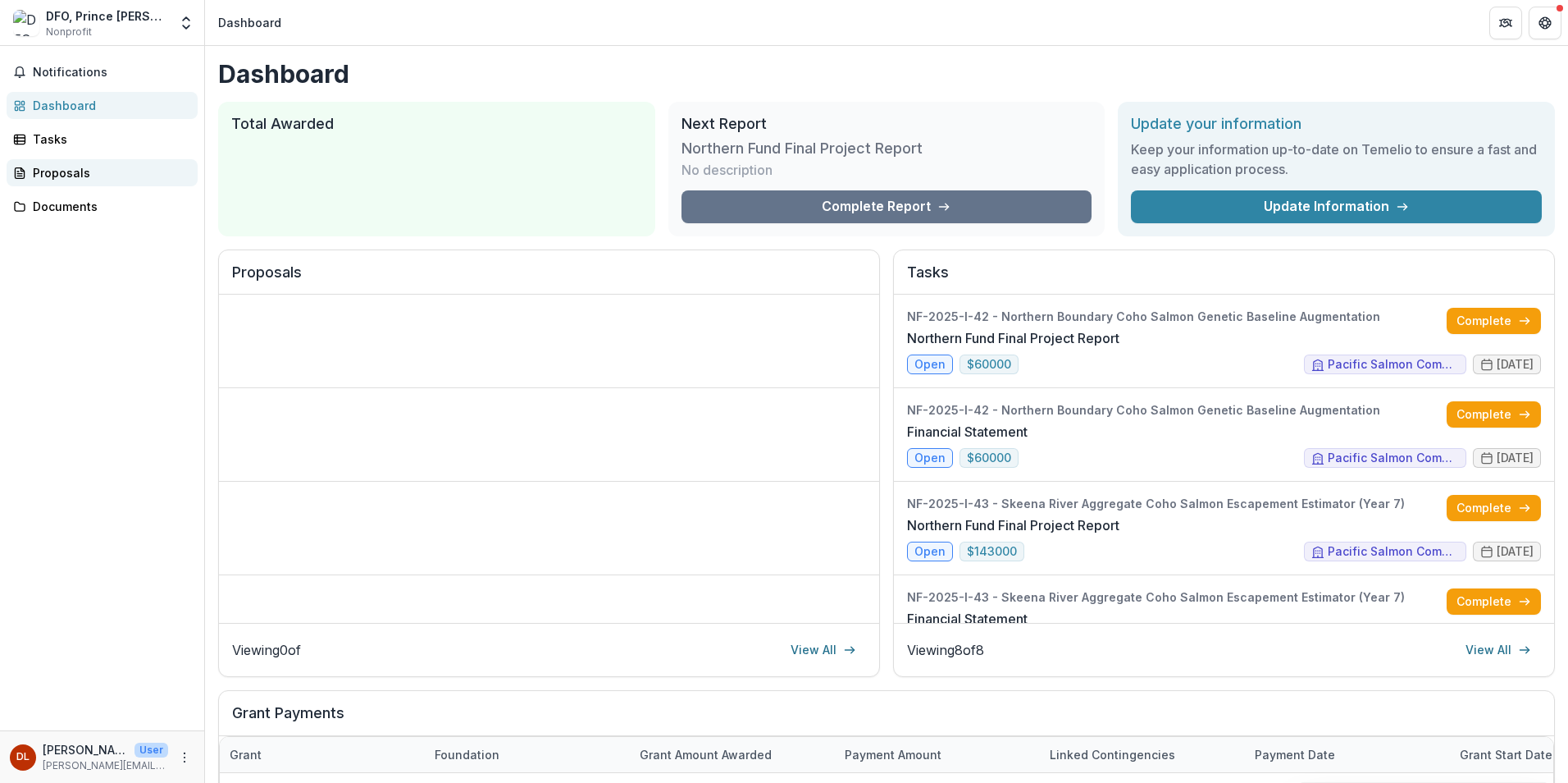
click at [62, 170] on div "Proposals" at bounding box center [109, 173] width 152 height 18
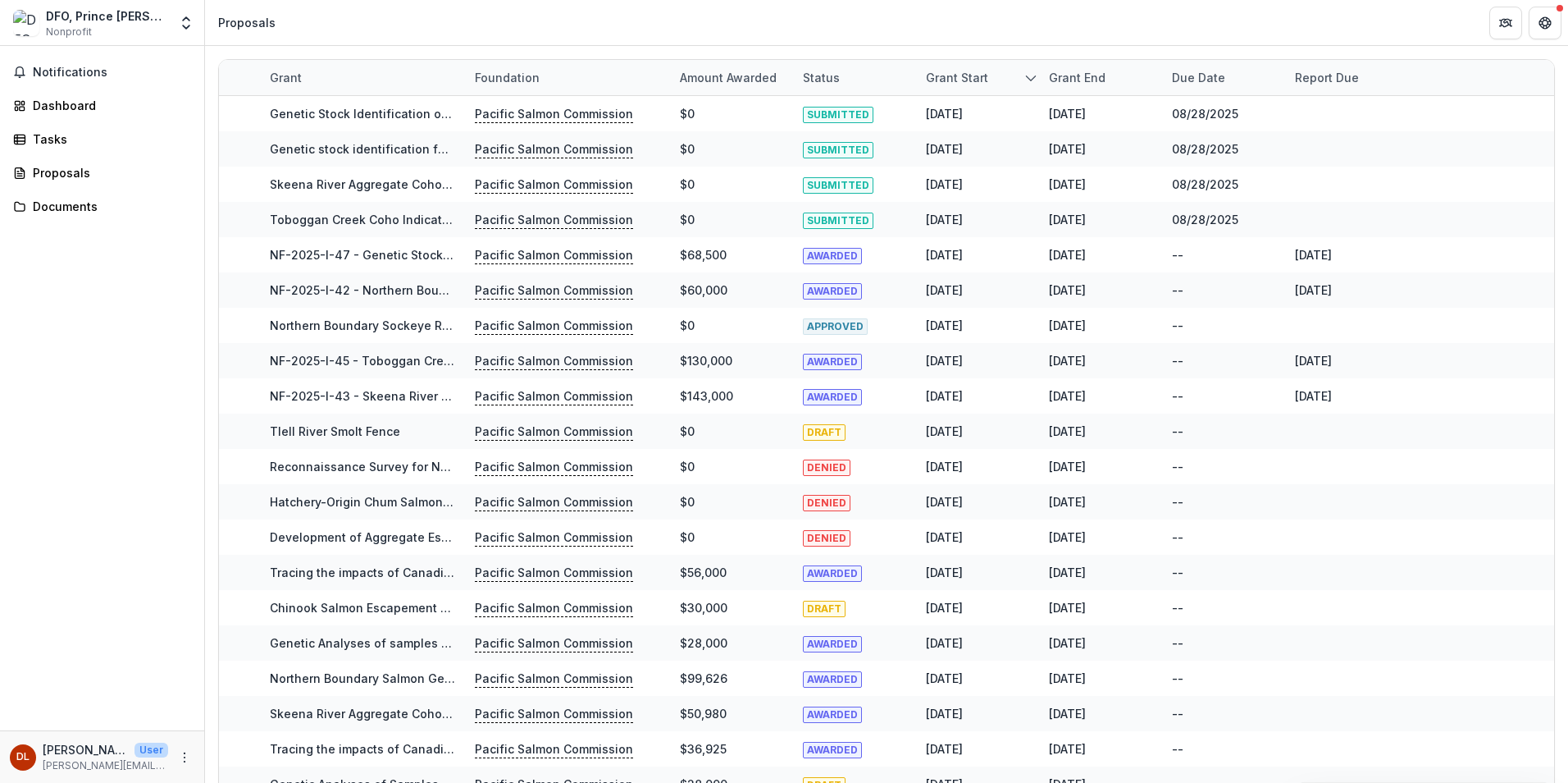
click at [847, 75] on div "Status" at bounding box center [820, 78] width 56 height 18
click at [842, 179] on span "Sort Descending" at bounding box center [873, 178] width 95 height 14
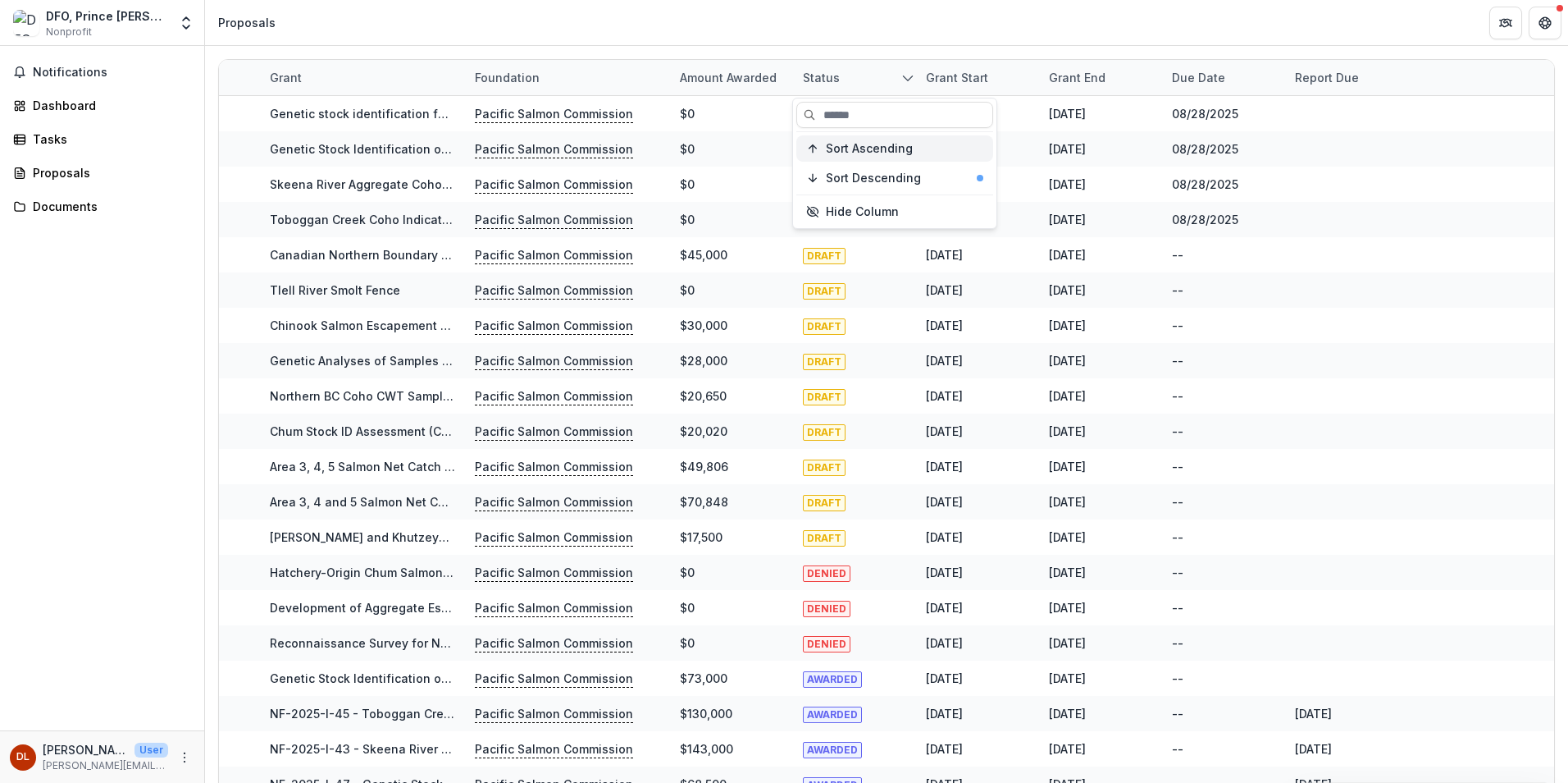
click at [846, 149] on span "Sort Ascending" at bounding box center [869, 149] width 87 height 14
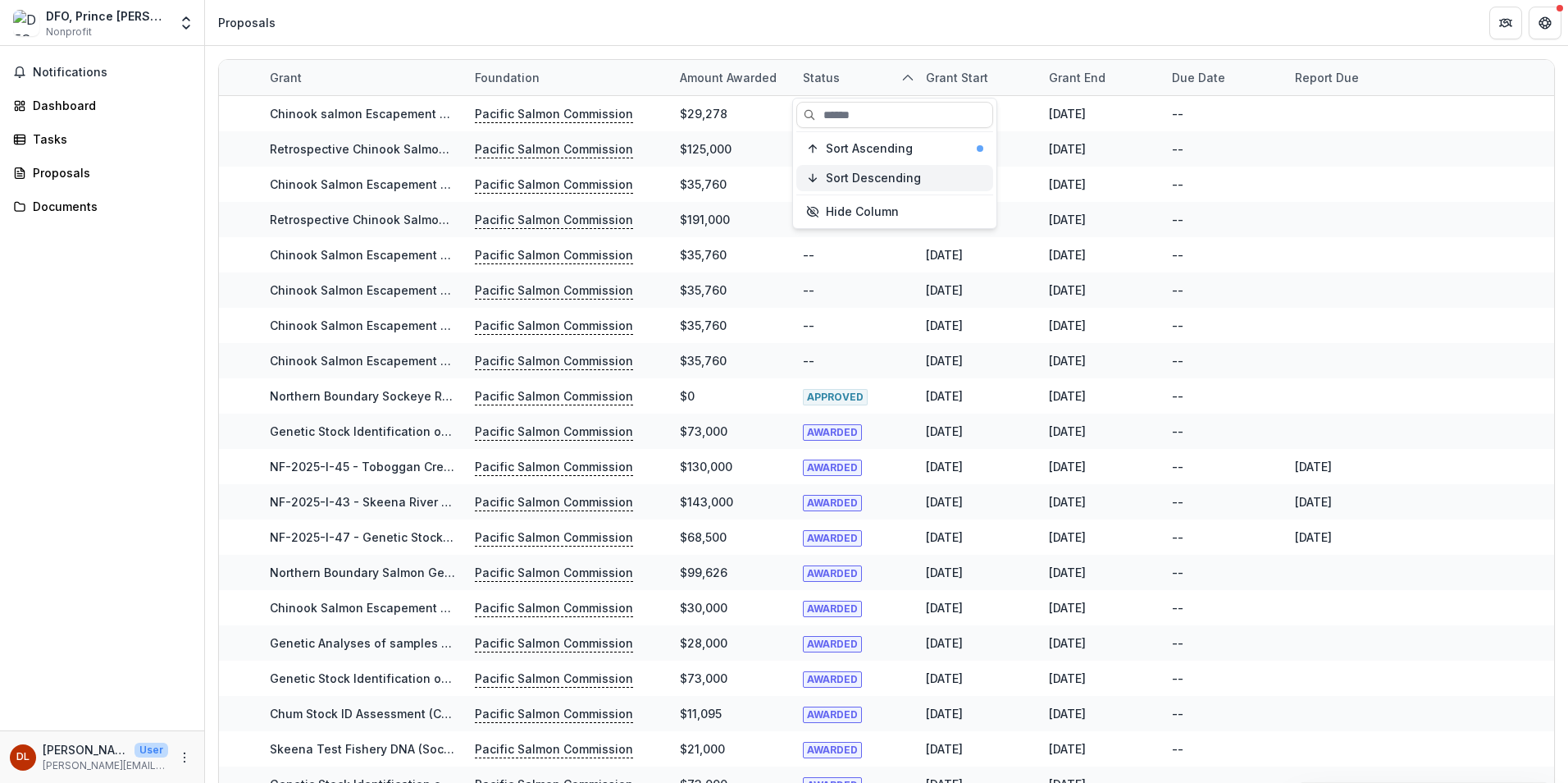
click at [827, 177] on span "Sort Descending" at bounding box center [873, 178] width 95 height 14
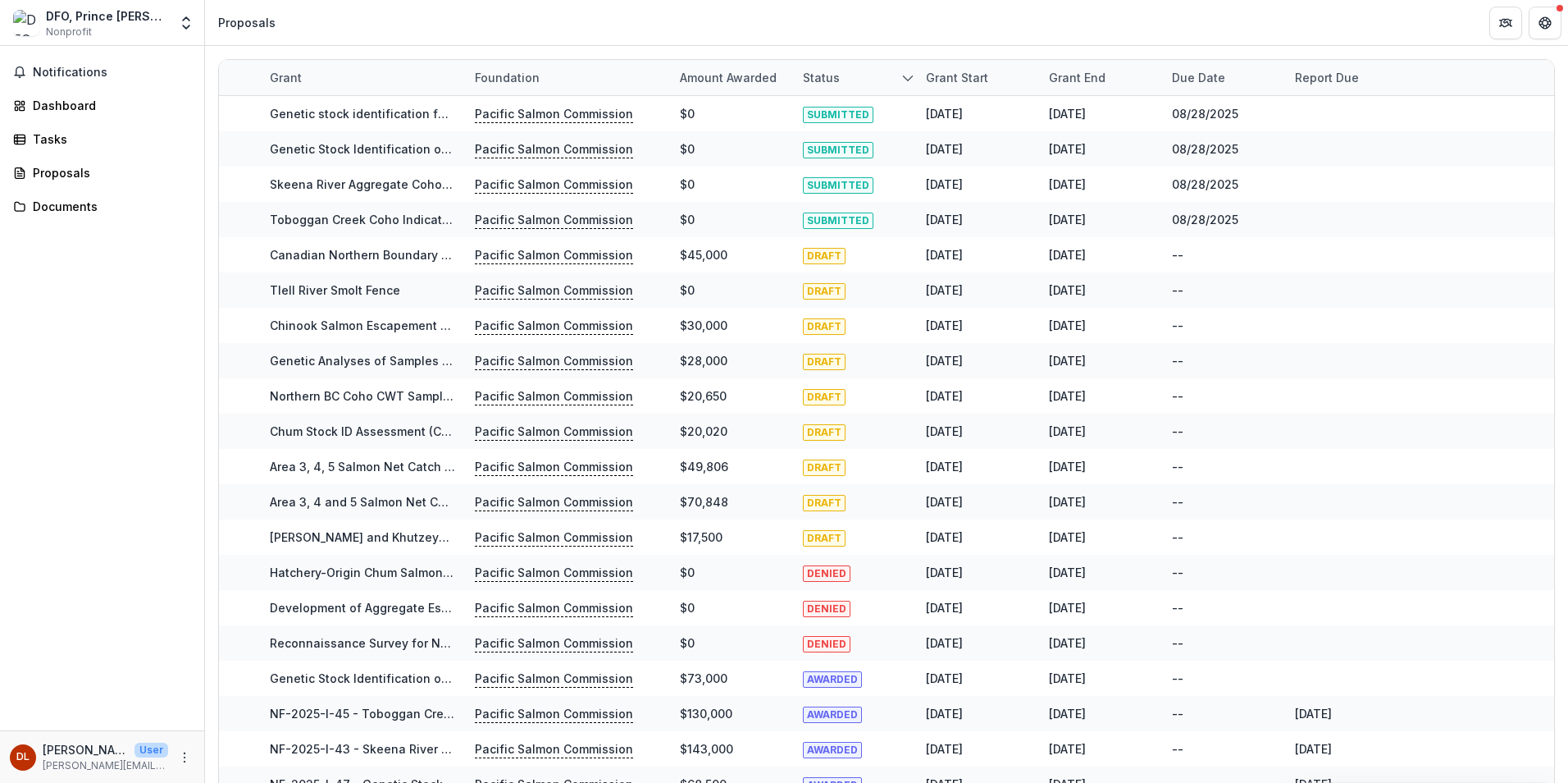
click at [758, 19] on header "Proposals" at bounding box center [886, 22] width 1363 height 45
click at [179, 31] on icon "Open entity switcher" at bounding box center [187, 23] width 17 height 17
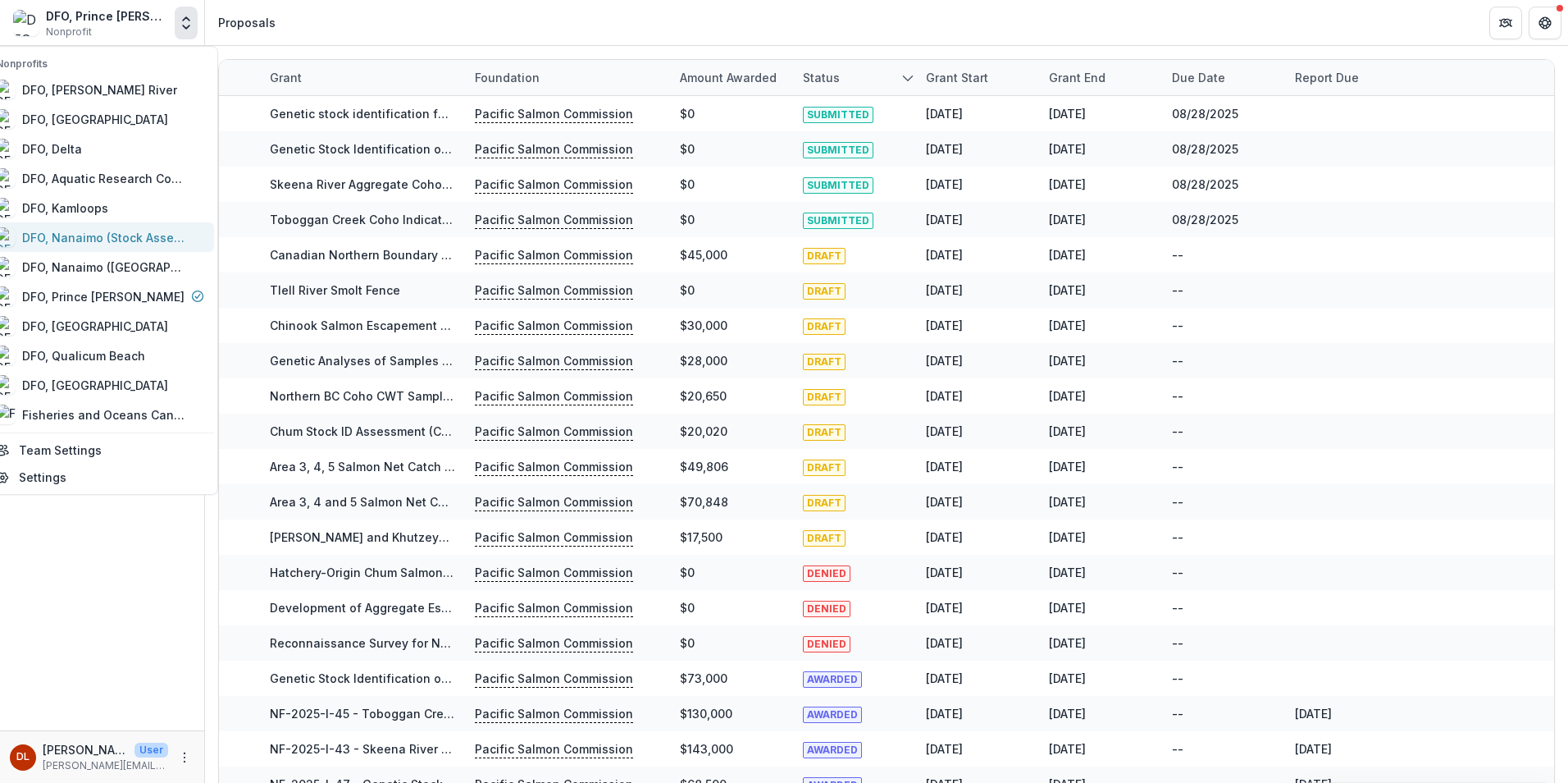
click at [164, 239] on div "DFO, Nanaimo (Stock Assessment)" at bounding box center [104, 238] width 164 height 18
